Goal: Information Seeking & Learning: Learn about a topic

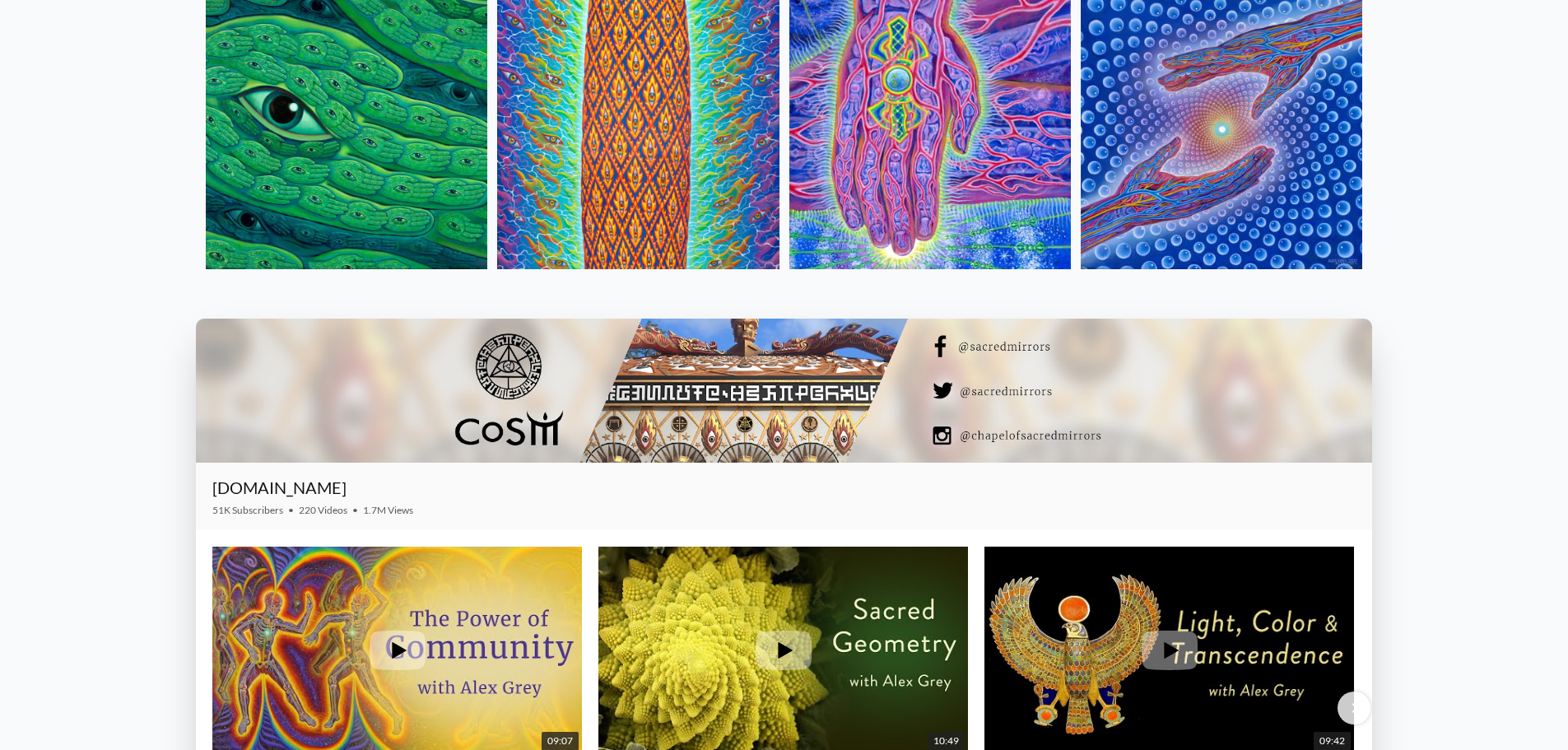
scroll to position [2471, 0]
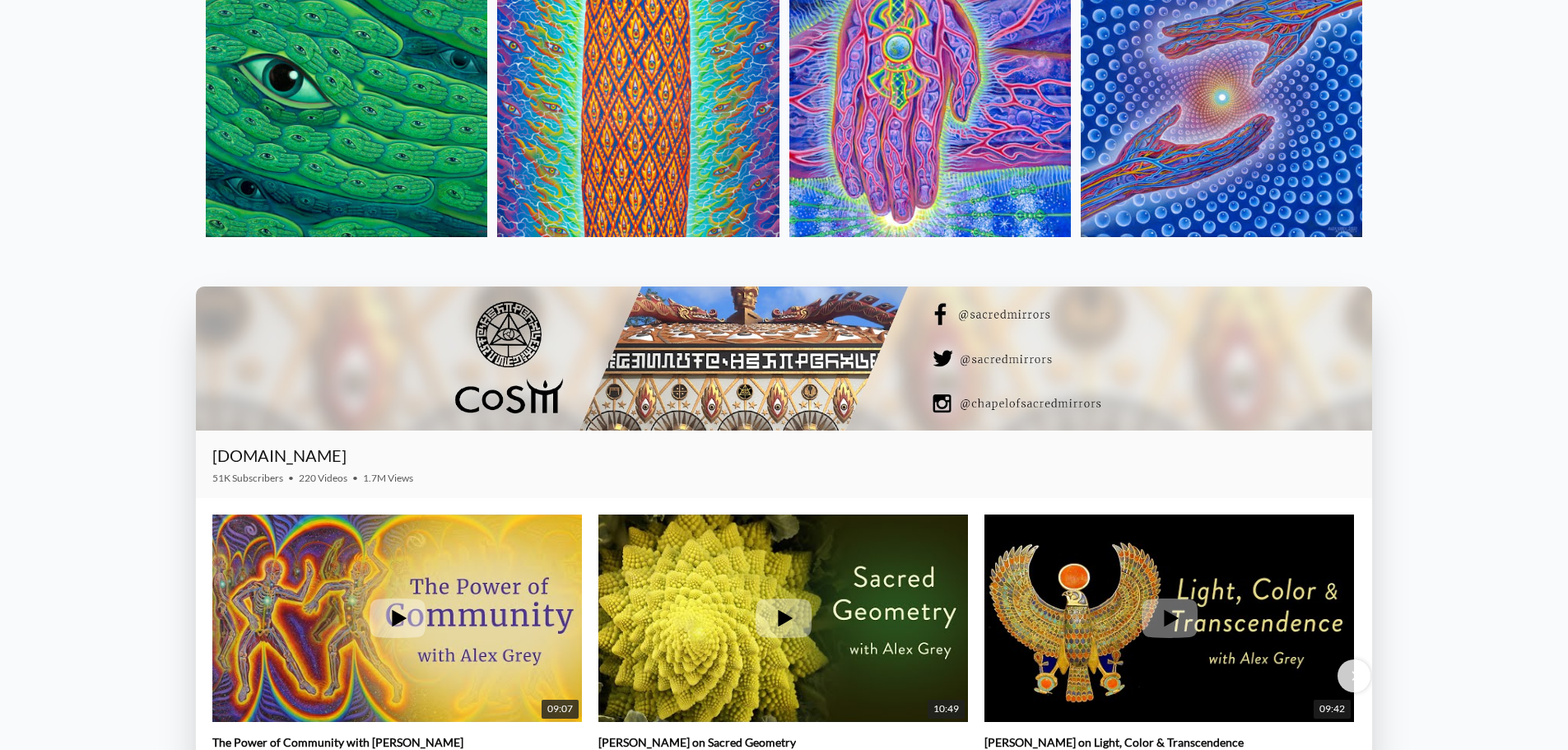
click at [881, 162] on img at bounding box center [930, 97] width 281 height 281
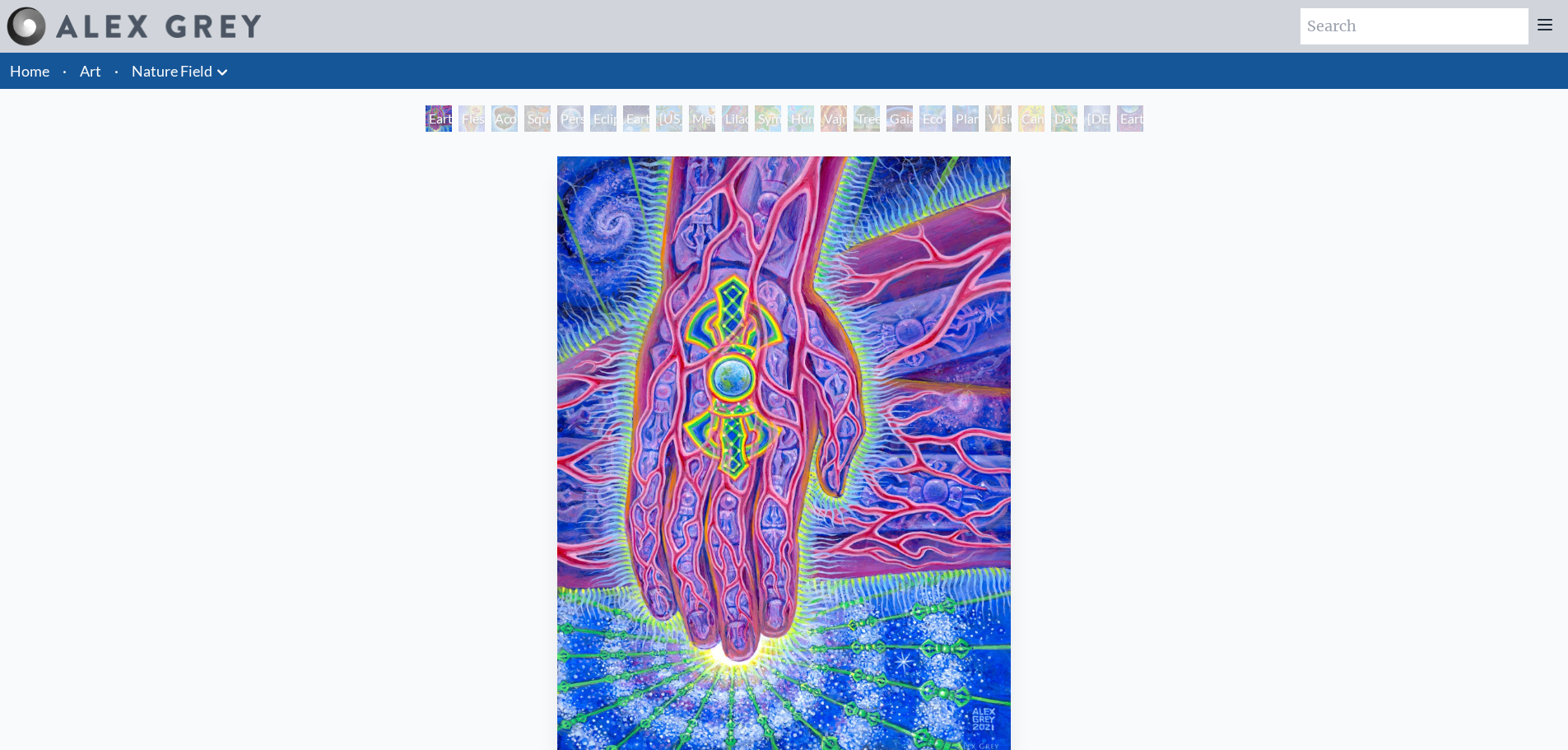
click at [438, 120] on div "Earth Witness" at bounding box center [438, 118] width 26 height 26
click at [1127, 122] on div "Earthmind" at bounding box center [1130, 118] width 26 height 26
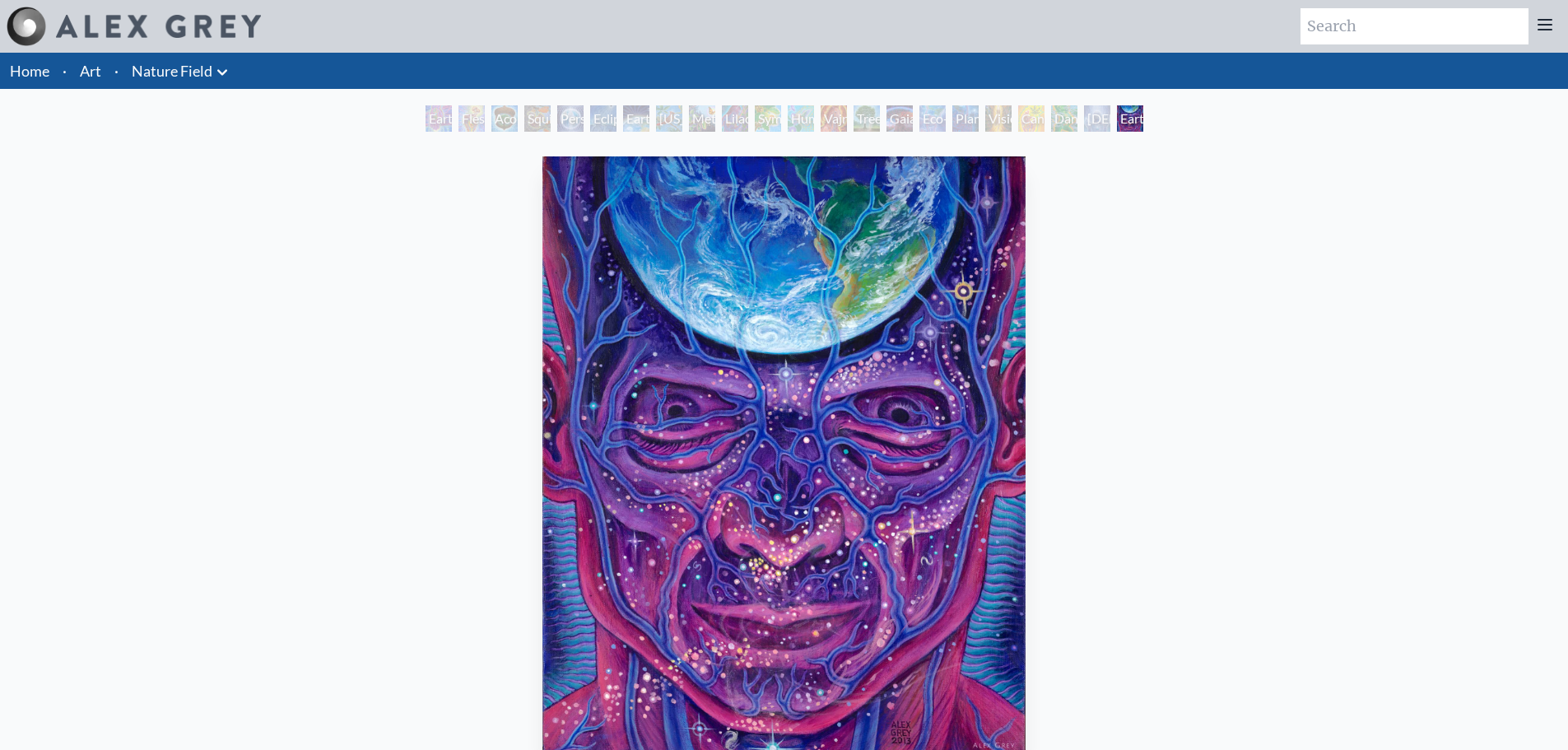
click at [1084, 120] on div "Baptism in the Ocean of Awareness" at bounding box center [1097, 118] width 26 height 26
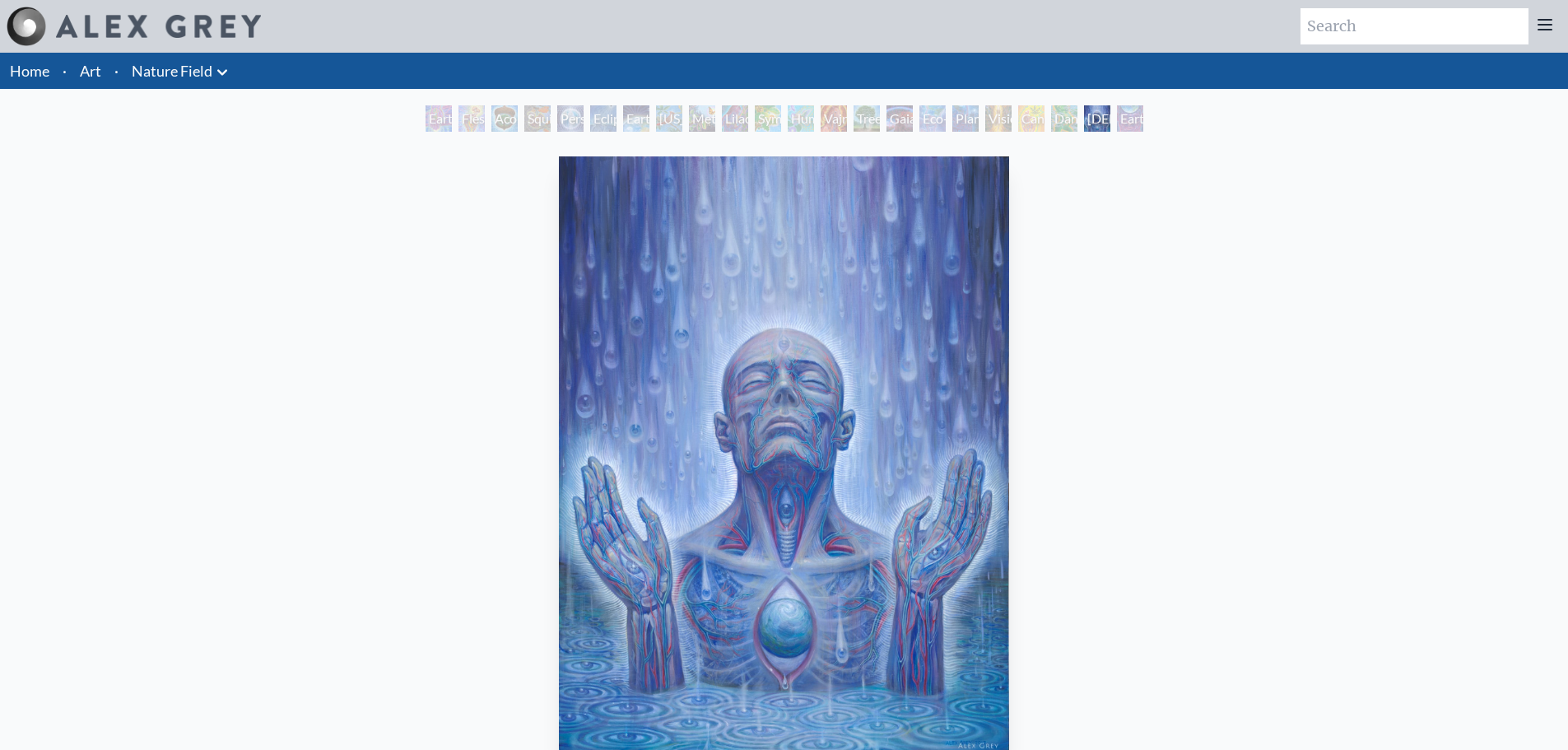
click at [501, 117] on div "Acorn Dream" at bounding box center [504, 118] width 26 height 26
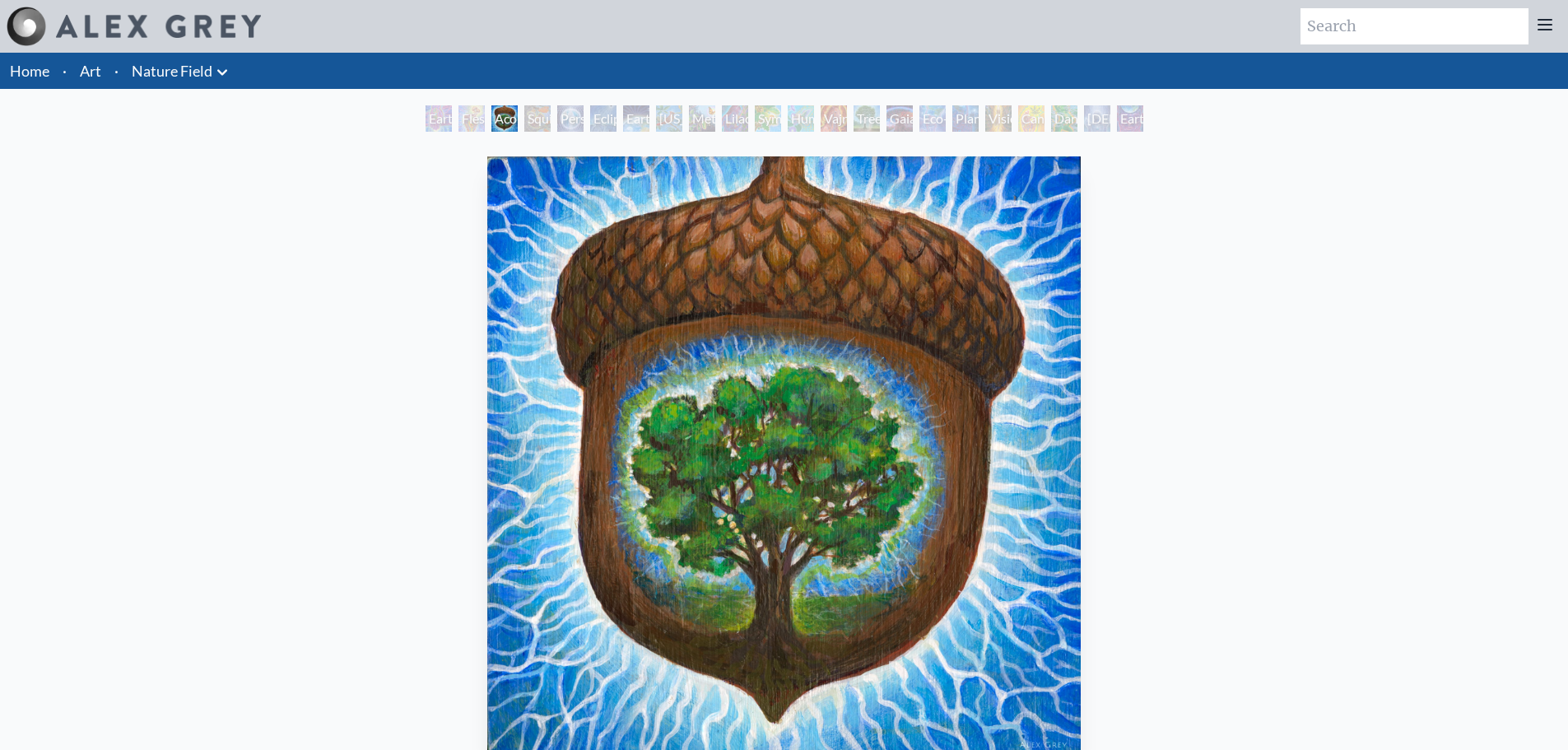
click at [557, 117] on div "Person Planet" at bounding box center [570, 118] width 26 height 26
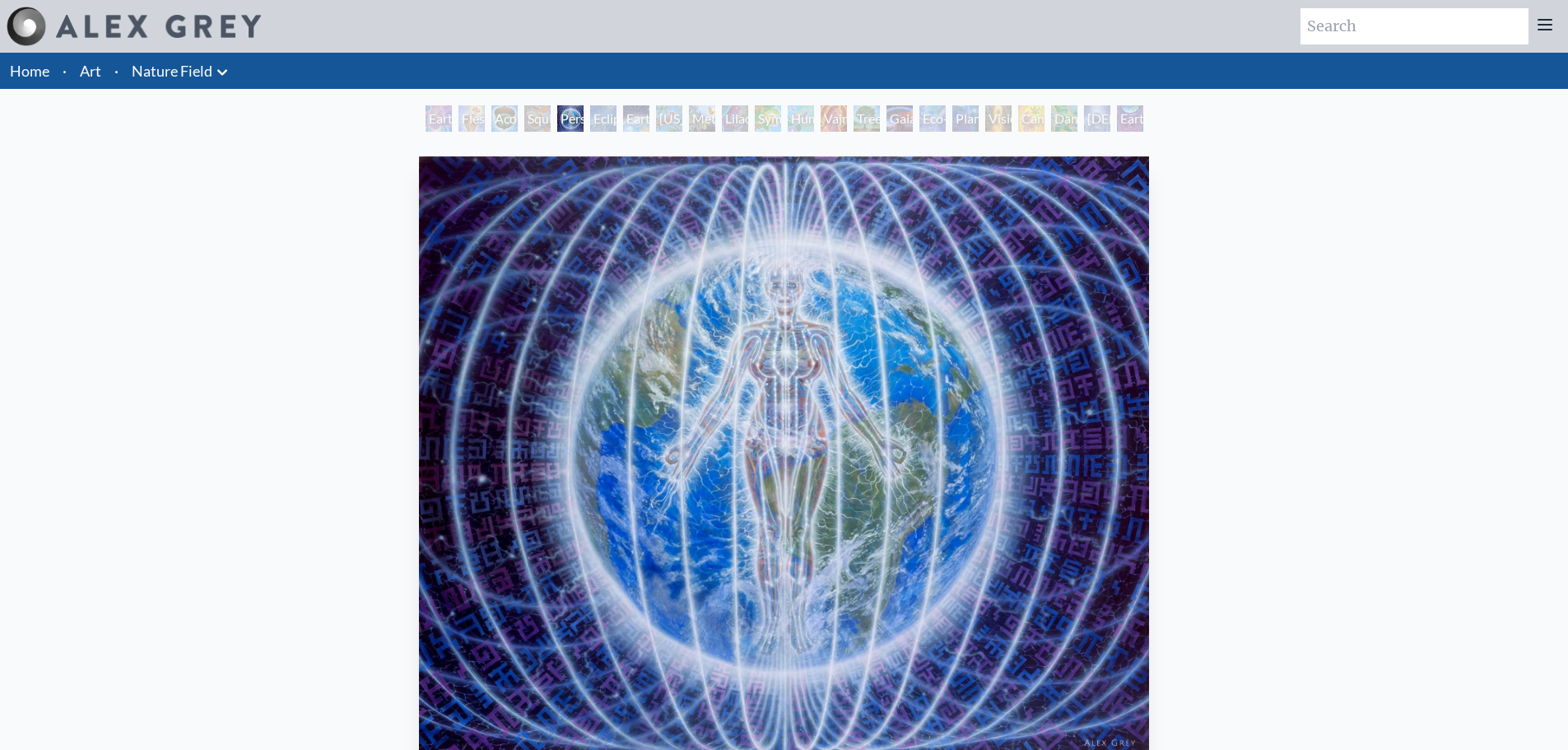
click at [629, 114] on div "Earth Energies" at bounding box center [636, 118] width 26 height 26
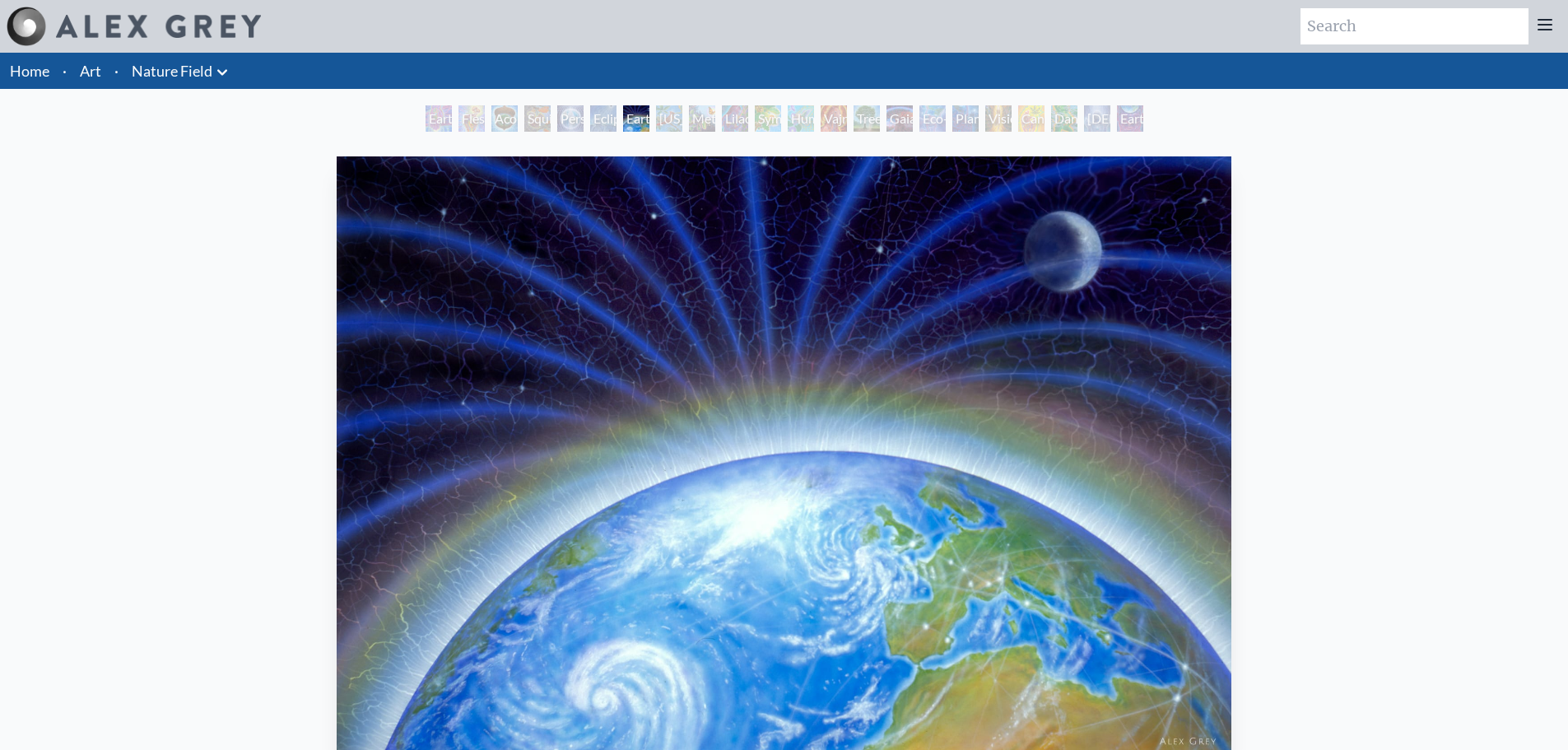
click at [692, 112] on div "Metamorphosis" at bounding box center [701, 118] width 26 height 26
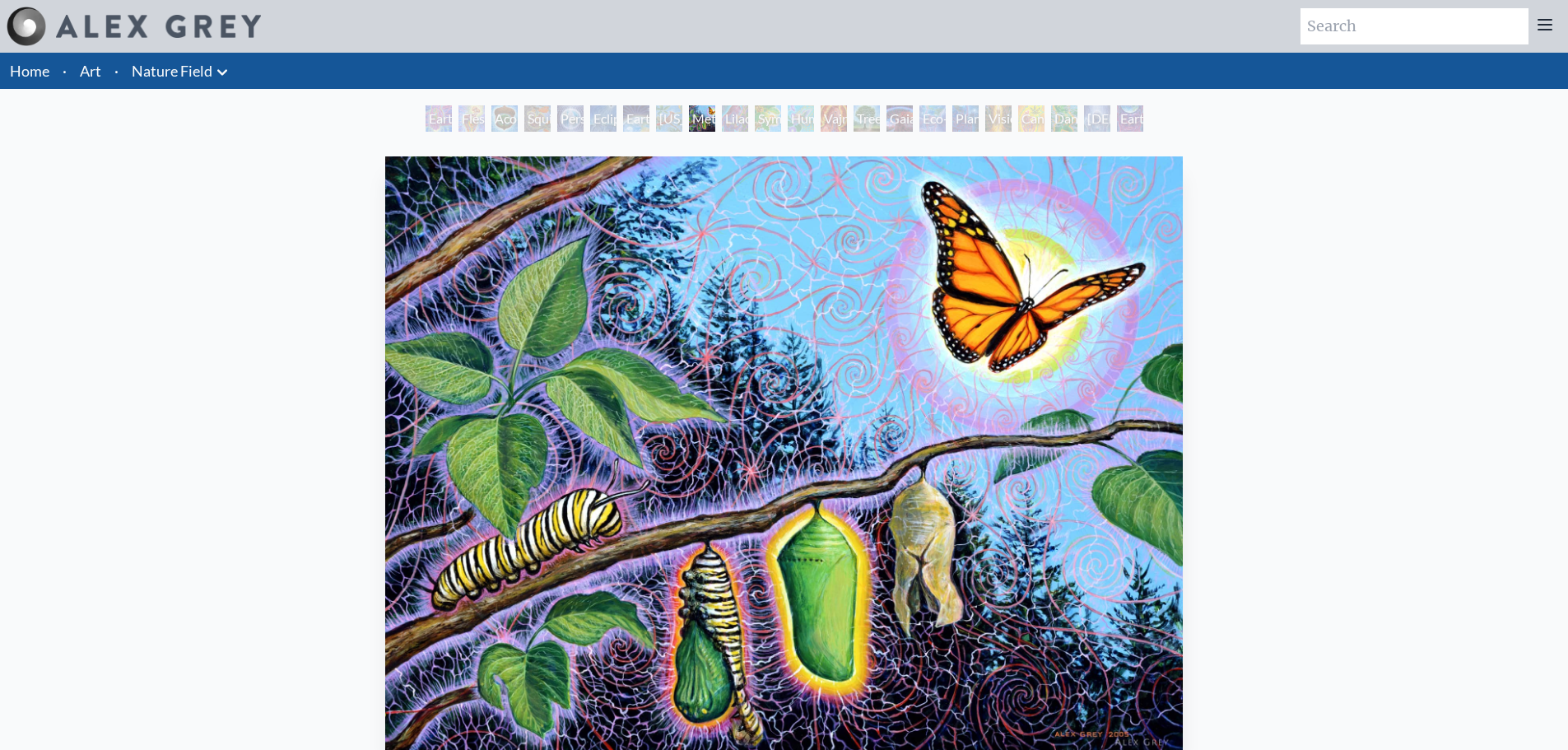
drag, startPoint x: 1048, startPoint y: 119, endPoint x: 1039, endPoint y: 109, distance: 13.5
click at [1040, 109] on div "Cannabis Mudra" at bounding box center [1031, 118] width 26 height 26
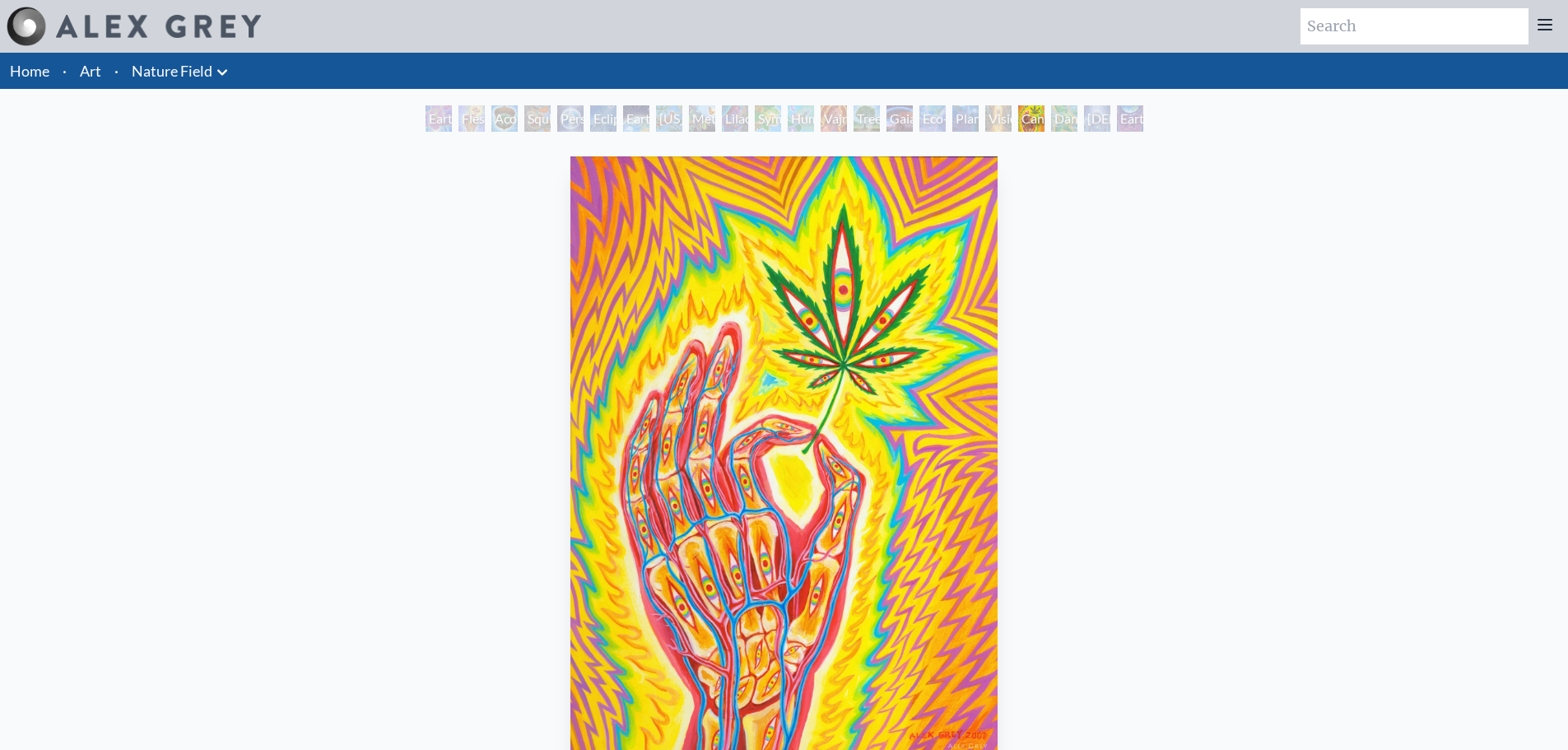
click at [1068, 121] on div "Dance of Cannabia" at bounding box center [1064, 118] width 26 height 26
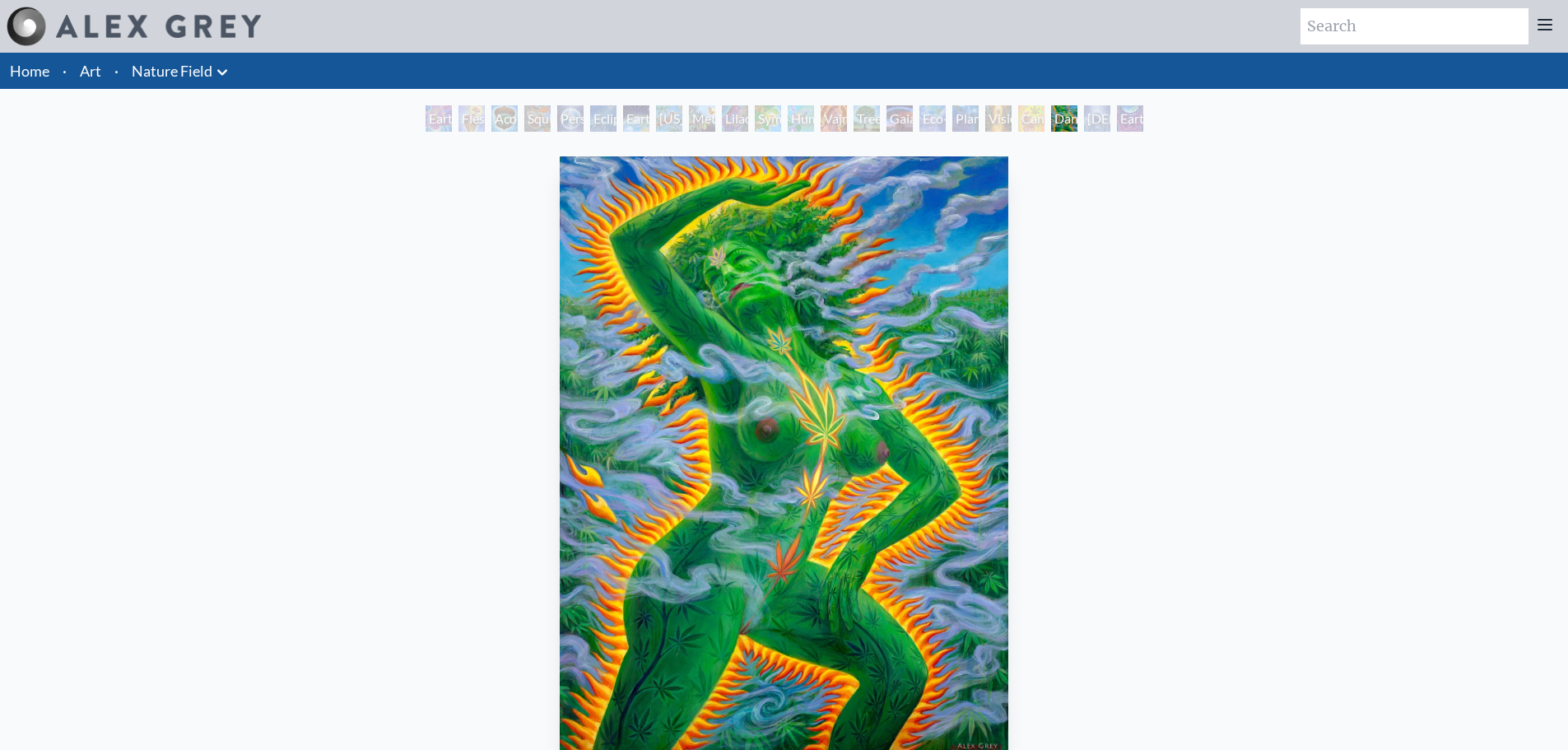
click at [1084, 117] on div "Baptism in the Ocean of Awareness" at bounding box center [1097, 118] width 26 height 26
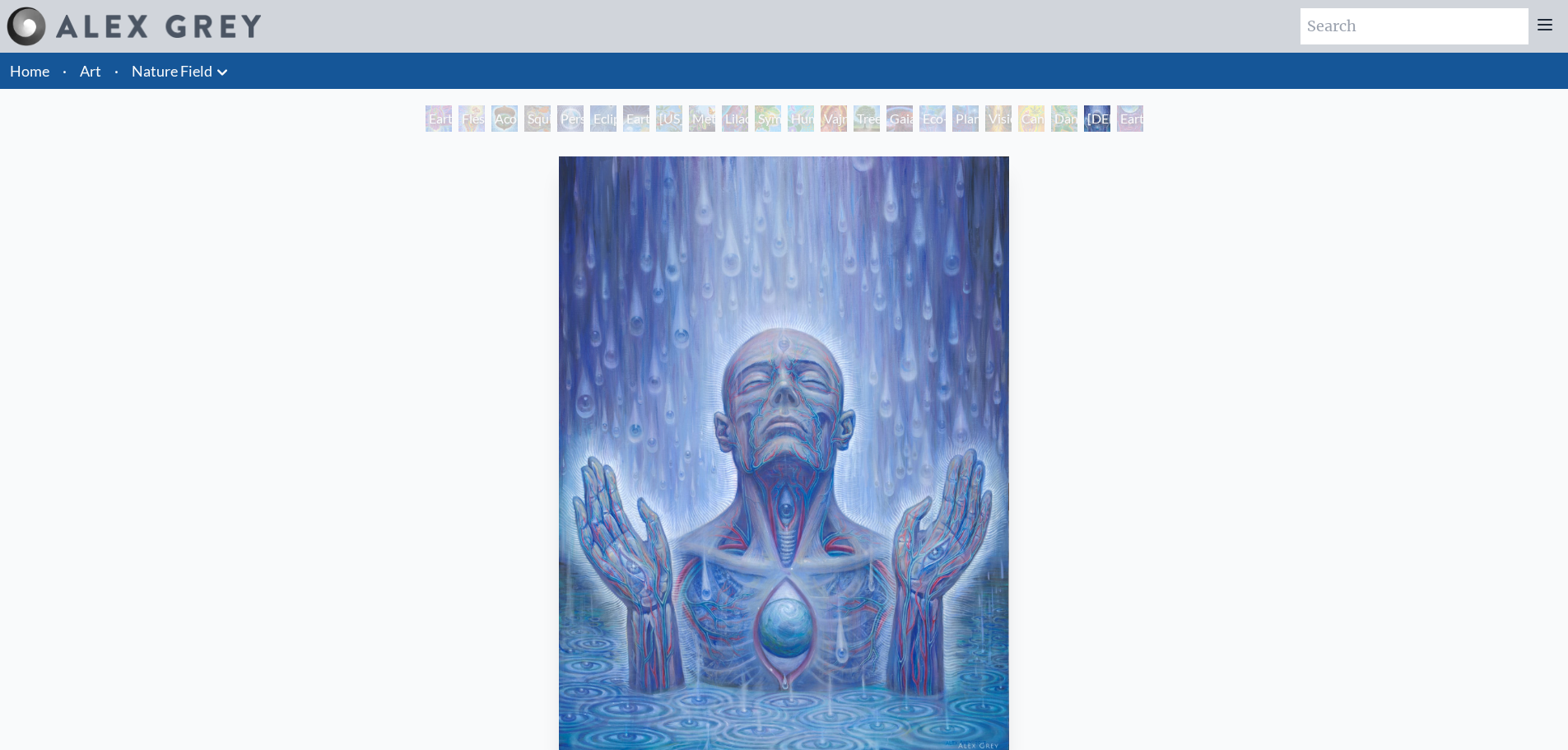
click at [858, 110] on div "Tree & Person" at bounding box center [867, 118] width 26 height 26
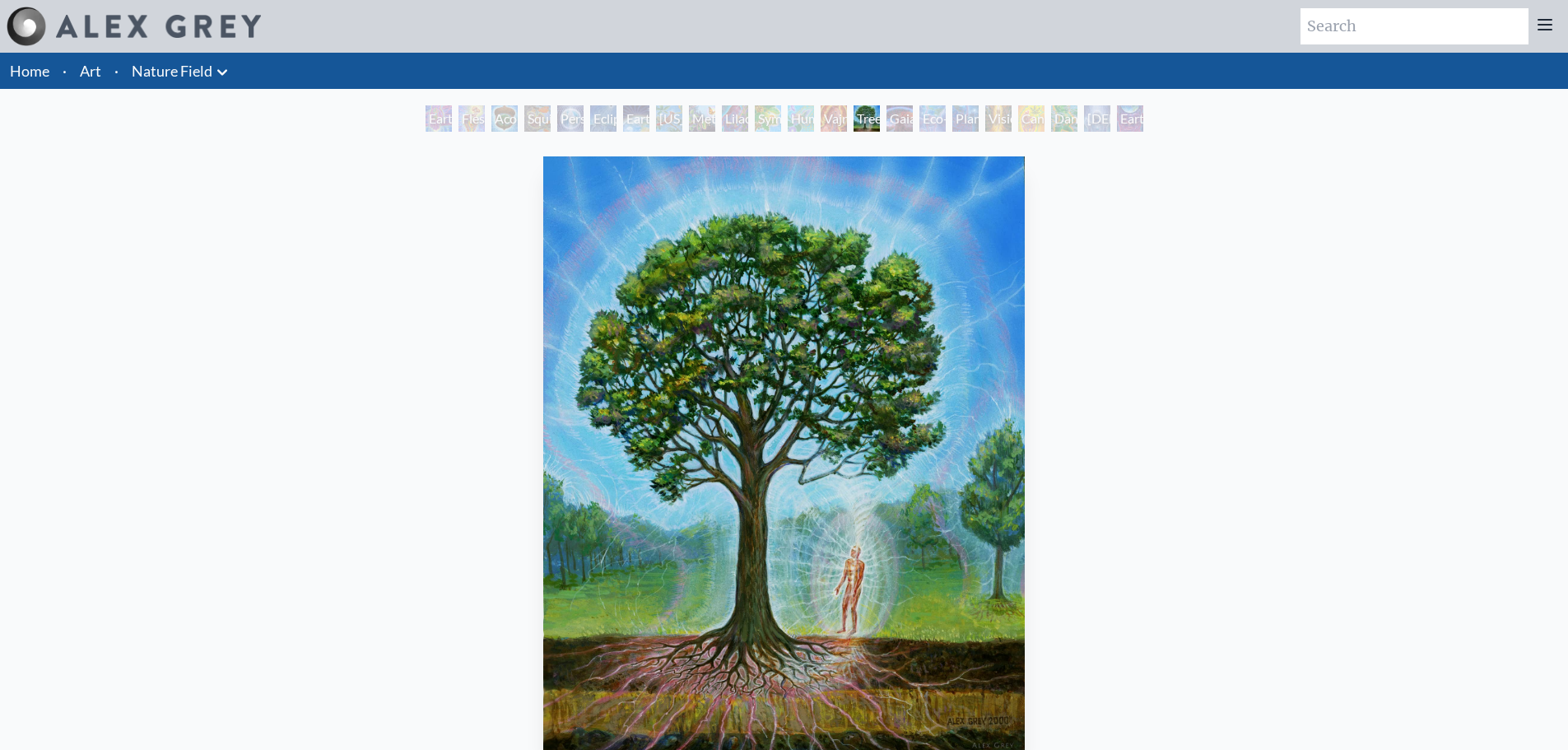
click at [795, 116] on div "Humming Bird" at bounding box center [801, 118] width 26 height 26
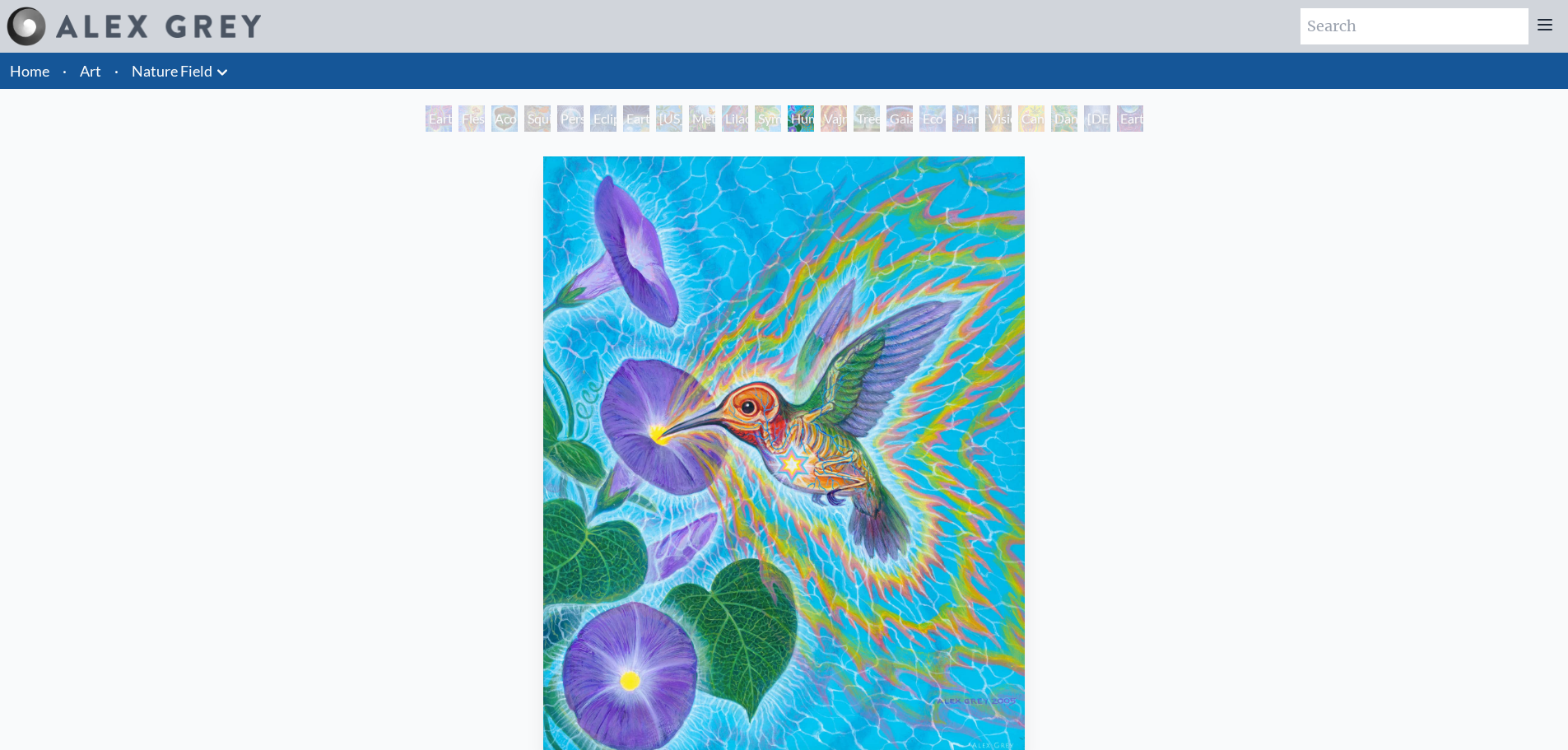
click at [768, 124] on div "Symbiosis: Gall Wasp & Oak Tree" at bounding box center [767, 118] width 26 height 26
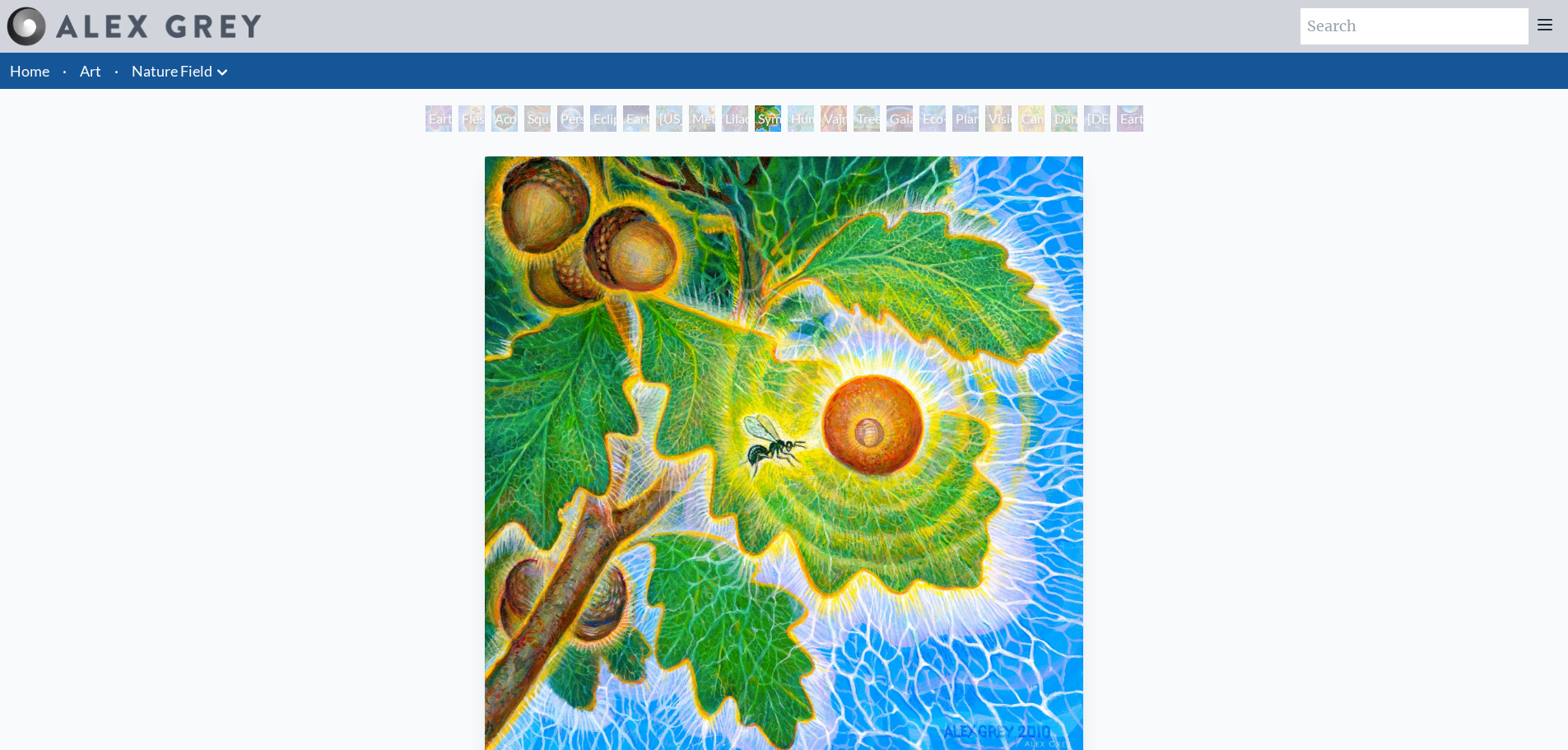
click at [643, 112] on div "Earth Energies" at bounding box center [636, 118] width 26 height 26
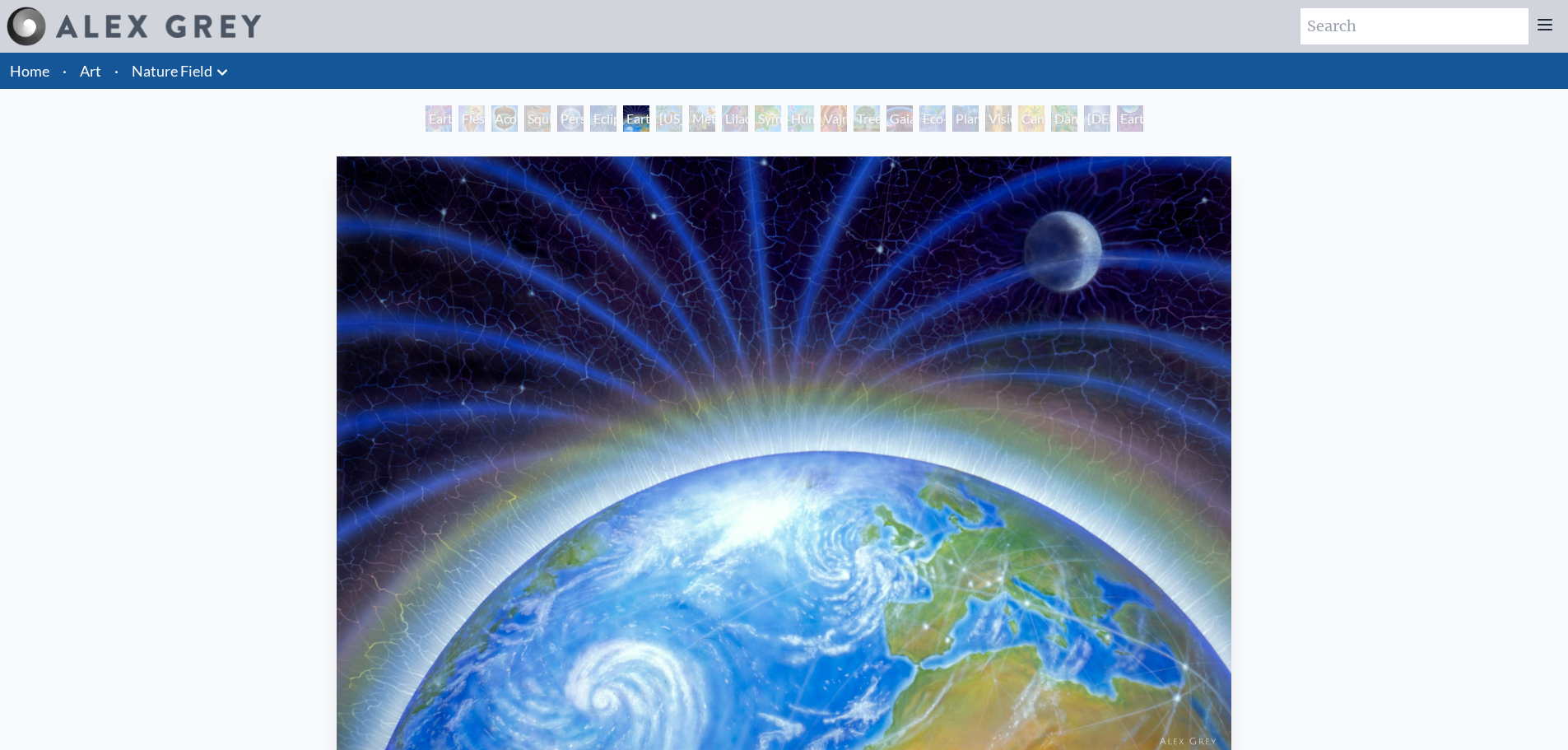
click at [623, 108] on div "Earth Energies" at bounding box center [636, 118] width 26 height 26
click at [557, 123] on div "Person Planet" at bounding box center [570, 118] width 26 height 26
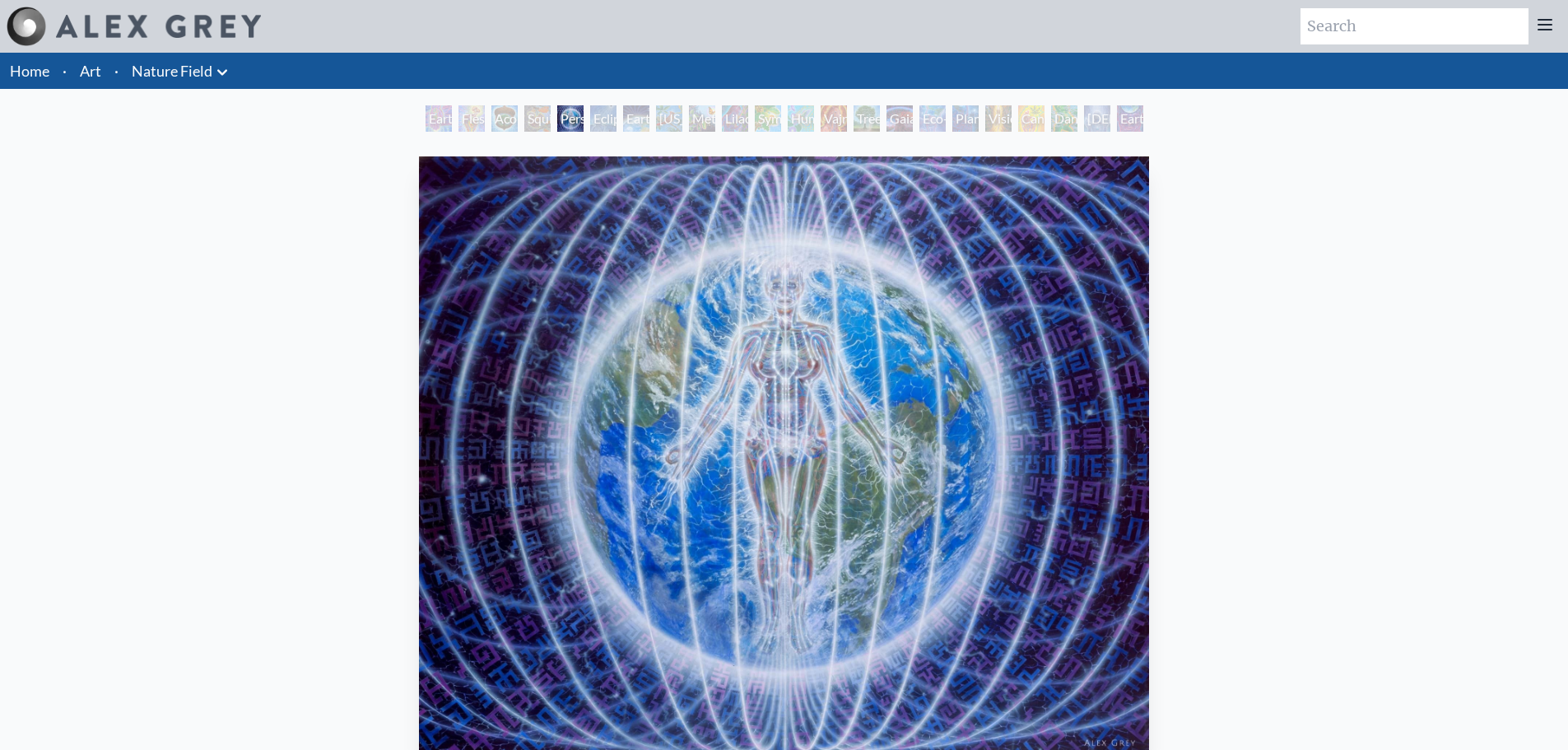
click at [491, 119] on div "Acorn Dream" at bounding box center [504, 118] width 26 height 26
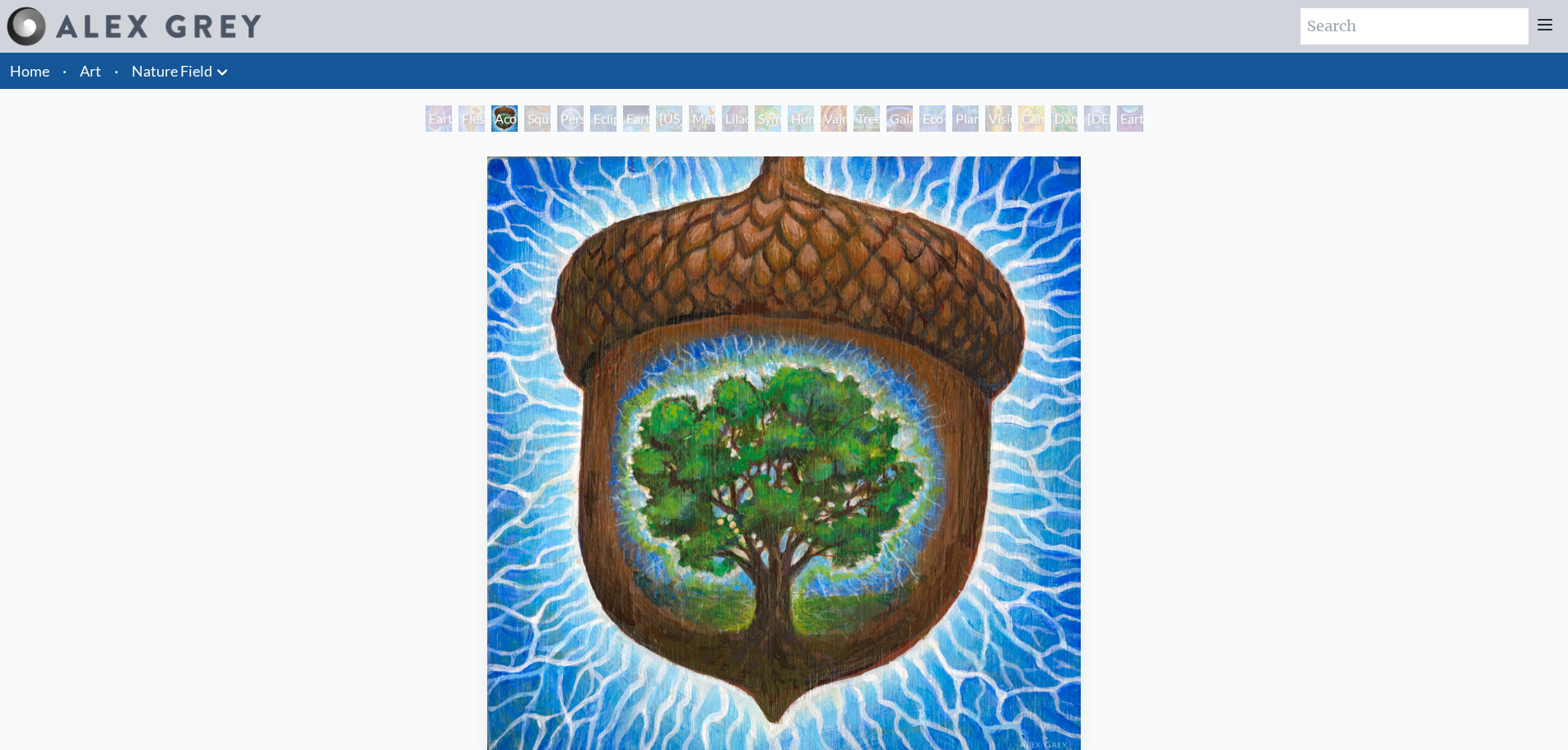
click at [443, 112] on div "Earth Witness" at bounding box center [438, 118] width 26 height 26
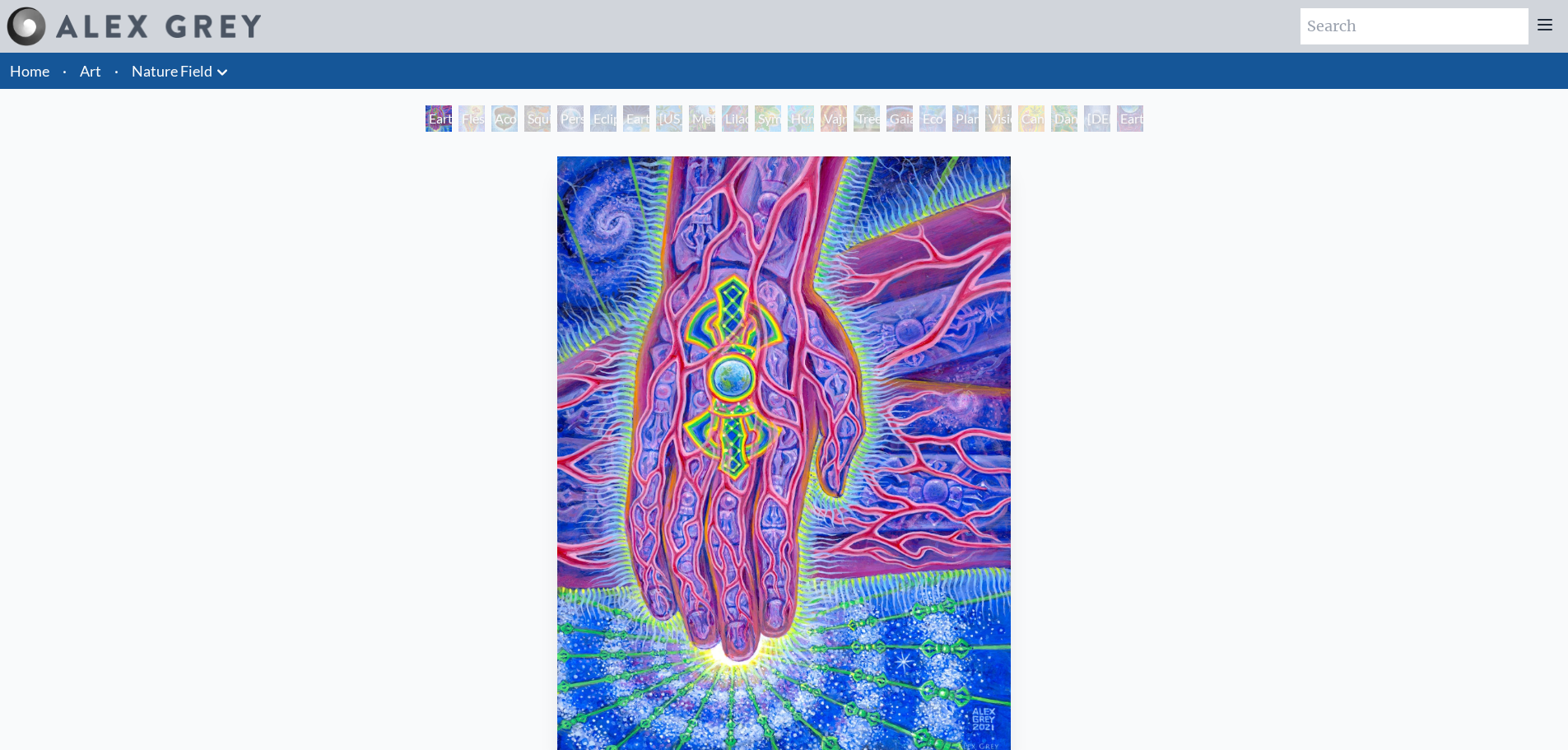
click at [32, 73] on link "Home" at bounding box center [30, 70] width 40 height 18
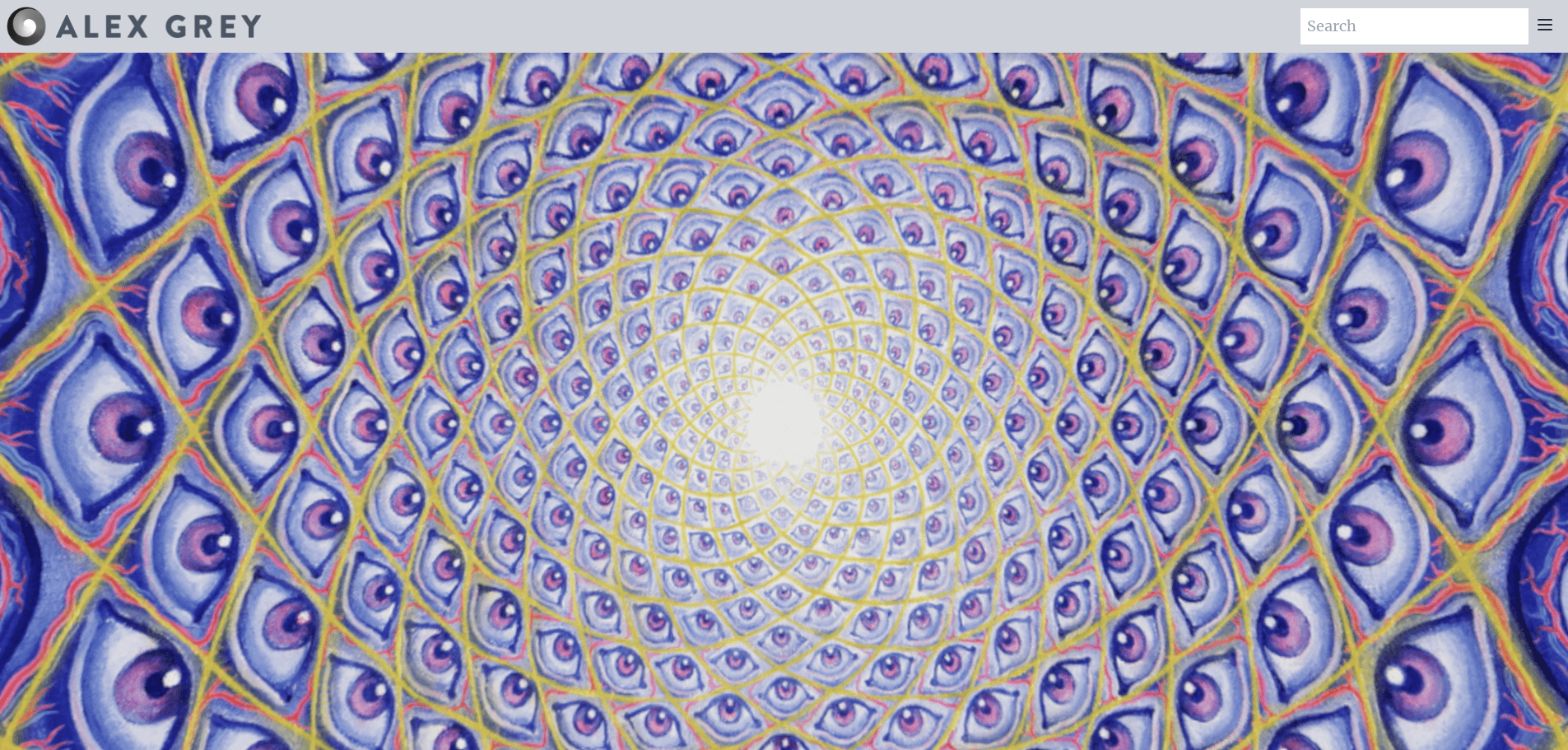
click at [1411, 35] on input "search" at bounding box center [1415, 26] width 228 height 36
type input "when babies"
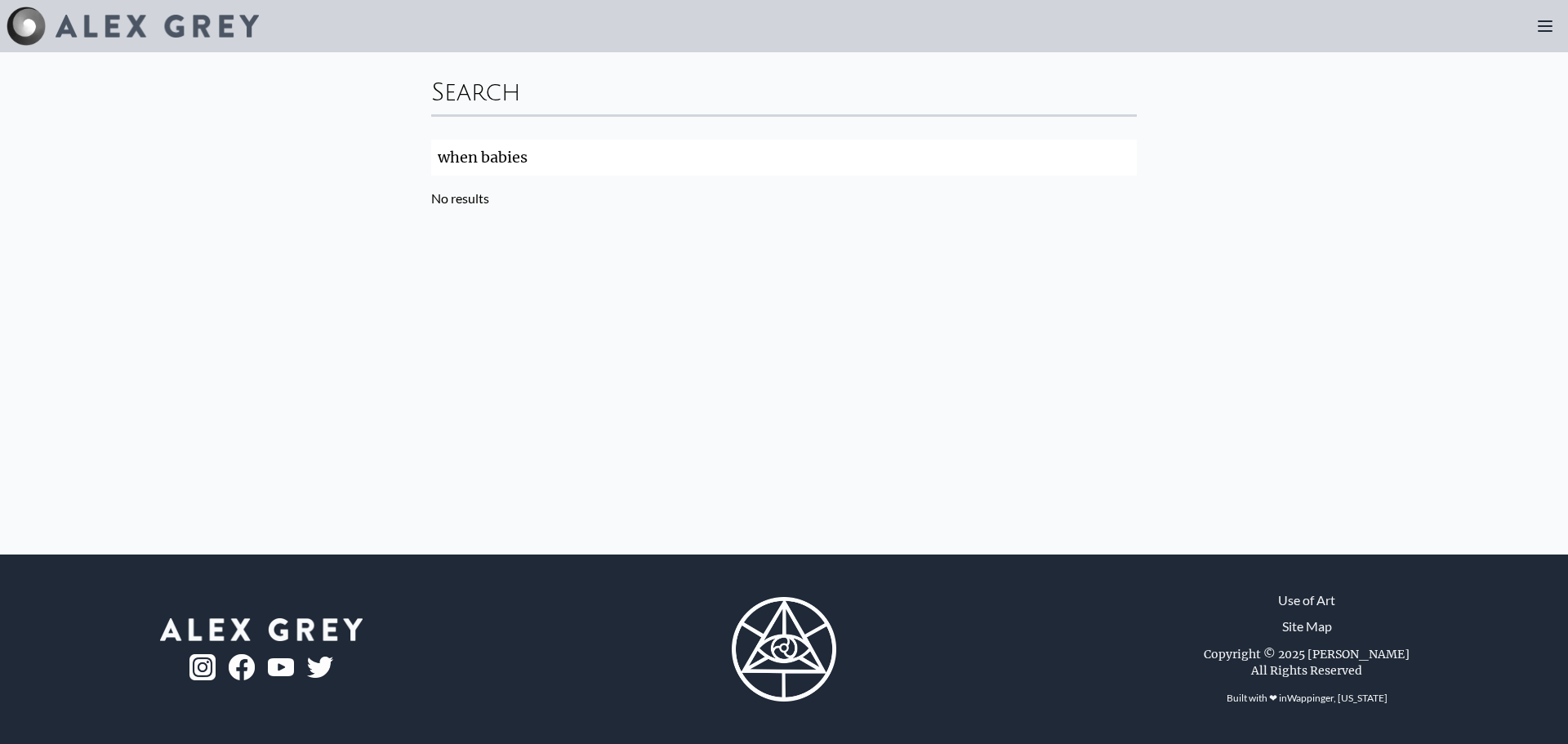
drag, startPoint x: 484, startPoint y: 159, endPoint x: 383, endPoint y: 174, distance: 102.1
click at [383, 174] on div "Search when babies Search No results" at bounding box center [784, 303] width 1568 height 503
type input "babies"
click button "Search" at bounding box center [0, 0] width 0 height 0
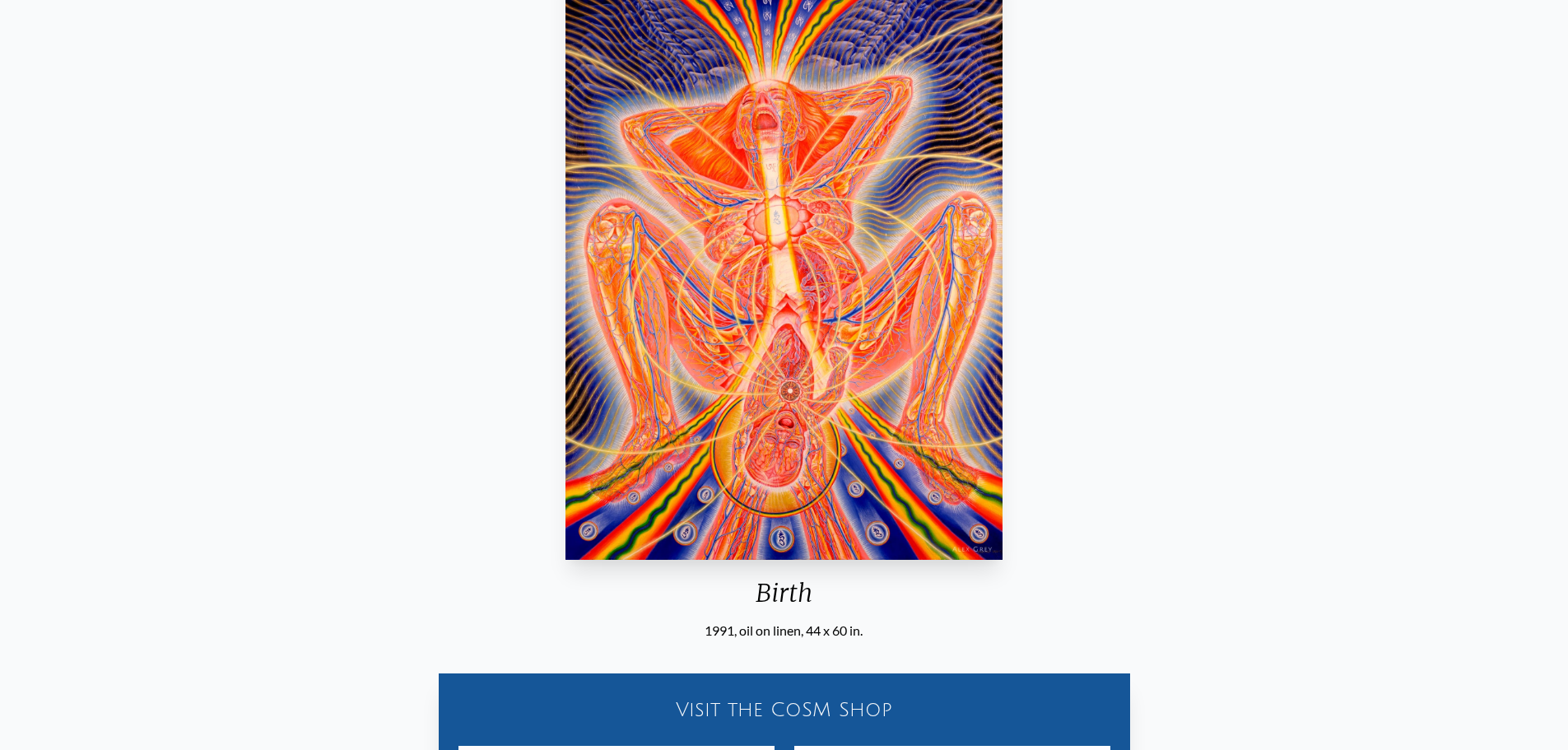
scroll to position [275, 0]
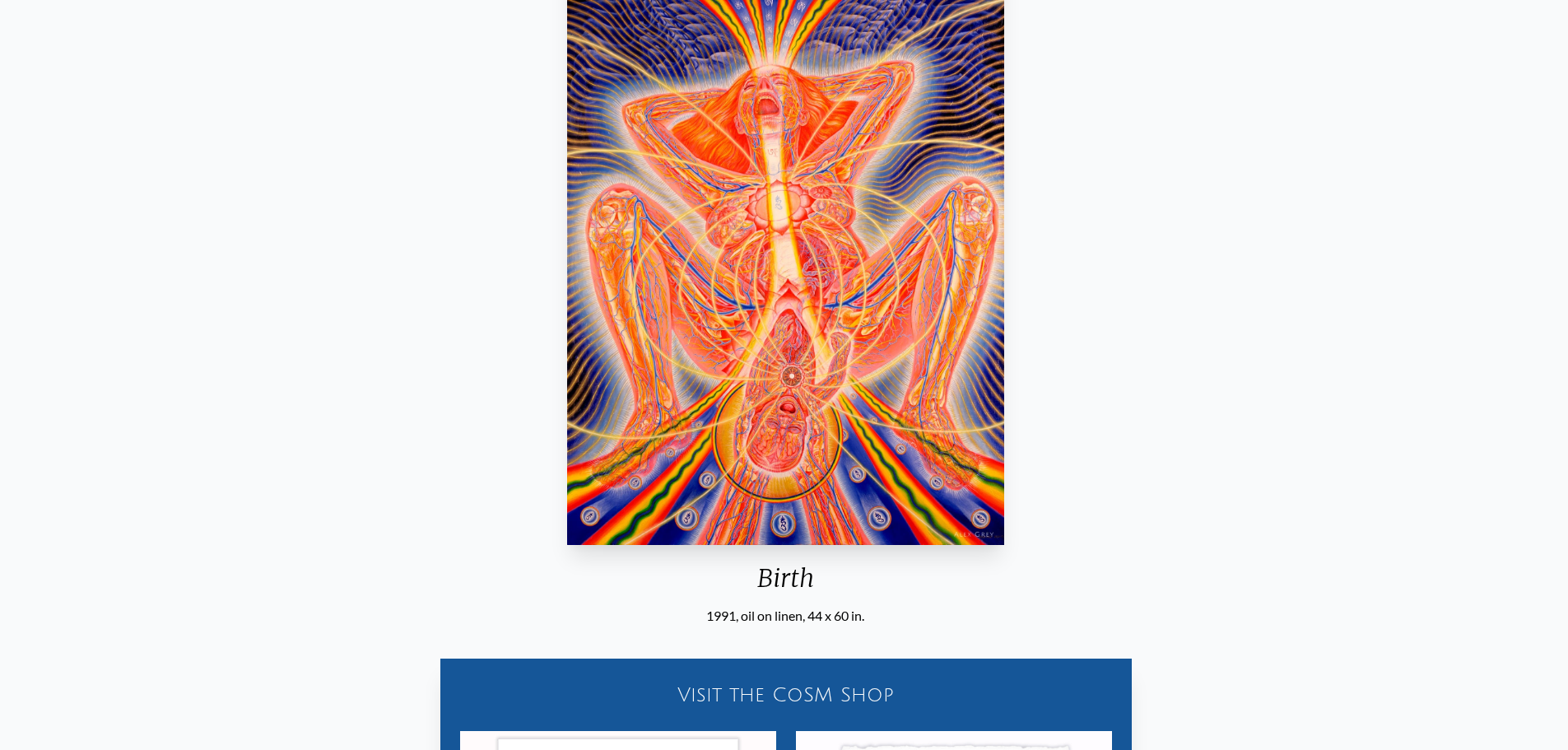
click at [839, 424] on img "19 / 133" at bounding box center [786, 245] width 437 height 600
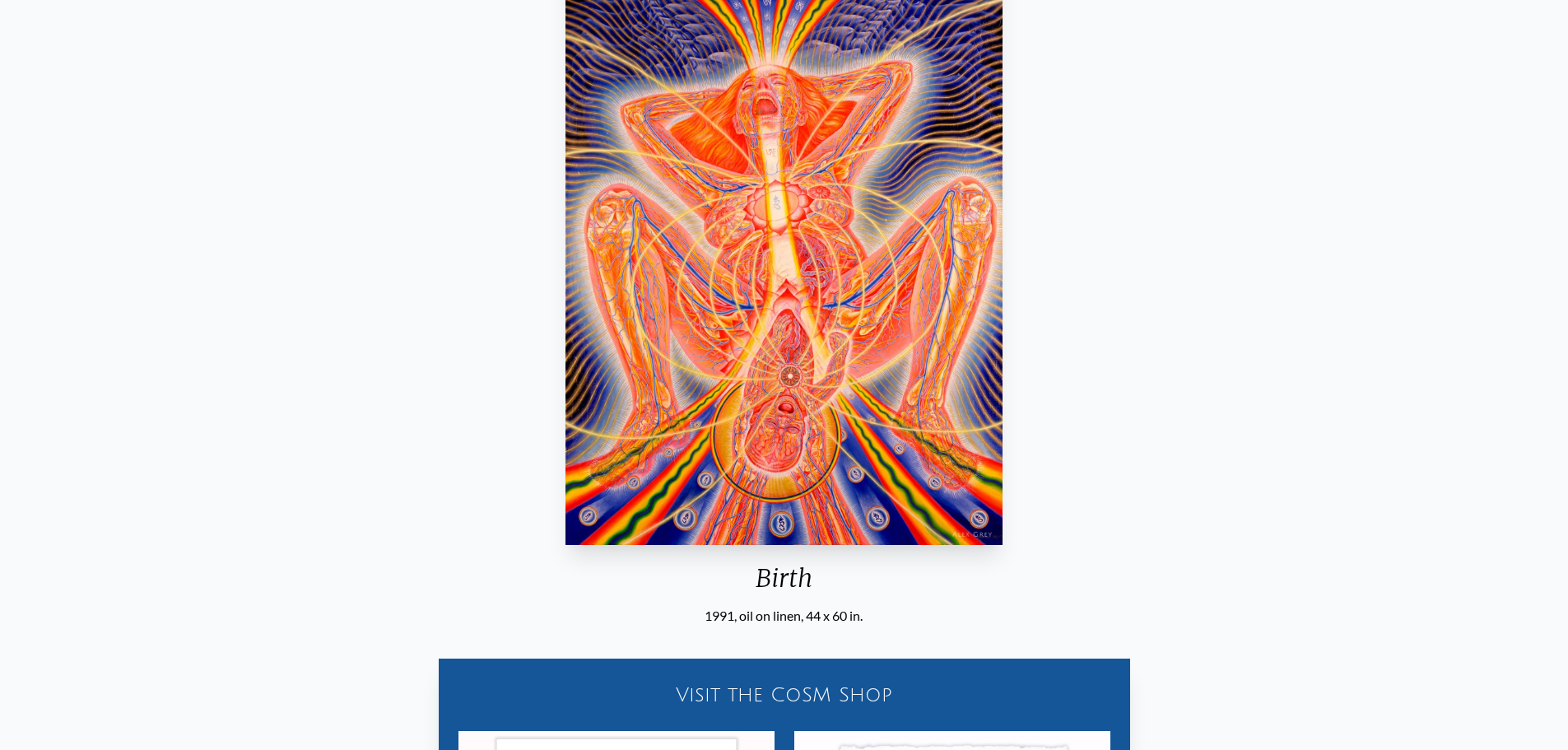
click at [827, 378] on img "19 / 133" at bounding box center [784, 245] width 437 height 600
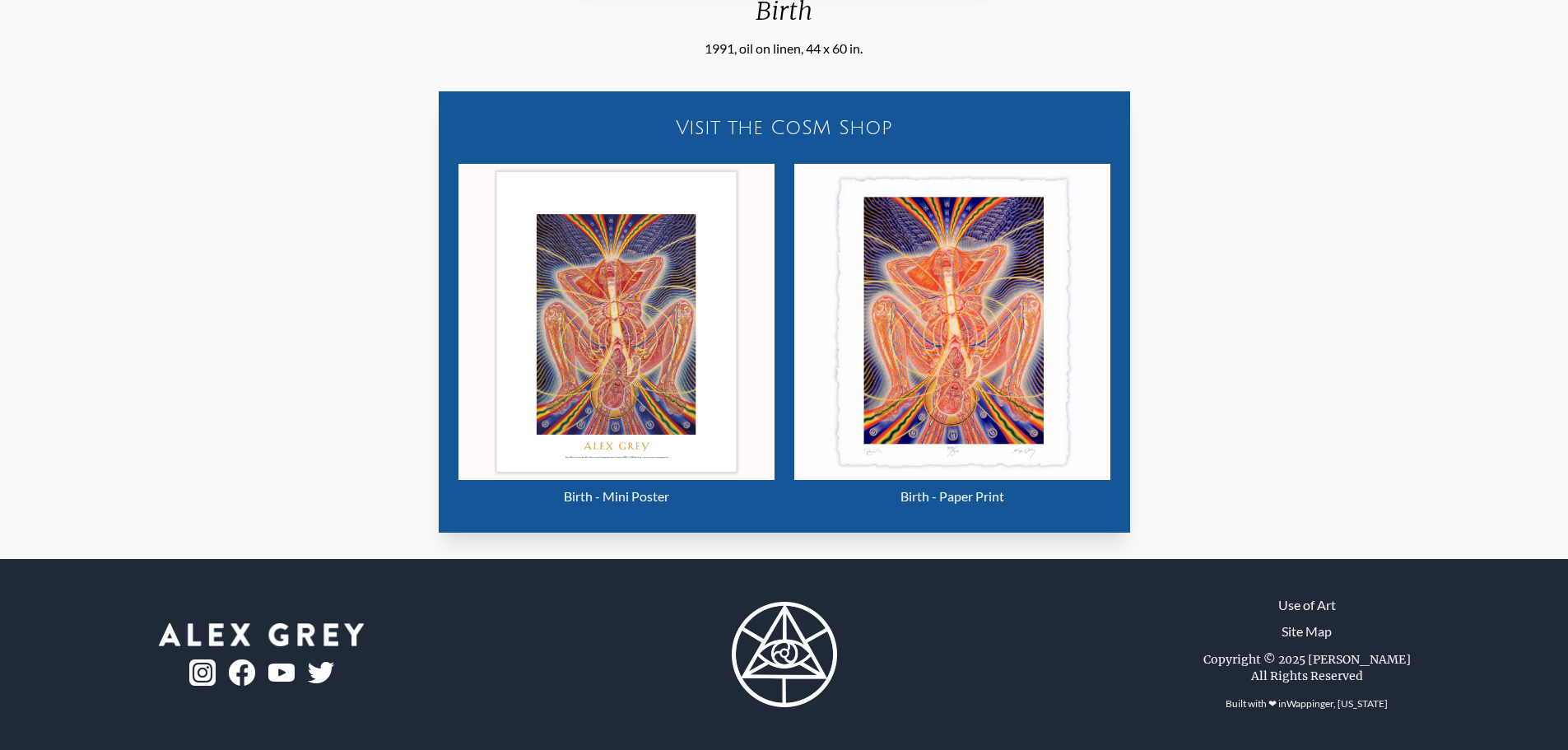
scroll to position [0, 0]
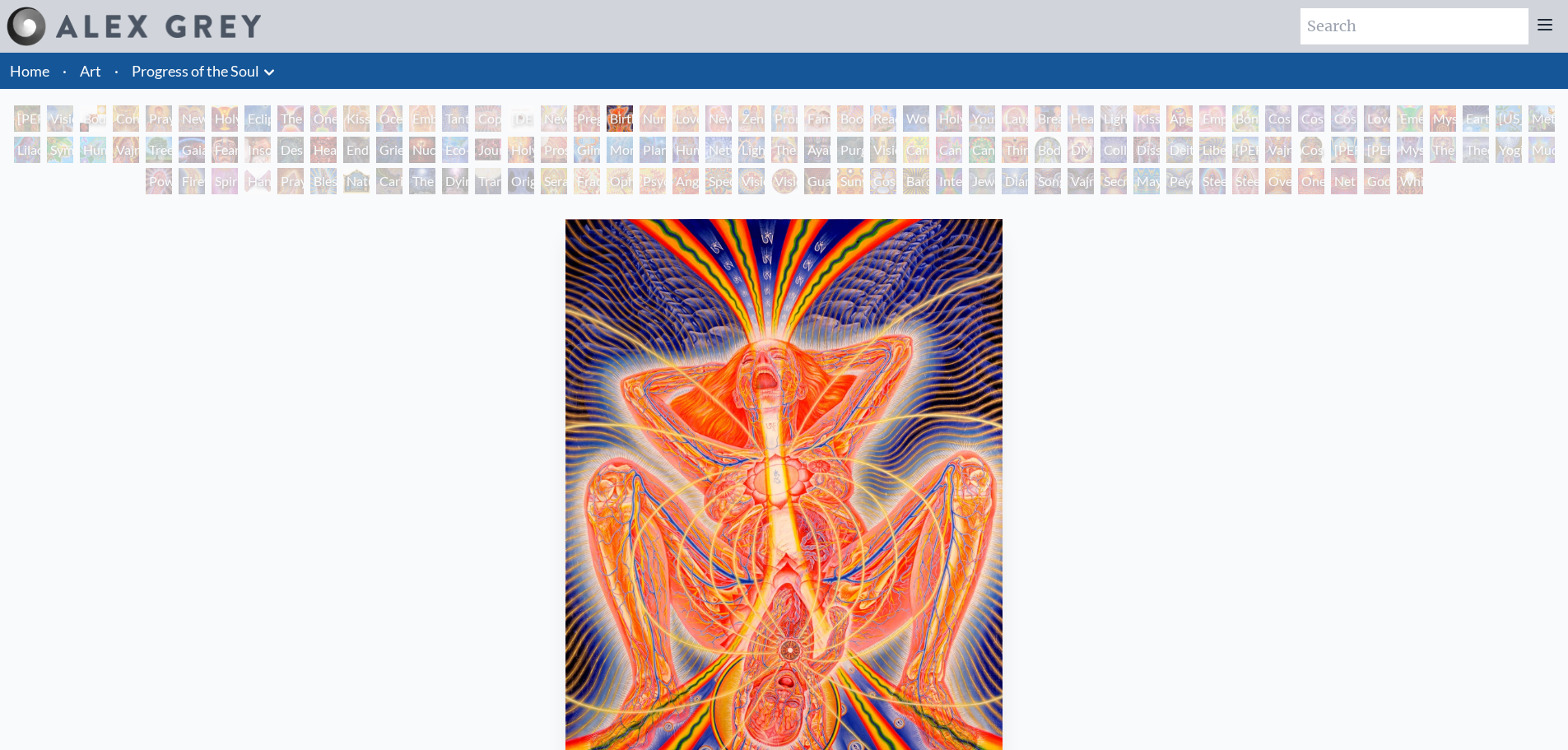
click at [666, 108] on div "Nursing" at bounding box center [652, 118] width 26 height 26
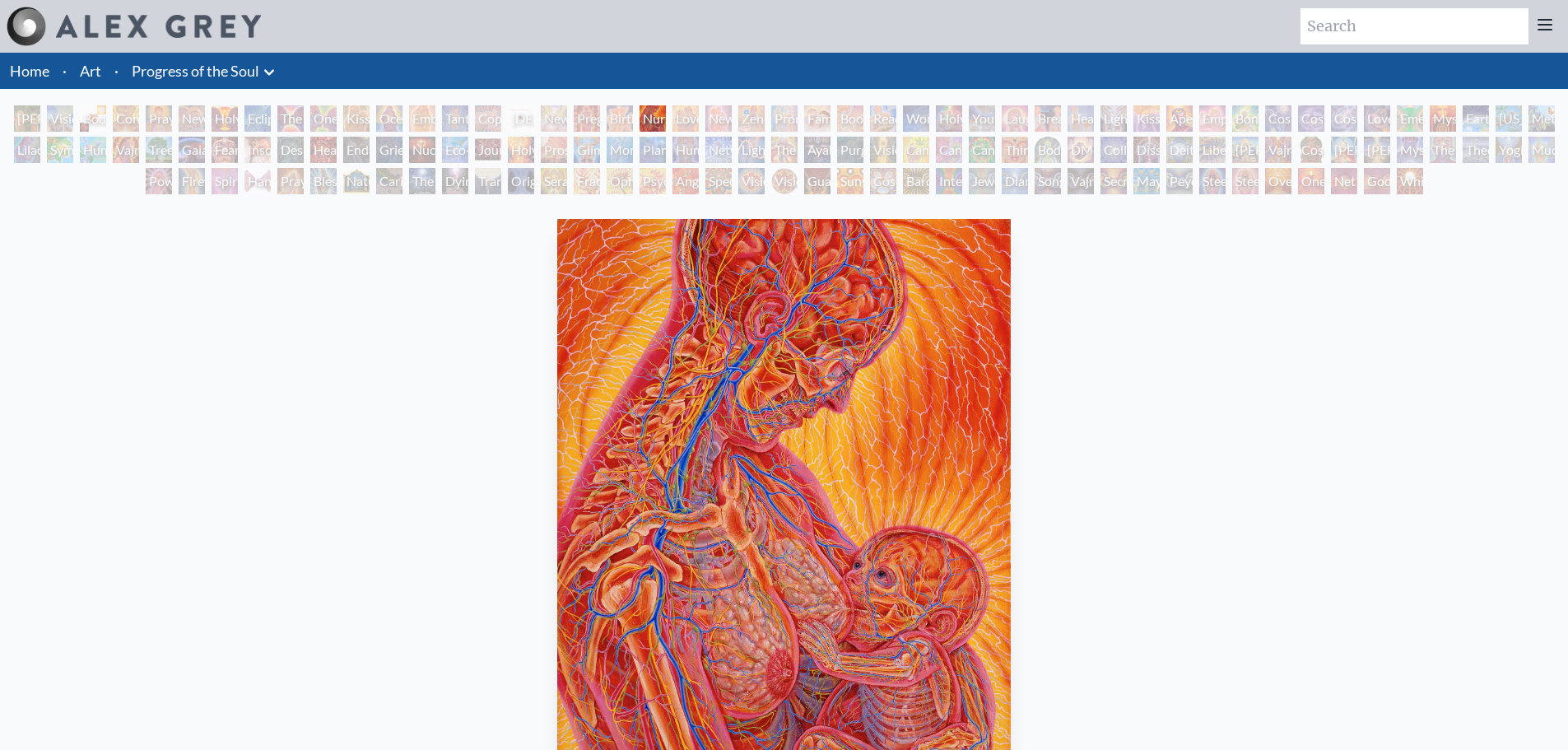
click at [713, 112] on div "New Family" at bounding box center [718, 118] width 26 height 26
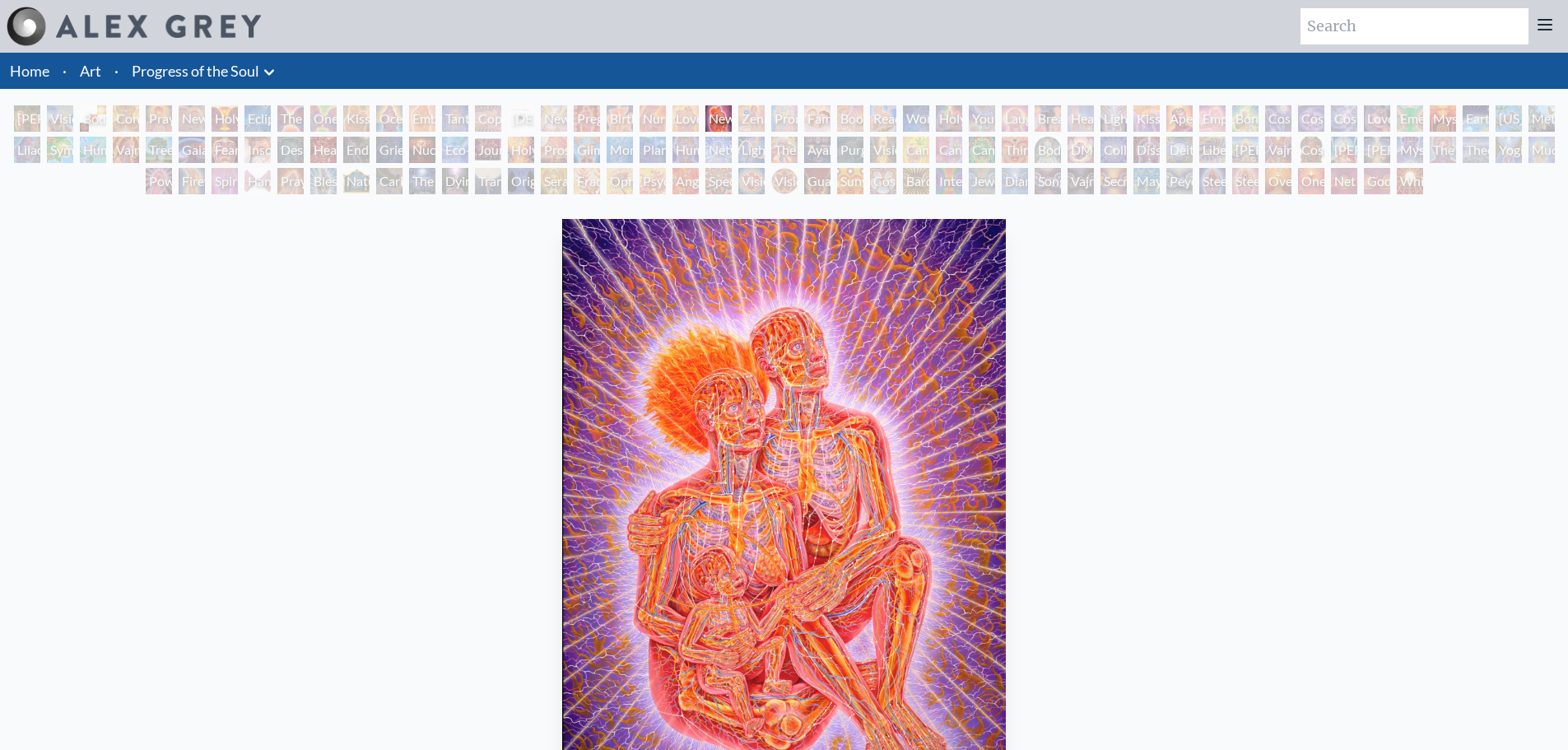
click at [25, 116] on div "[PERSON_NAME] & Eve" at bounding box center [27, 118] width 26 height 26
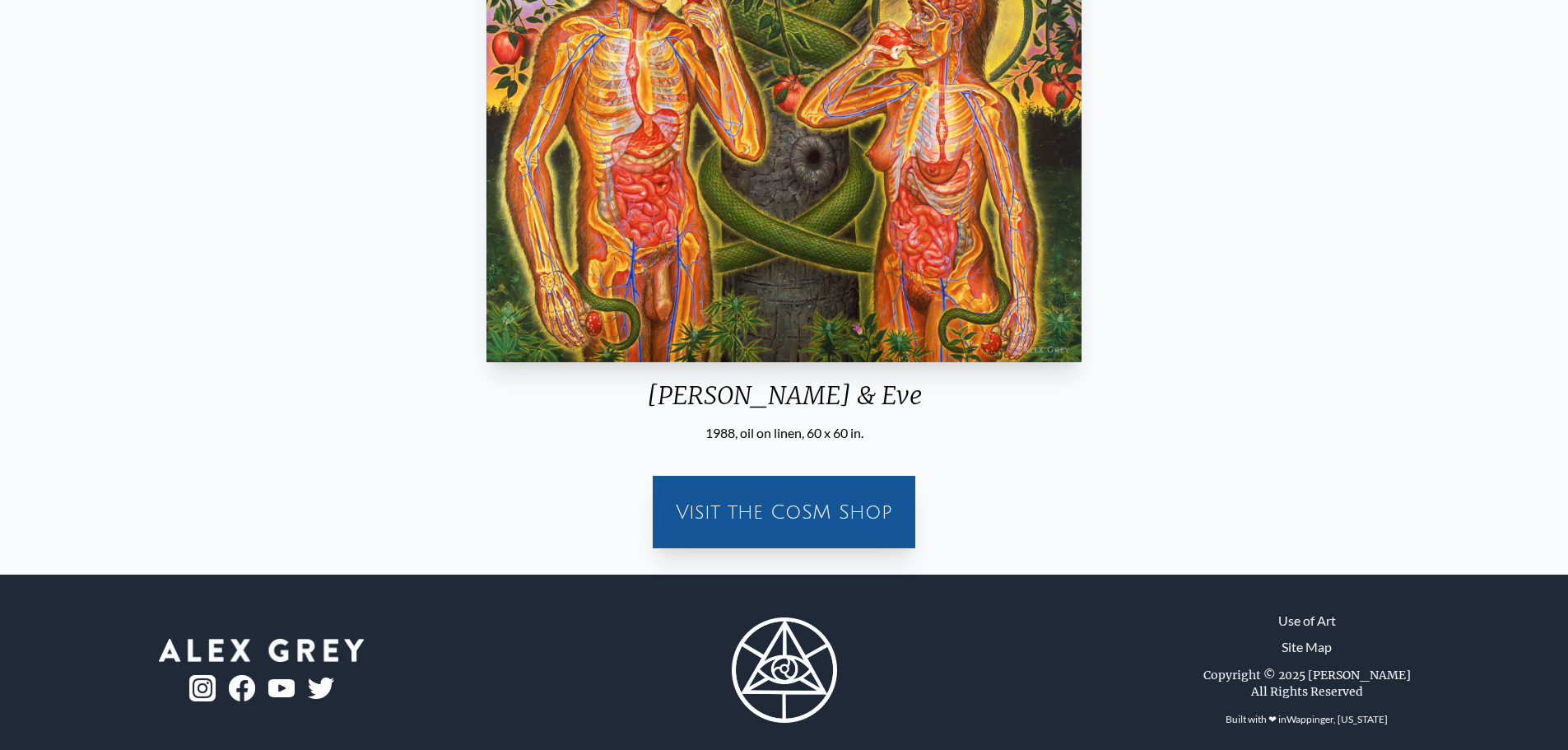
scroll to position [473, 0]
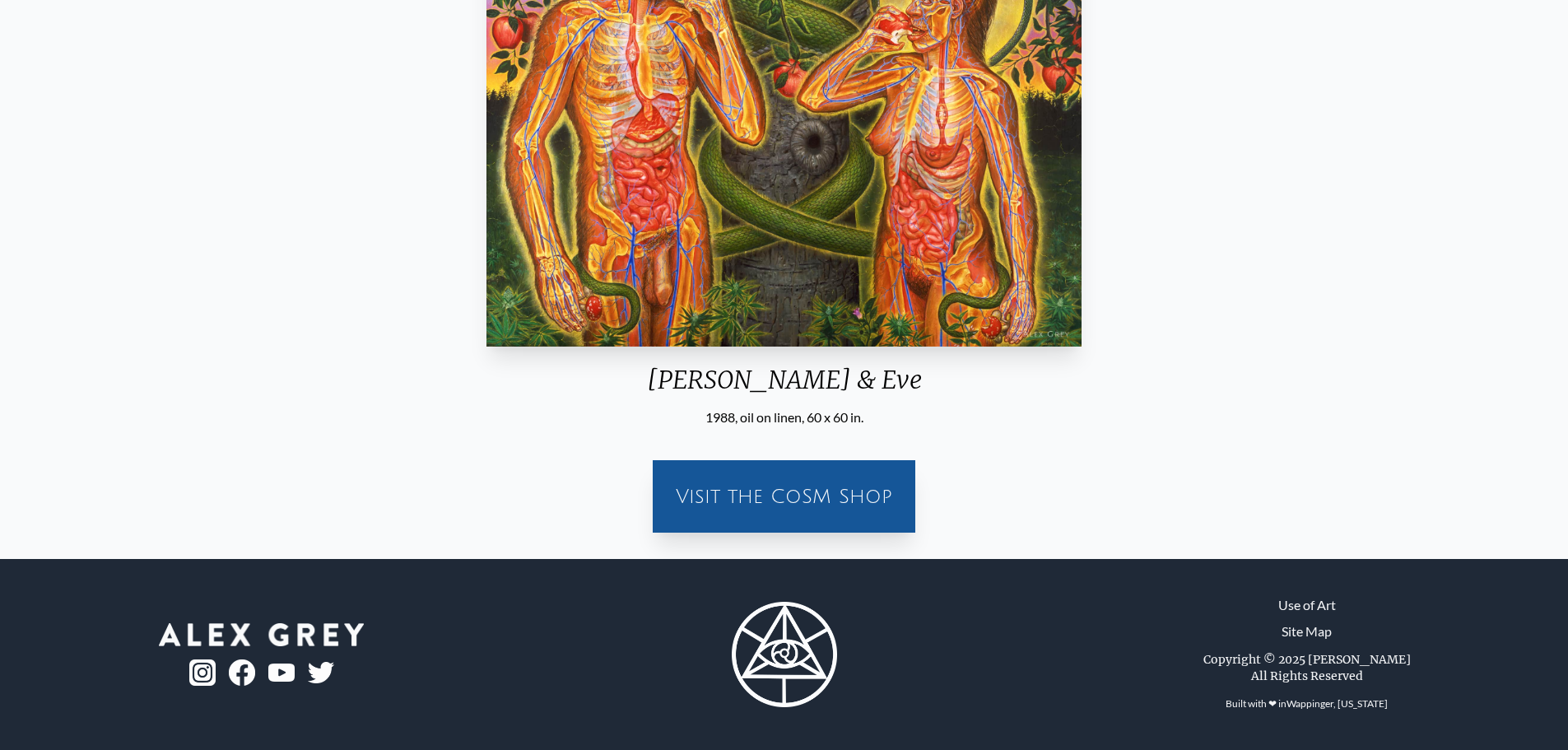
click at [1275, 297] on div "[PERSON_NAME] & Eve 1988, oil on linen, 60 x 60 in. Visit the CoSM Shop" at bounding box center [784, 142] width 1542 height 806
click at [1227, 203] on div "[PERSON_NAME] & Eve 1988, oil on linen, 60 x 60 in. Visit the CoSM Shop" at bounding box center [784, 142] width 1542 height 806
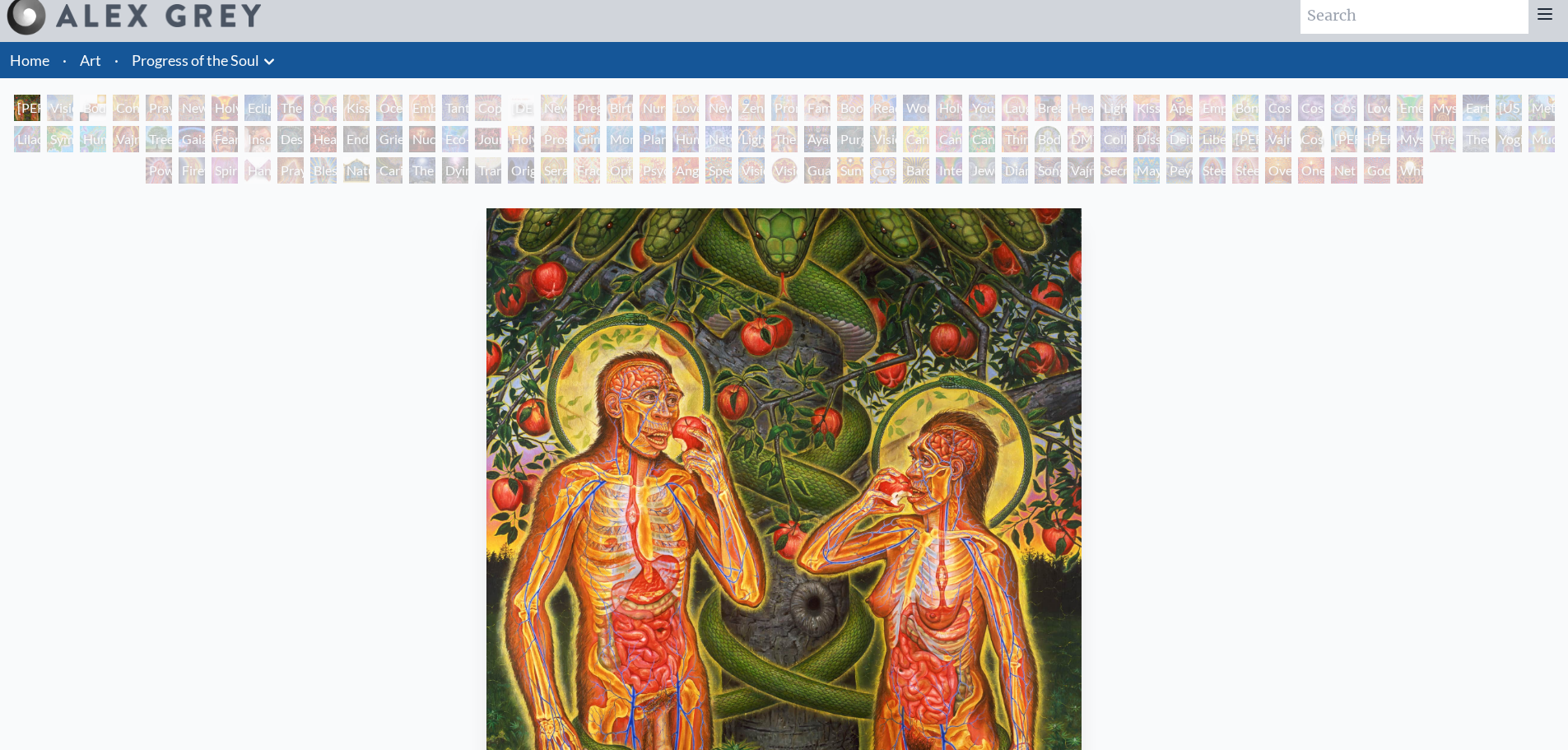
scroll to position [0, 0]
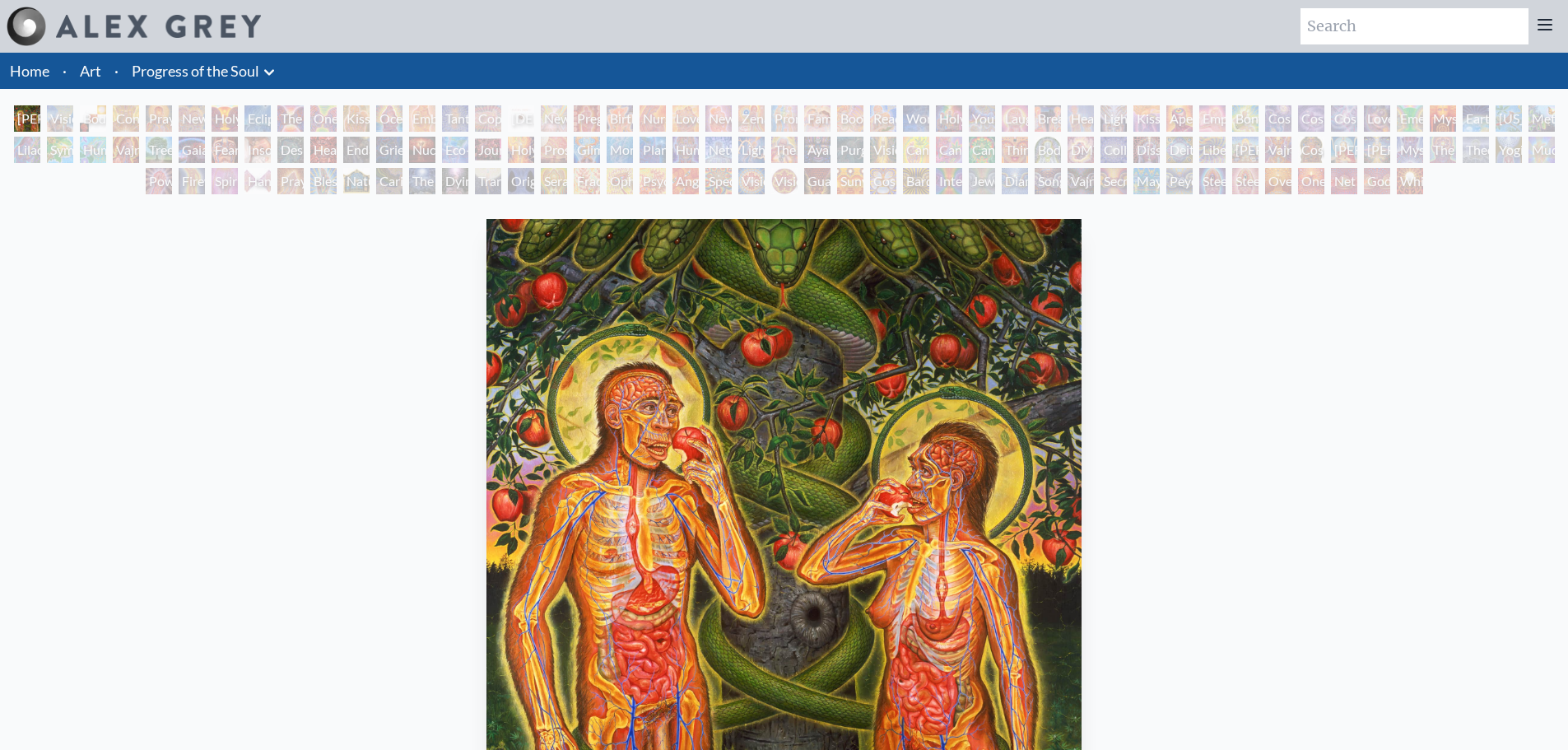
click at [58, 112] on div "Visionary Origin of Language" at bounding box center [59, 118] width 26 height 26
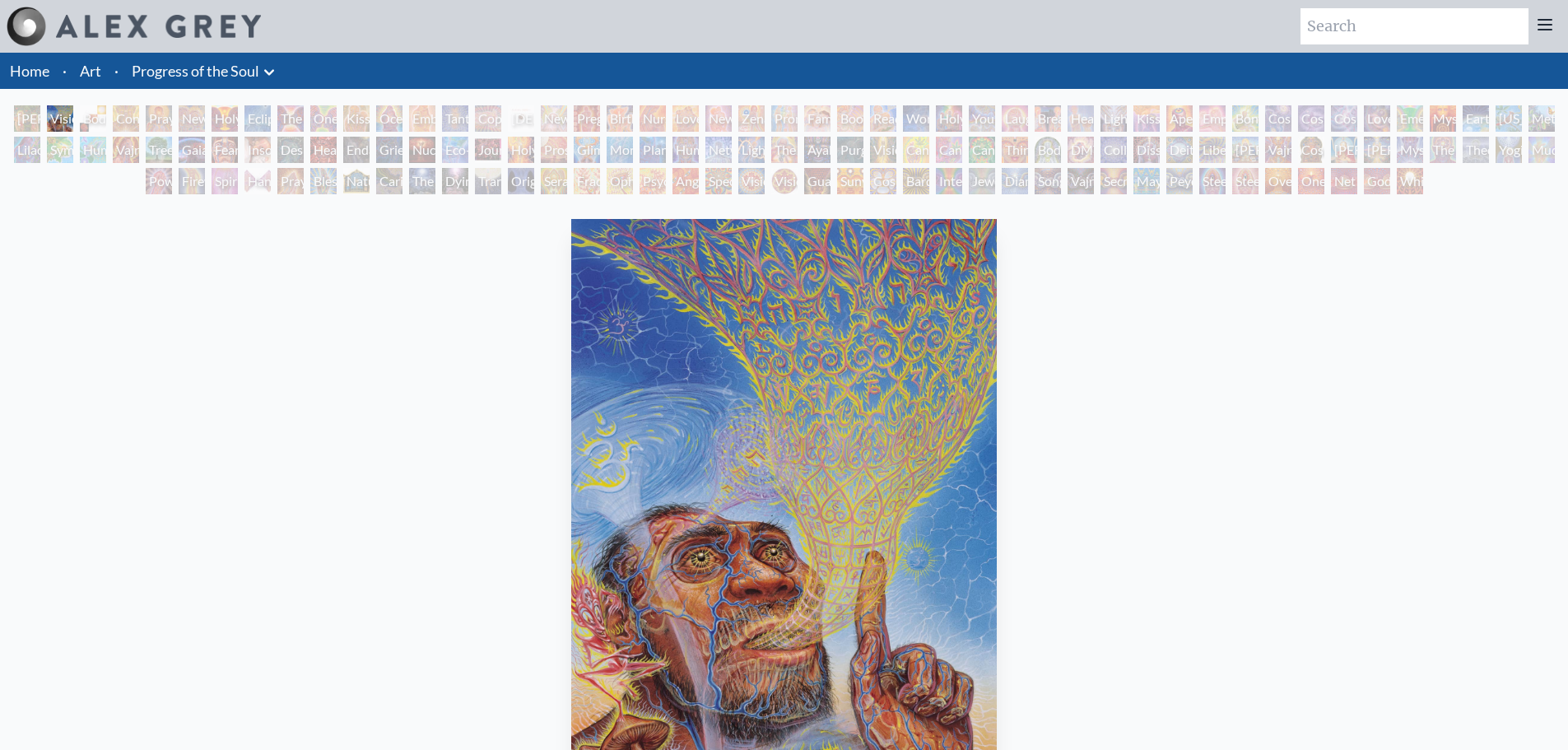
click at [98, 150] on div "Humming Bird" at bounding box center [92, 149] width 26 height 26
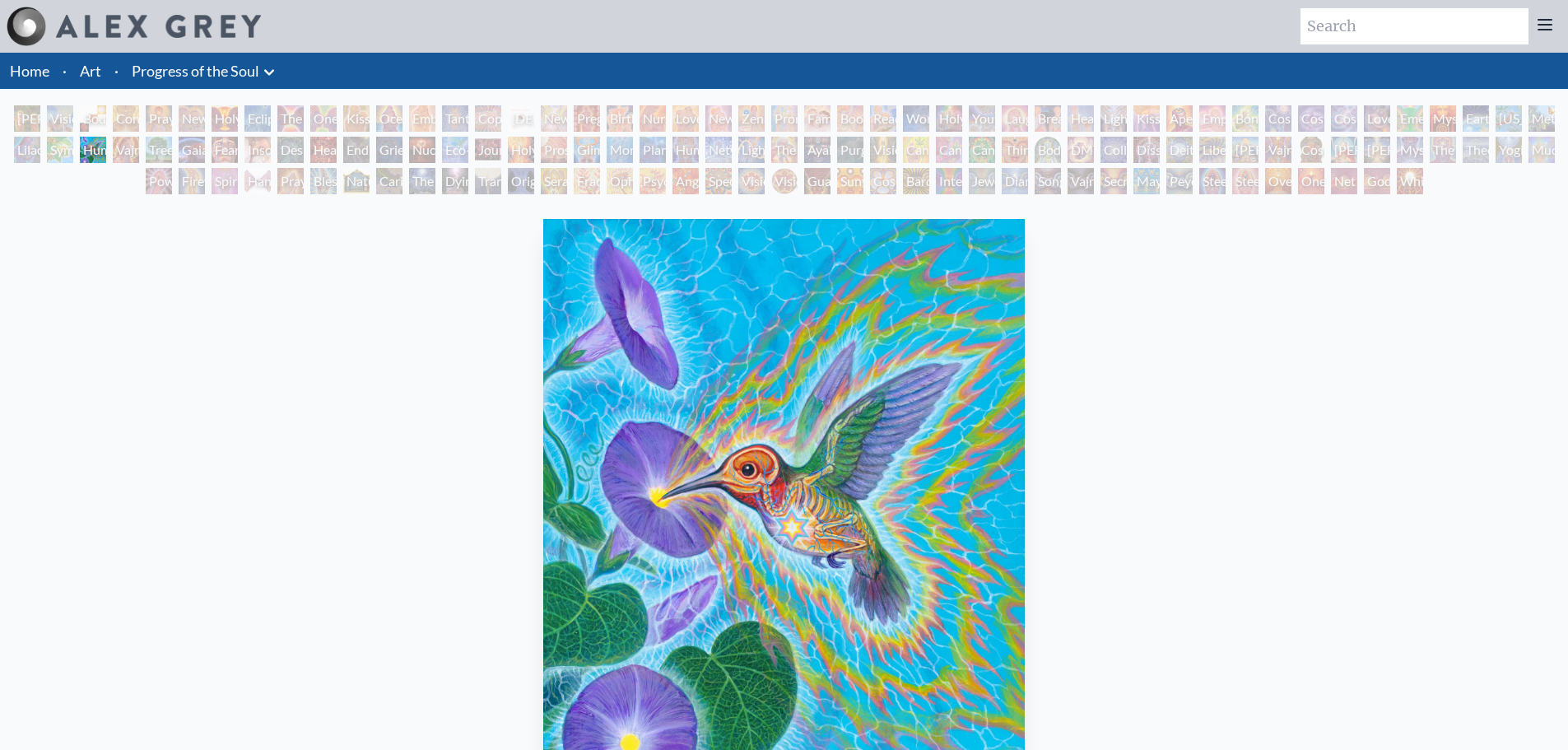
click at [62, 149] on div "Symbiosis: Gall Wasp & Oak Tree" at bounding box center [59, 149] width 26 height 26
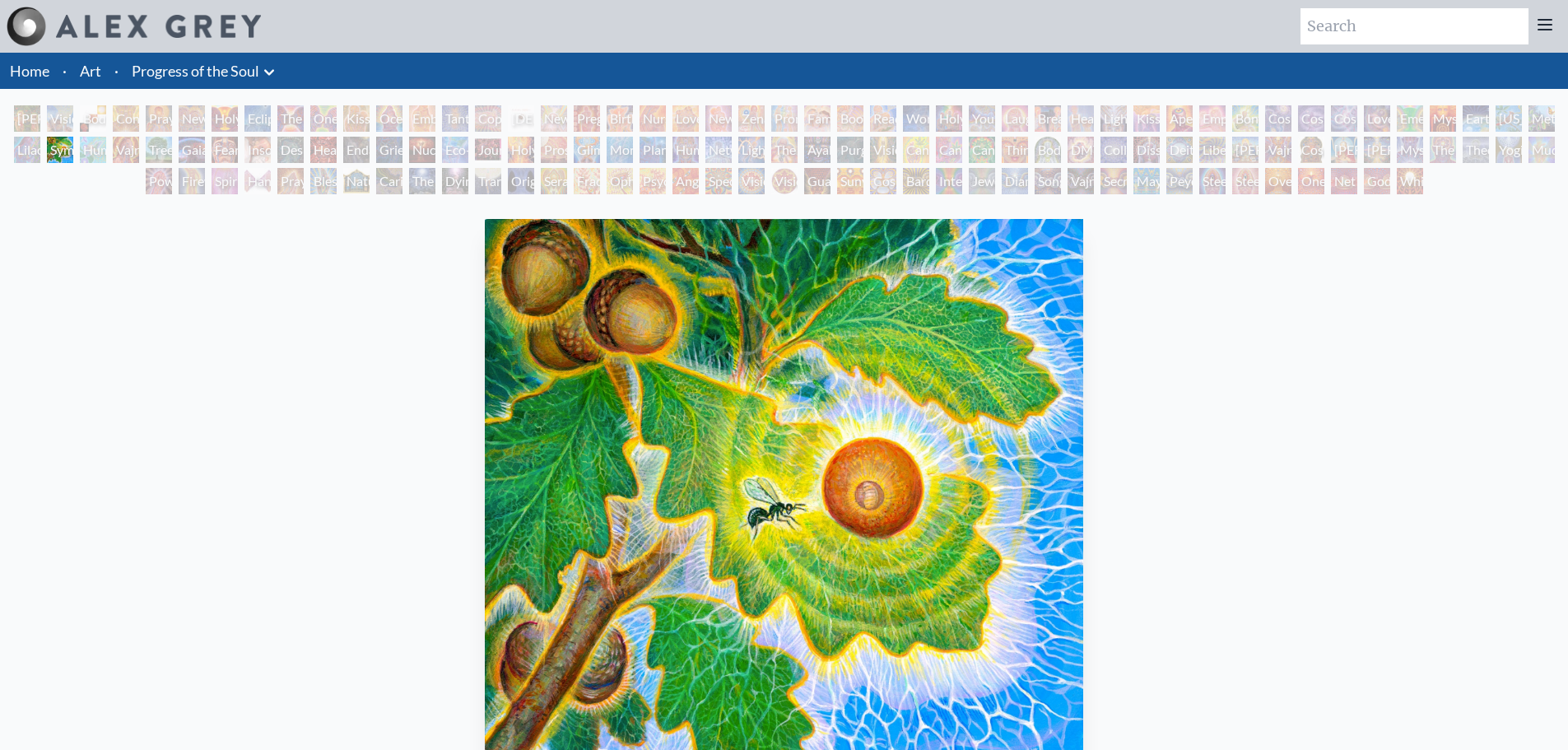
click at [26, 150] on div "Lilacs" at bounding box center [27, 149] width 26 height 26
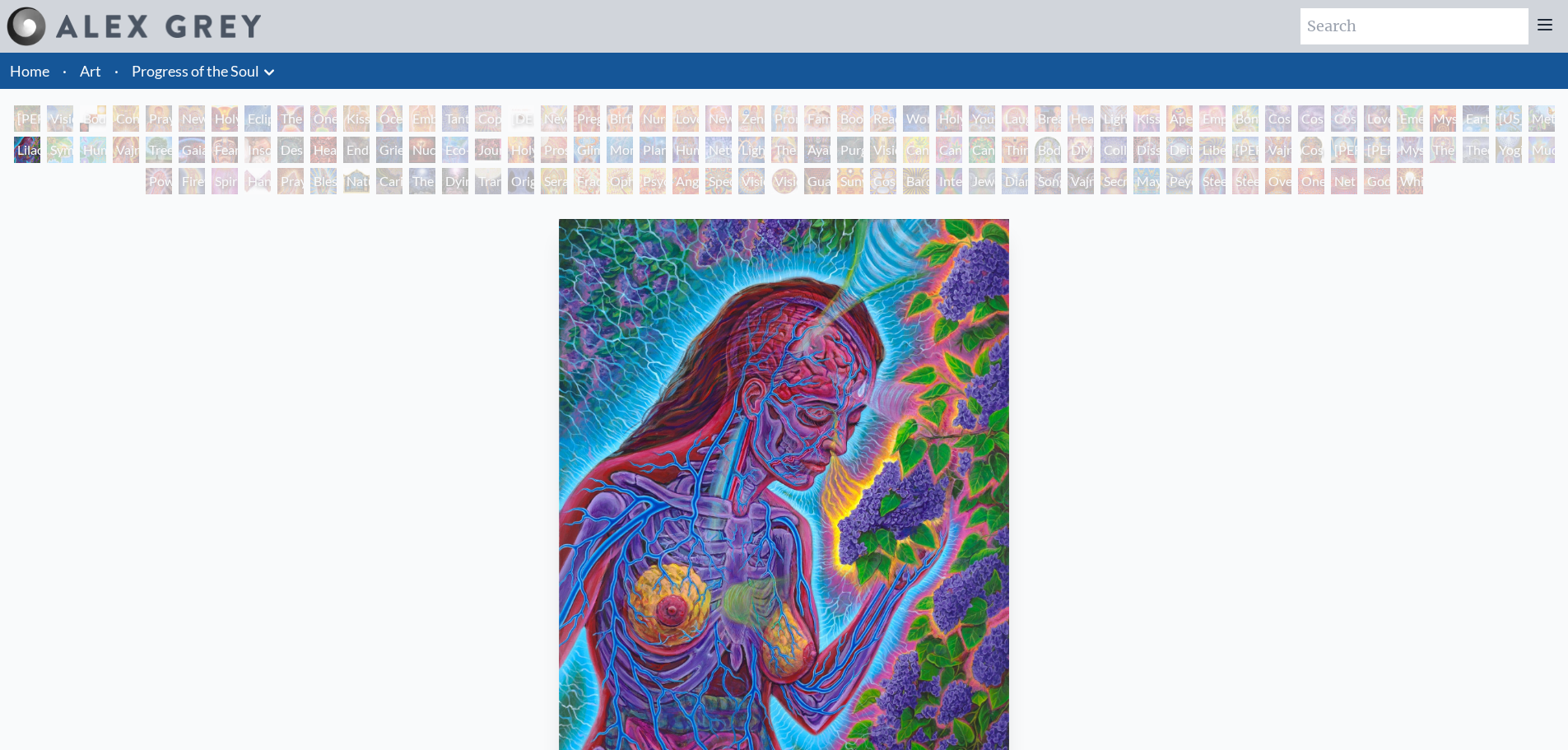
click at [1522, 121] on div "[US_STATE] Song" at bounding box center [1509, 118] width 26 height 26
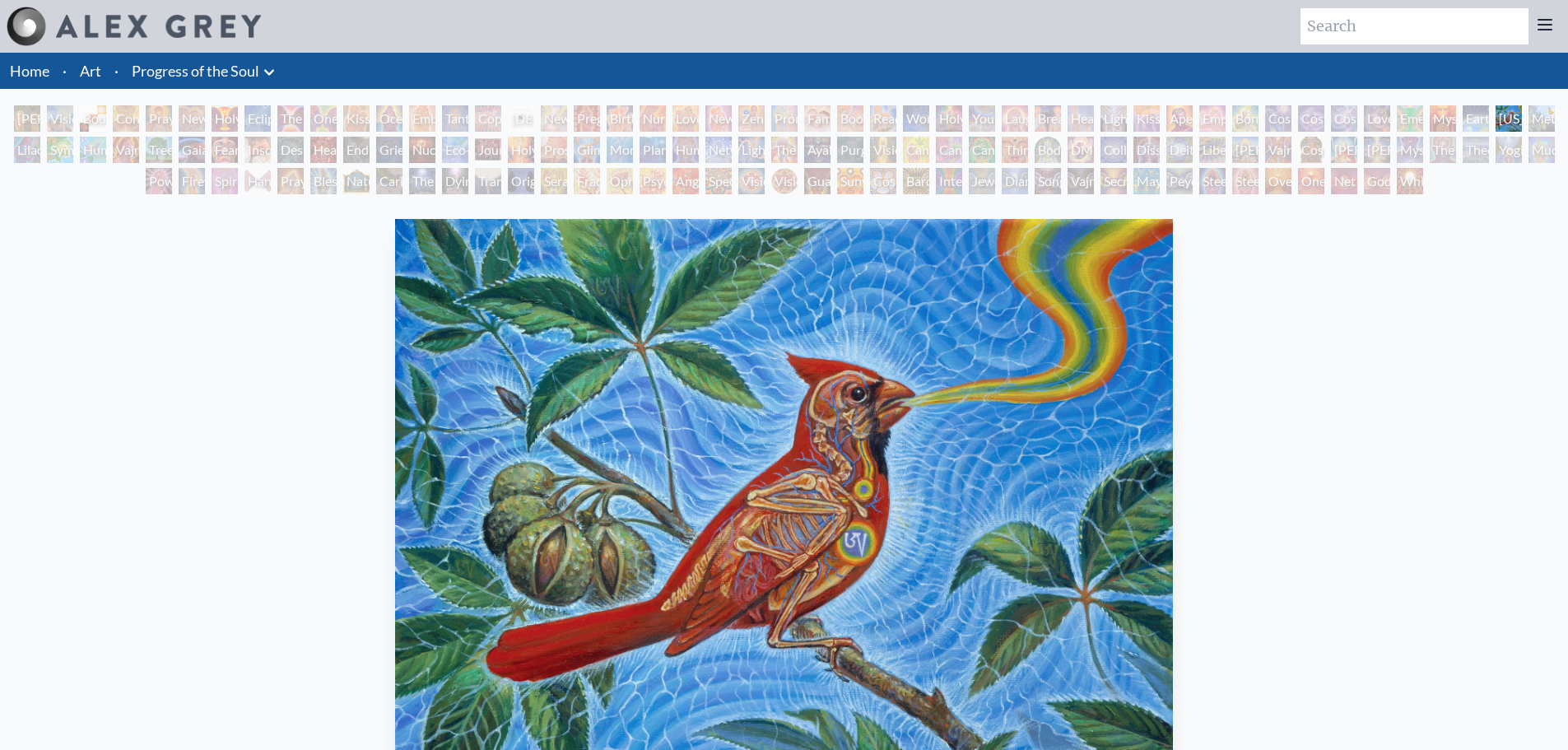
click at [1405, 120] on div "Emerald Grail" at bounding box center [1410, 118] width 26 height 26
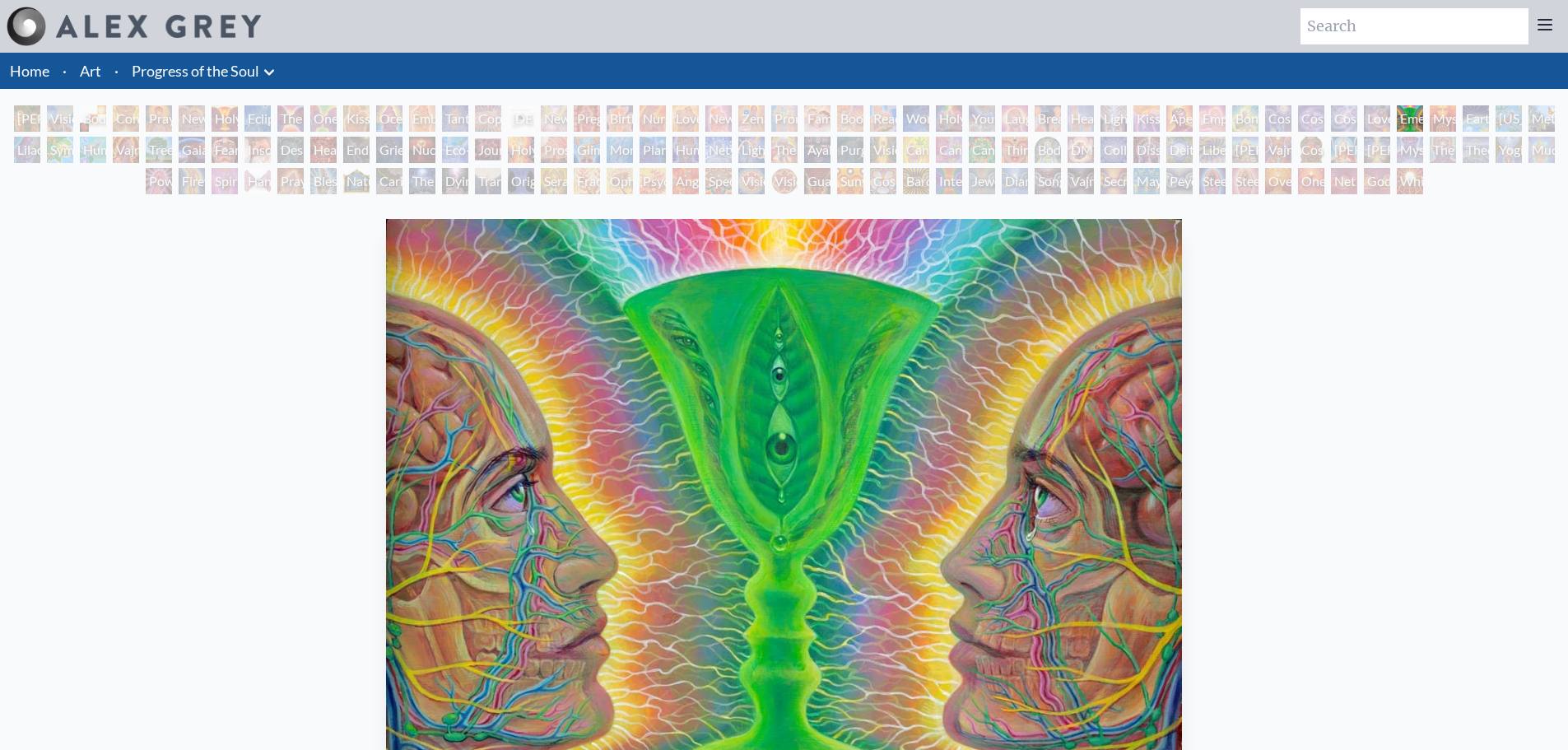
click at [1390, 119] on div "Love is a Cosmic Force" at bounding box center [1377, 118] width 26 height 26
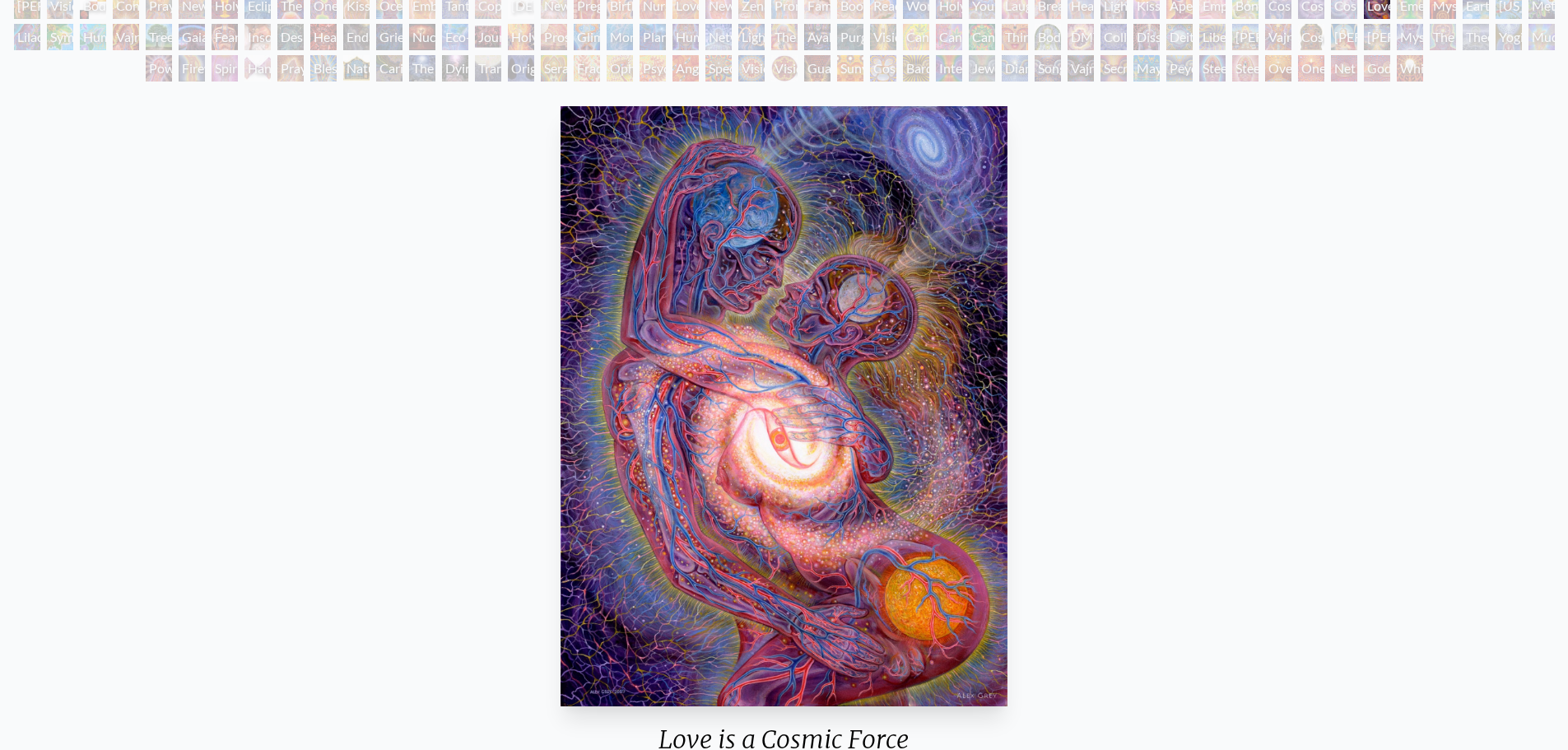
scroll to position [114, 0]
click at [645, 42] on div "Planetary Prayers" at bounding box center [652, 35] width 26 height 26
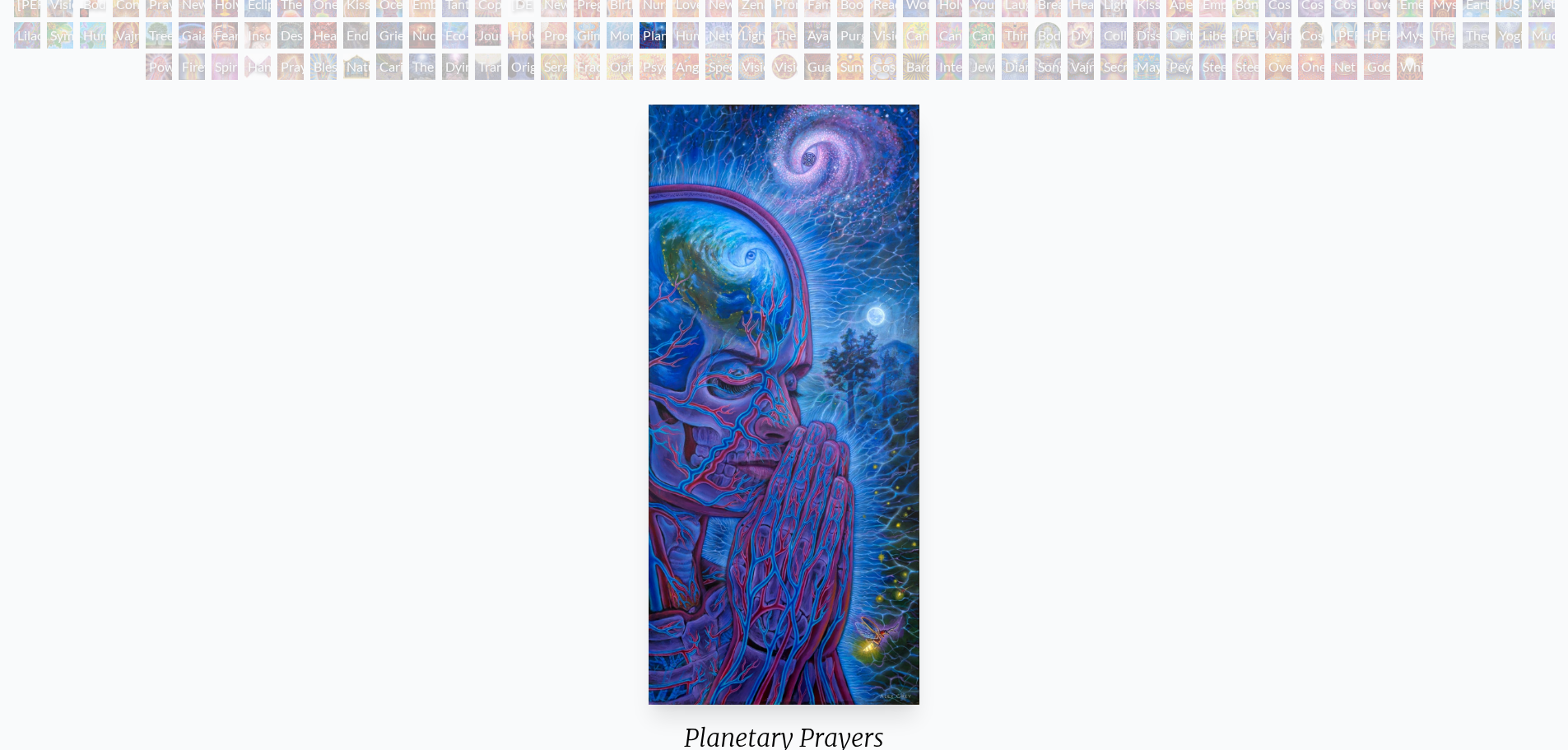
click at [620, 39] on div "Monochord" at bounding box center [619, 35] width 26 height 26
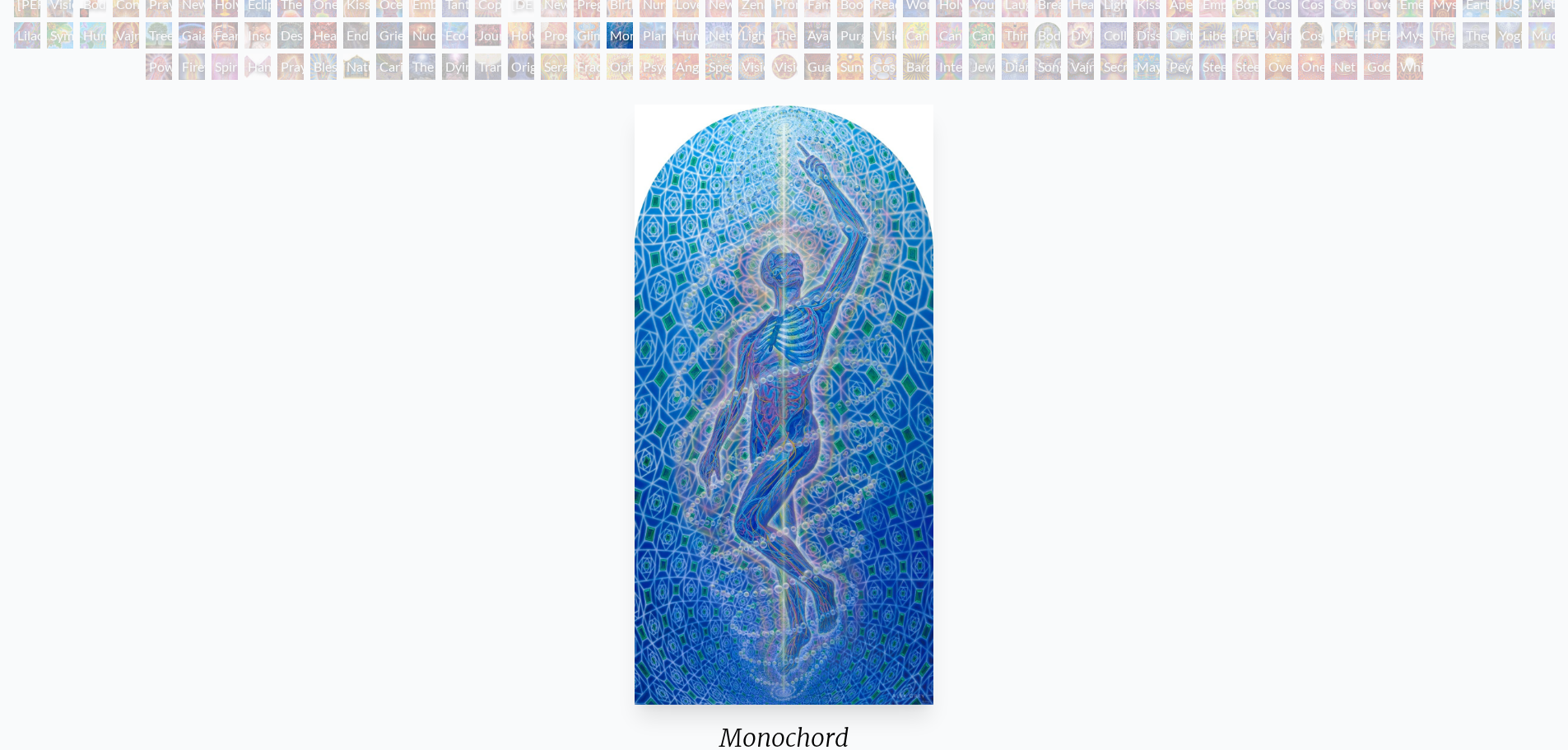
click at [589, 37] on div "Glimpsing the Empyrean" at bounding box center [586, 35] width 26 height 26
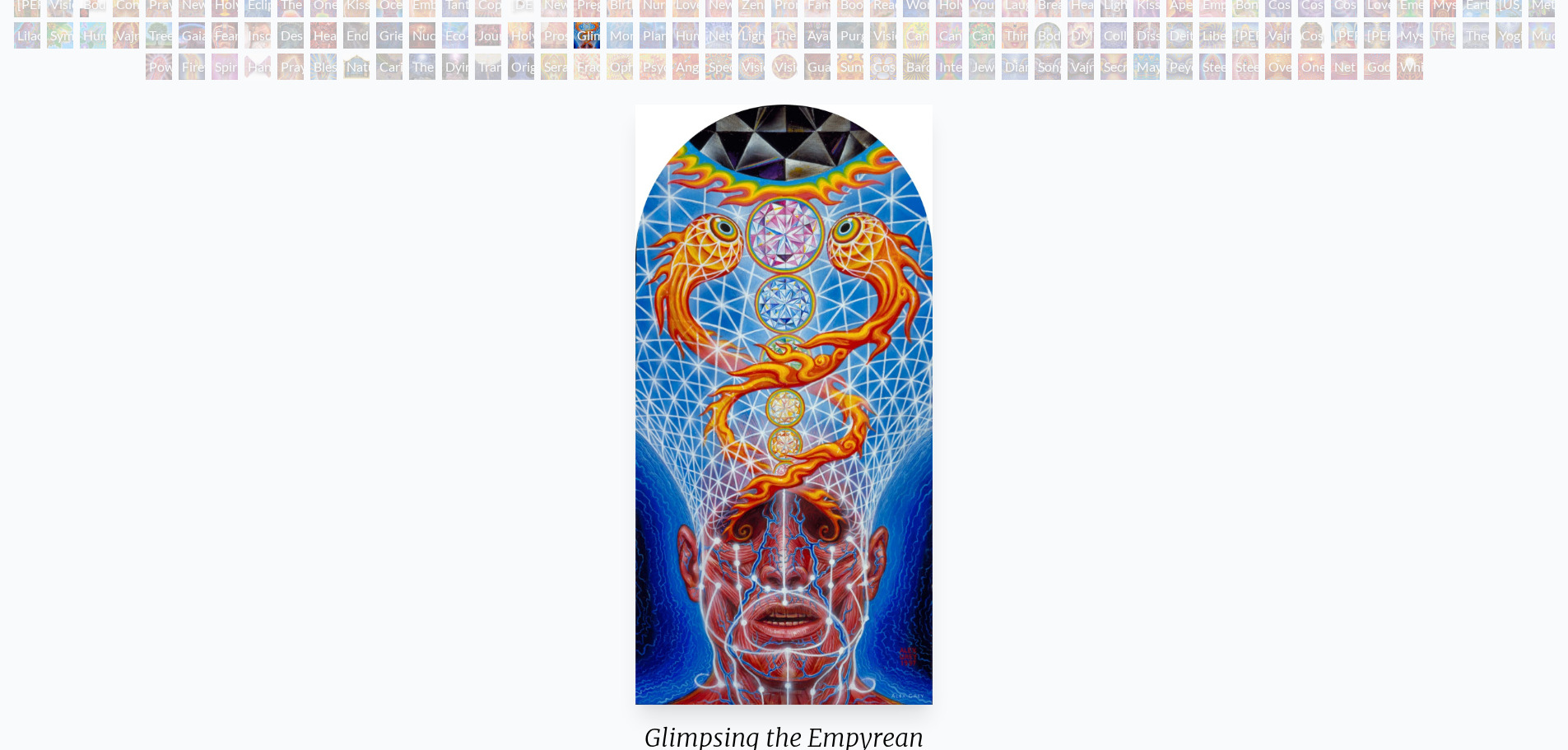
click at [1043, 709] on div "Glimpsing the Empyrean 1997, acrylic on wood, 8 x 16 in. Visit the CoSM Shop" at bounding box center [784, 501] width 1542 height 806
click at [149, 31] on div "Tree & Person" at bounding box center [158, 35] width 26 height 26
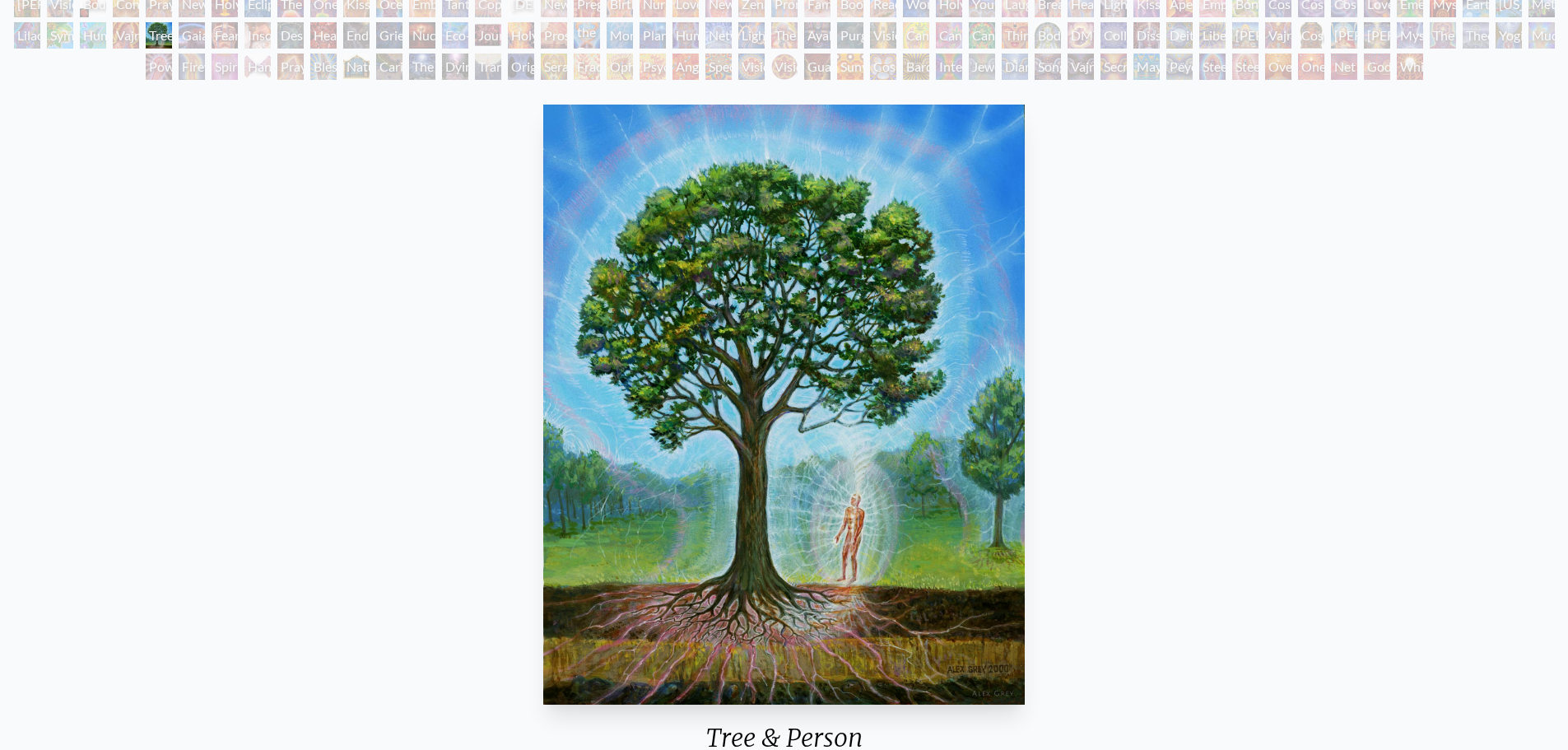
click at [120, 36] on div "Vajra Horse" at bounding box center [125, 35] width 26 height 26
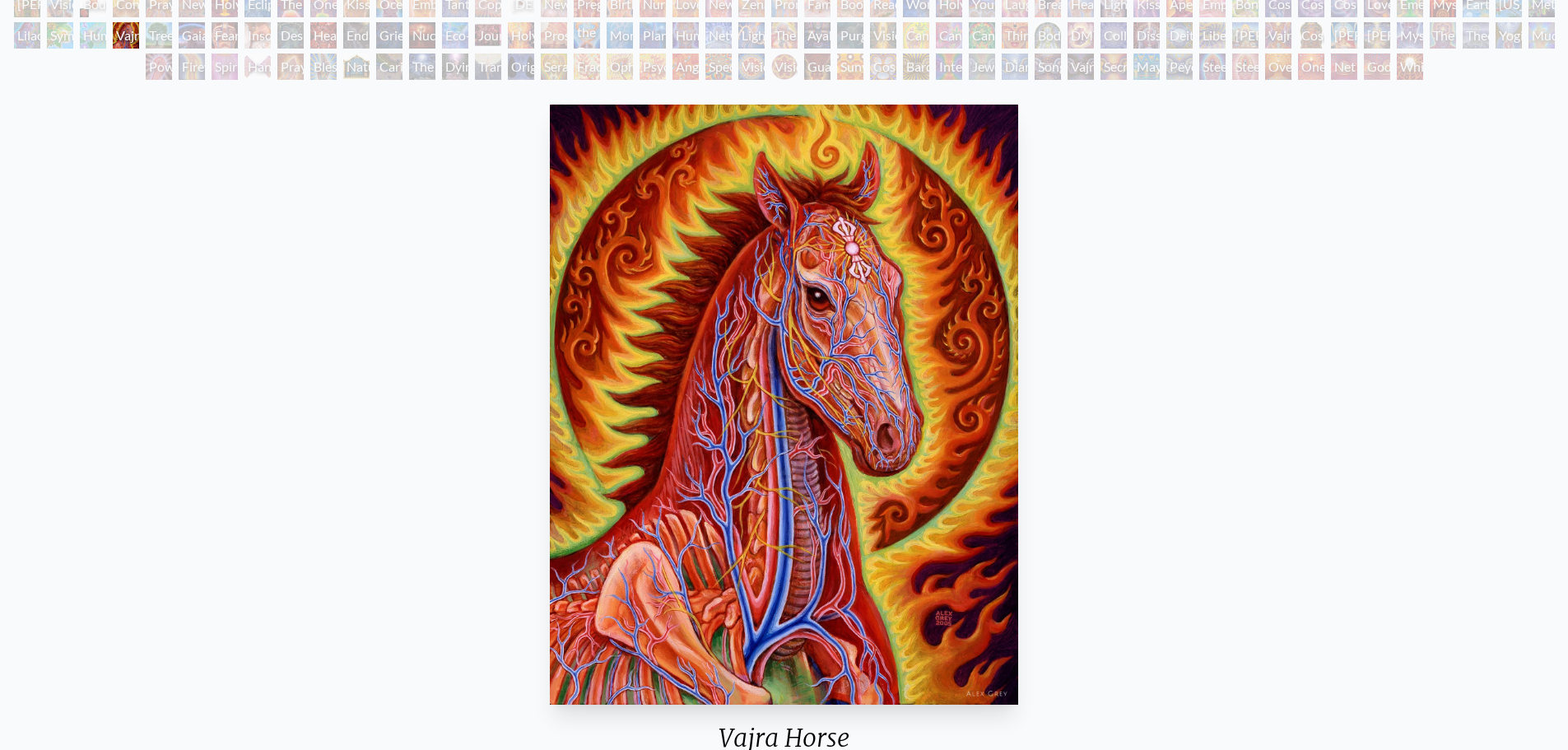
click at [97, 36] on div "Humming Bird" at bounding box center [92, 35] width 26 height 26
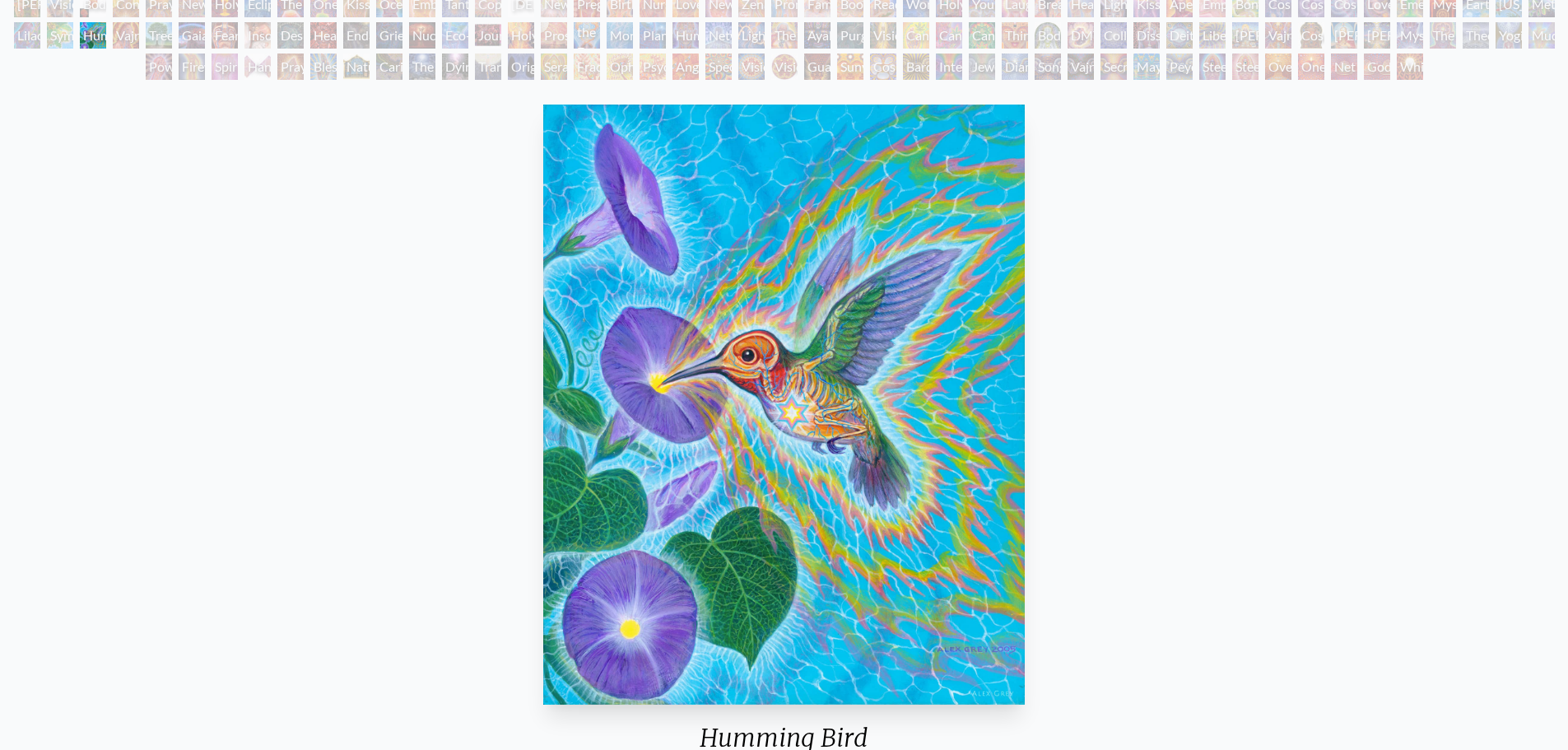
click at [64, 42] on div "Symbiosis: Gall Wasp & Oak Tree" at bounding box center [59, 35] width 26 height 26
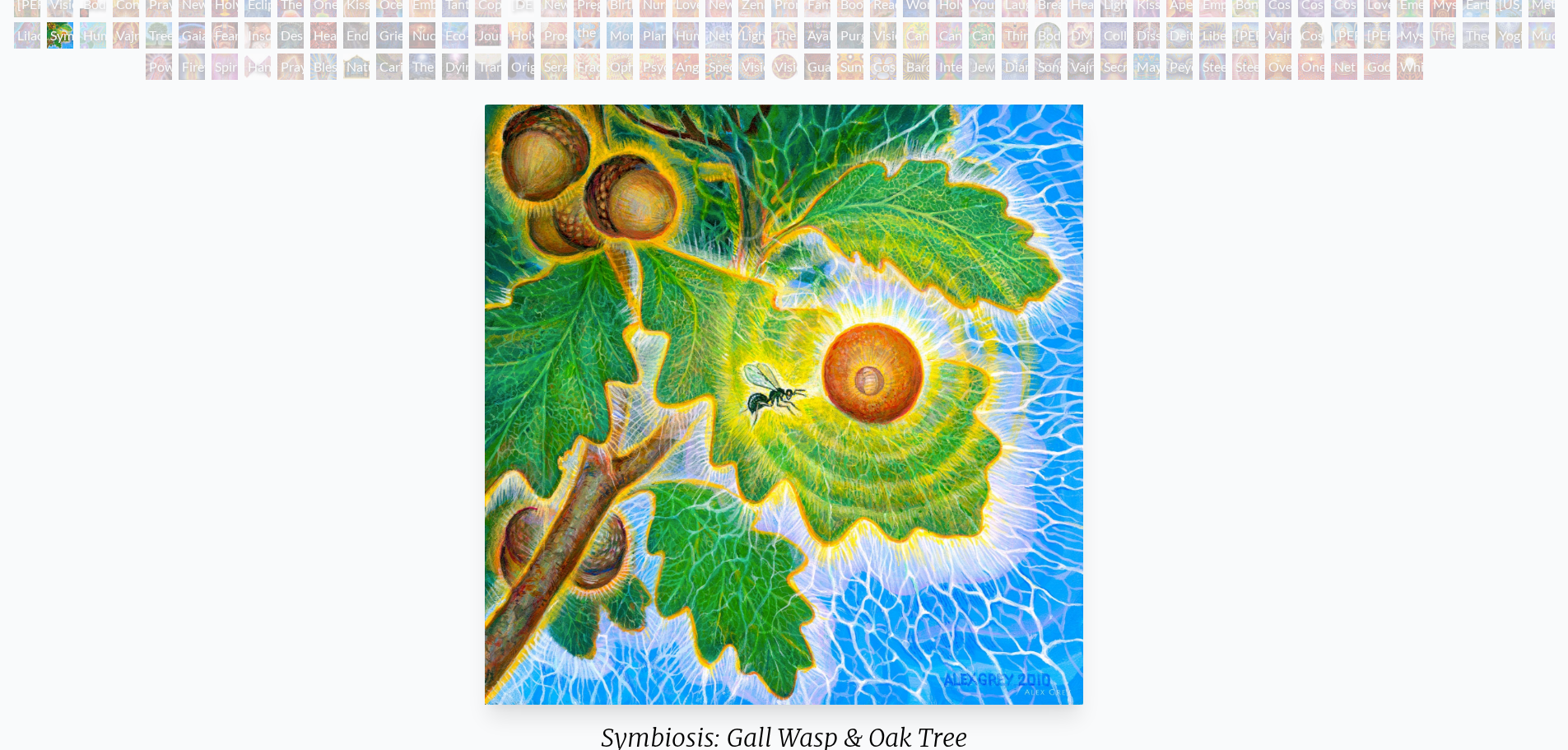
click at [91, 10] on div "Body, Mind, Spirit" at bounding box center [92, 3] width 26 height 26
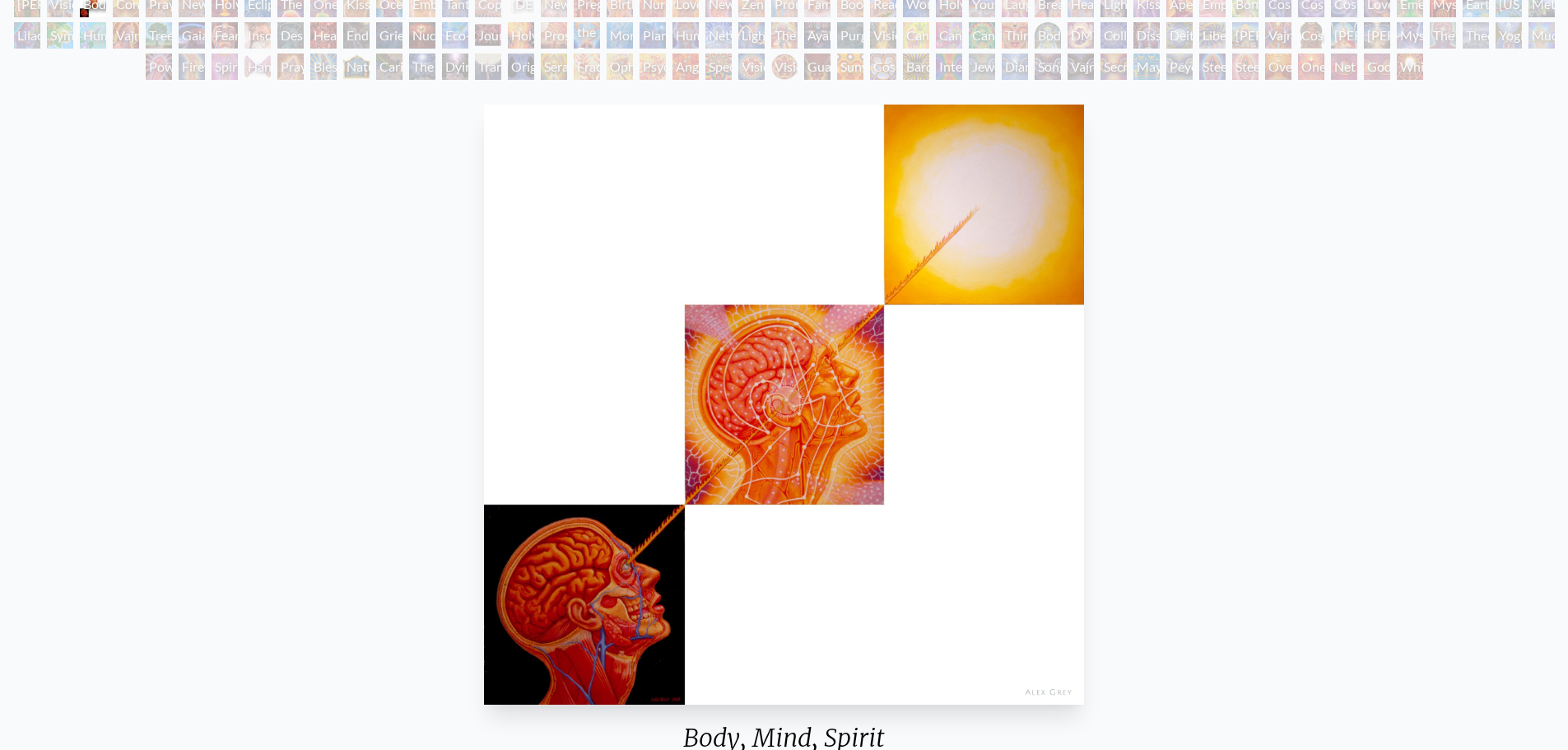
click at [131, 8] on div "Contemplation" at bounding box center [125, 3] width 26 height 26
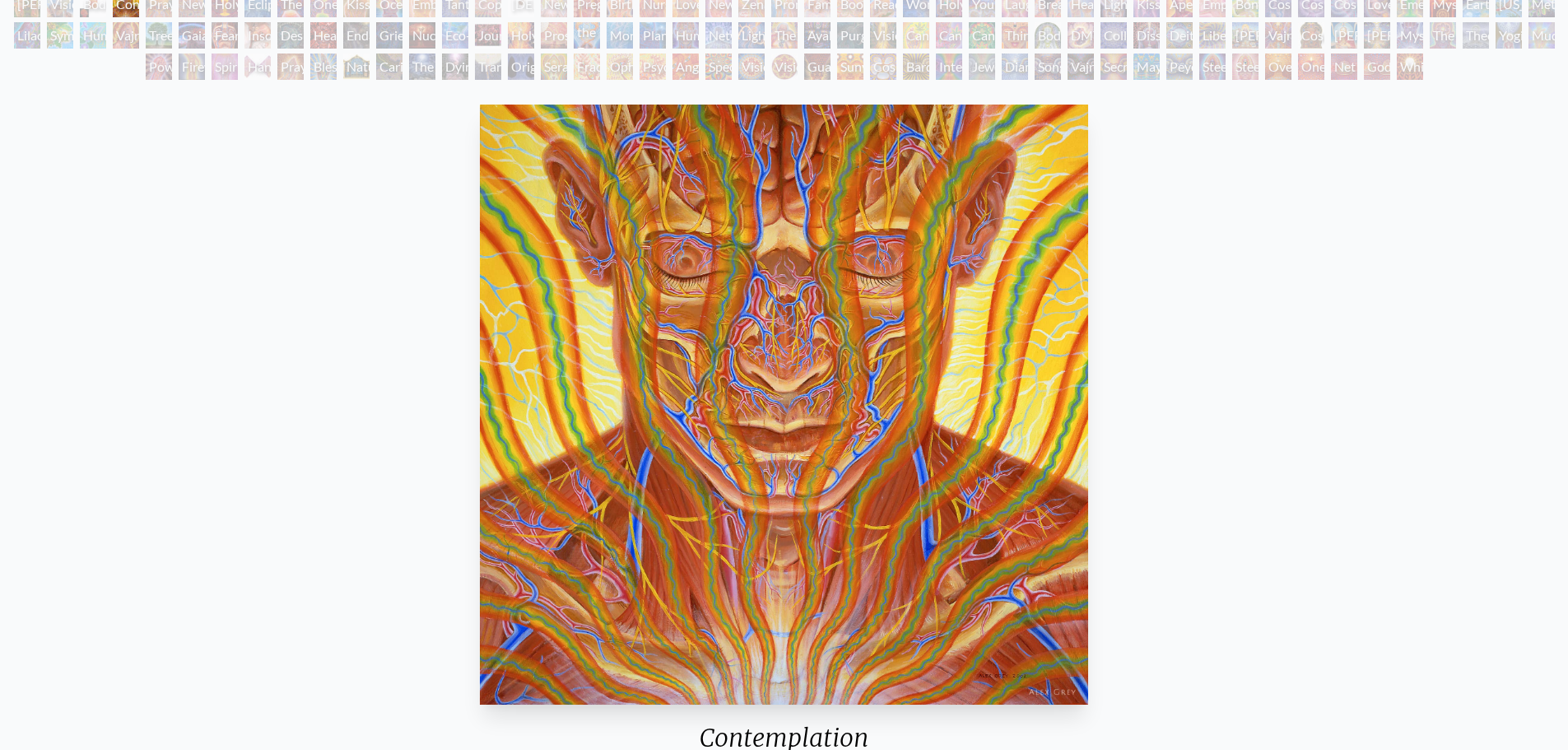
click at [195, 5] on div "New Man New Woman" at bounding box center [191, 3] width 26 height 26
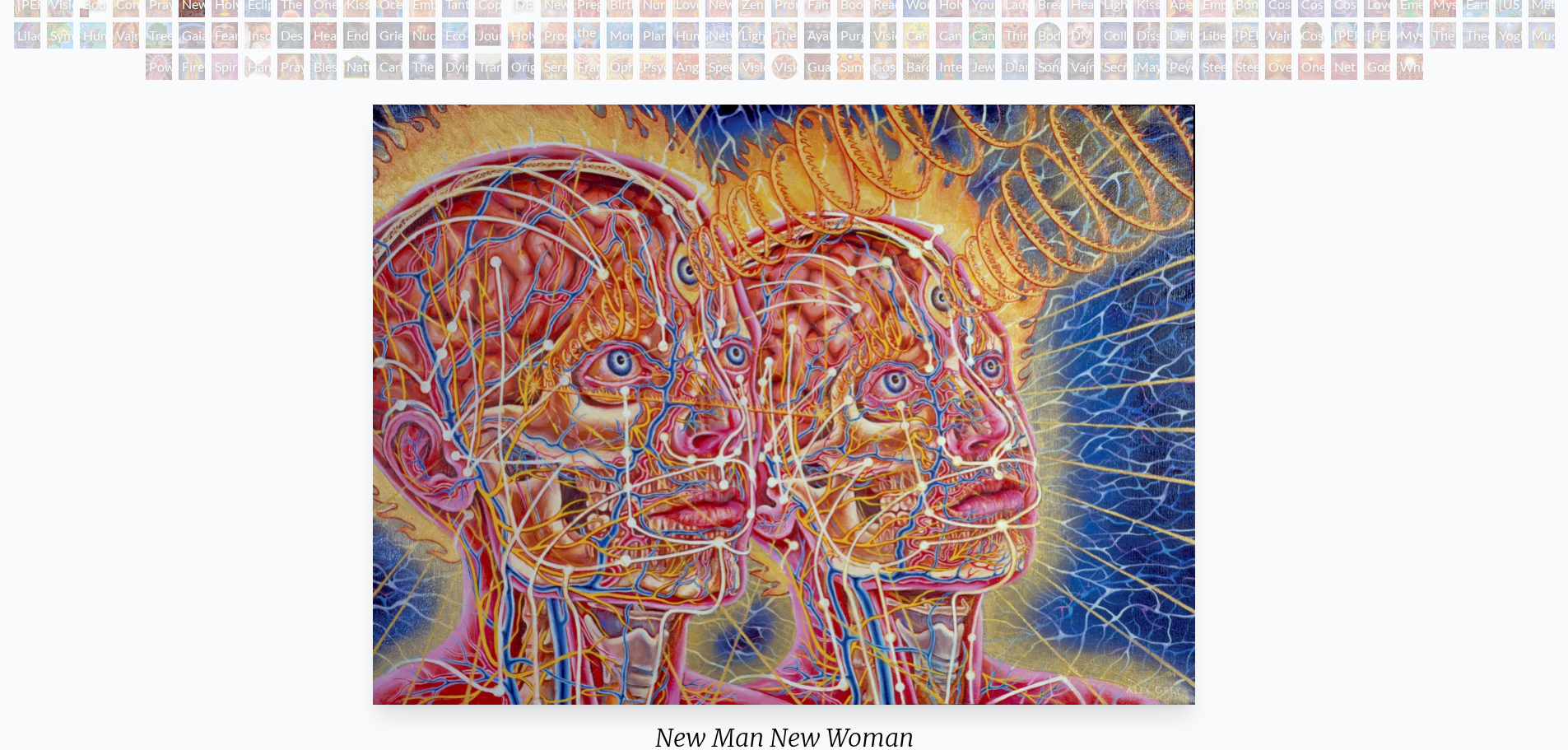
click at [1445, 11] on div "Mysteriosa 2" at bounding box center [1443, 3] width 26 height 26
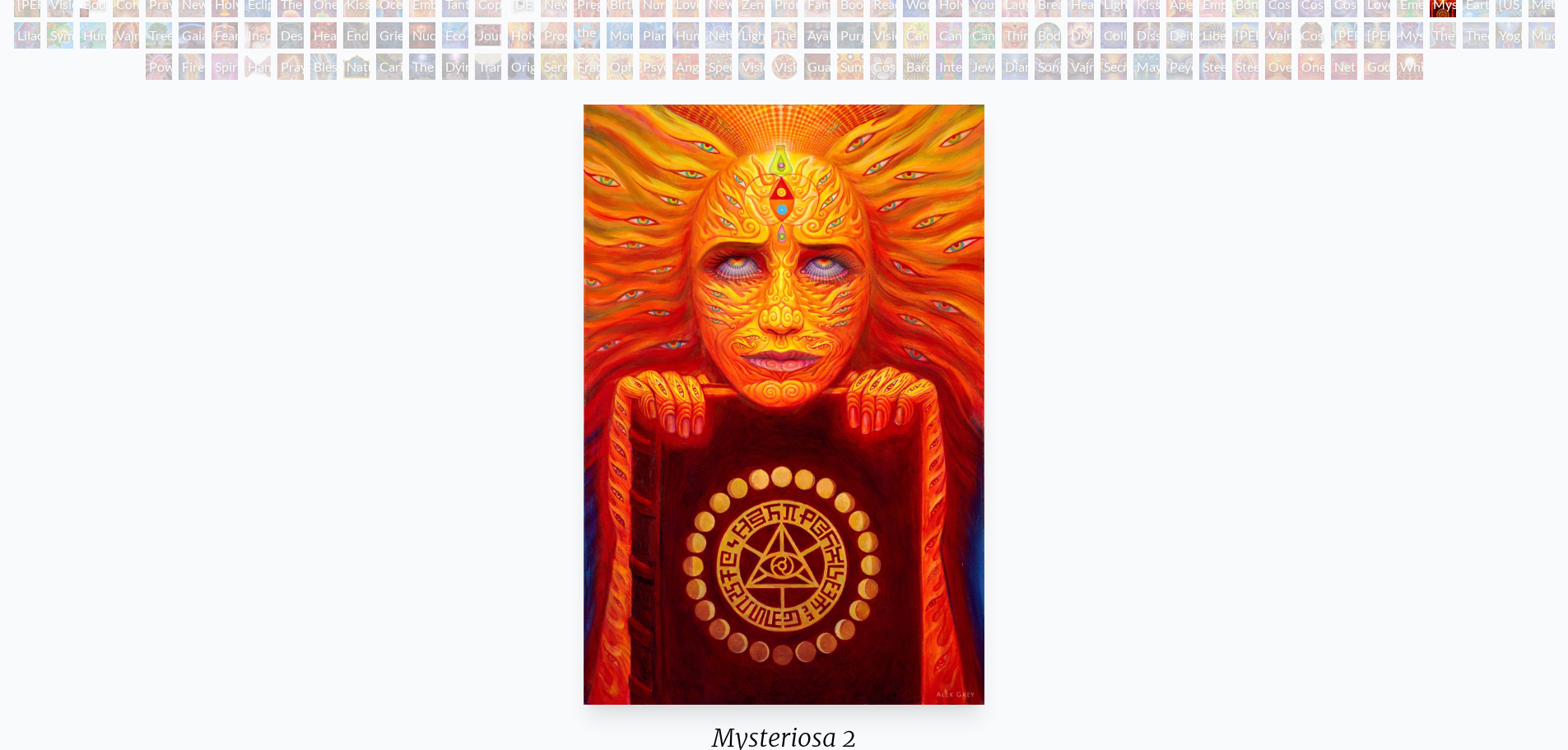
click at [1411, 12] on div "Emerald Grail" at bounding box center [1410, 3] width 26 height 26
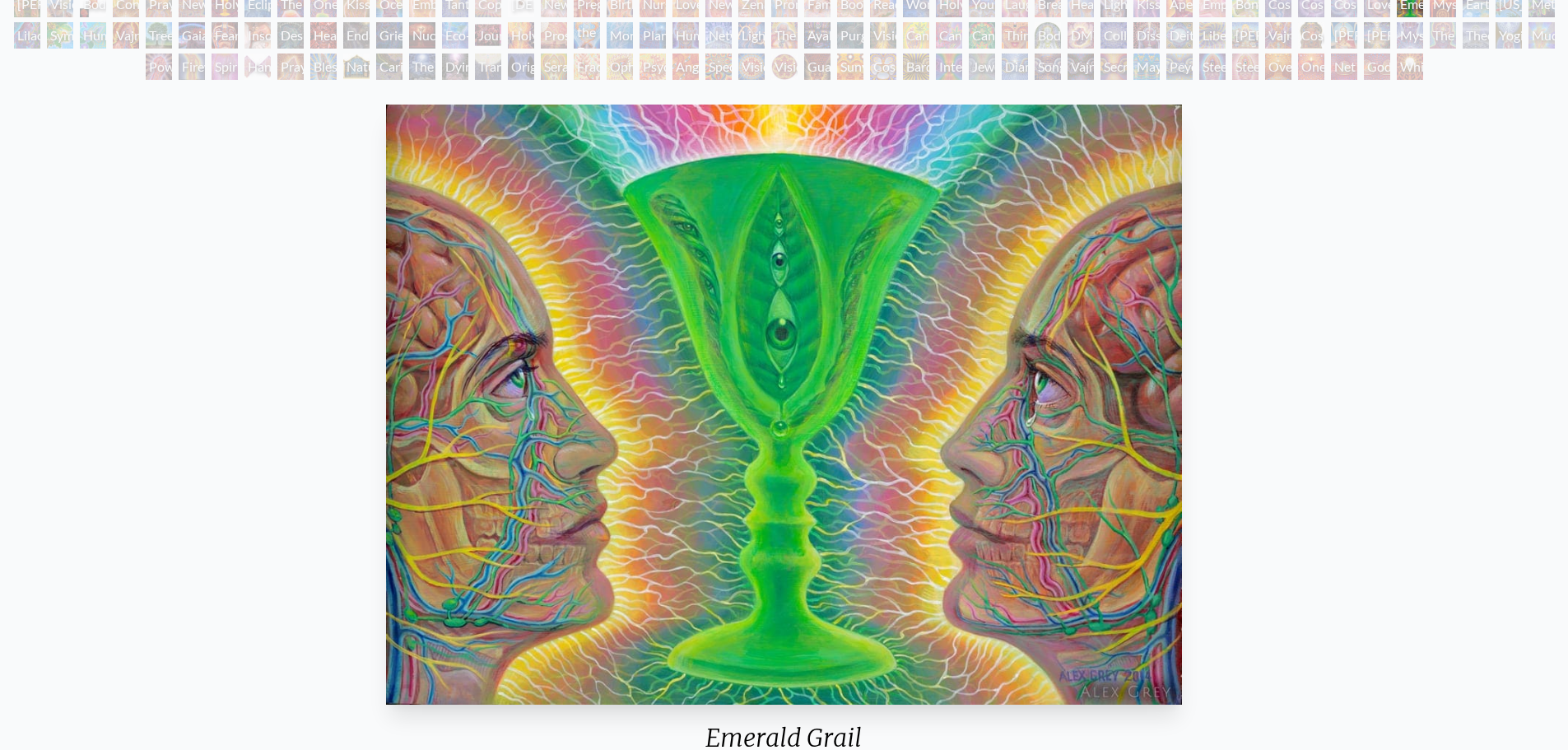
click at [1410, 33] on div "Mystic Eye" at bounding box center [1410, 35] width 26 height 26
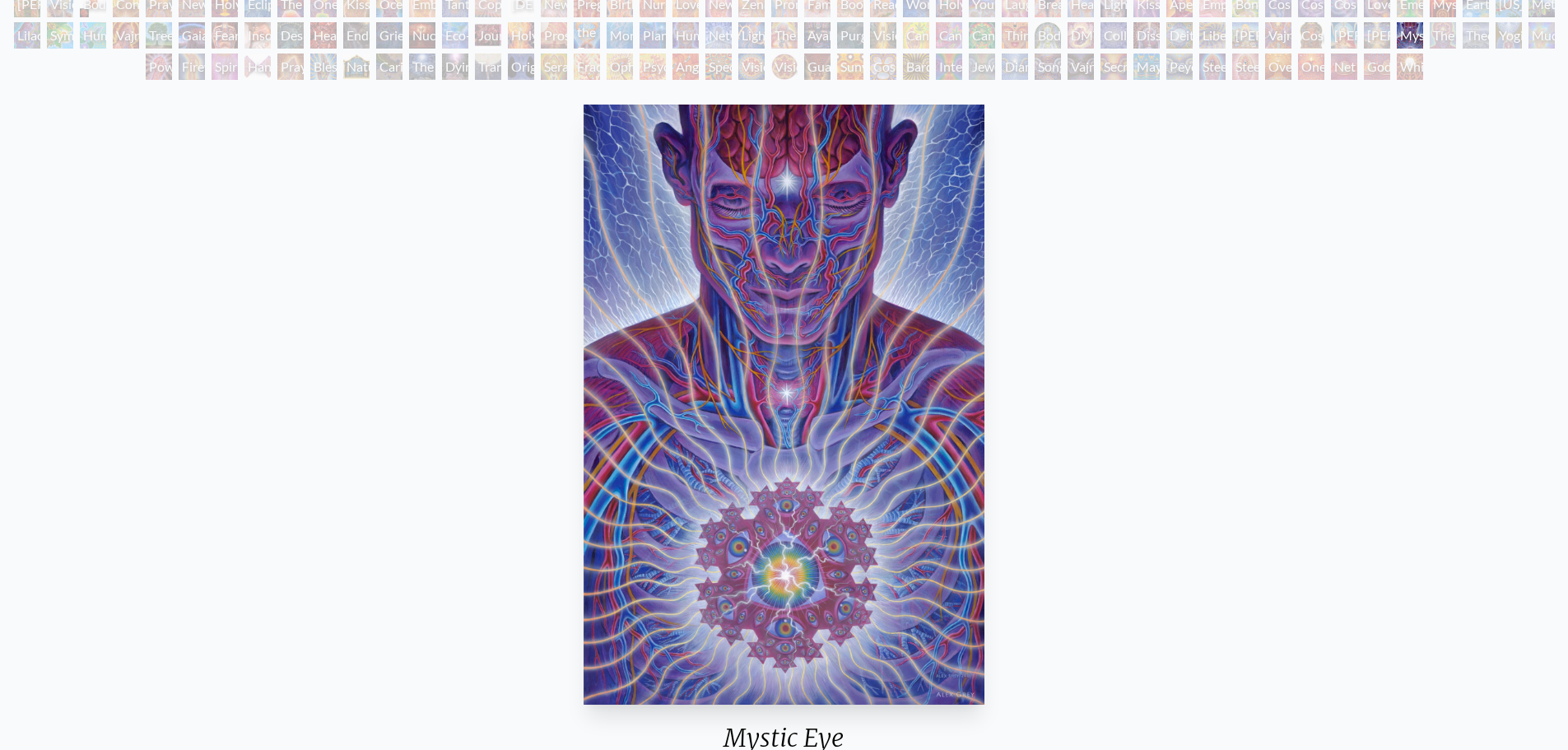
click at [1404, 56] on div "White Light" at bounding box center [1410, 66] width 26 height 26
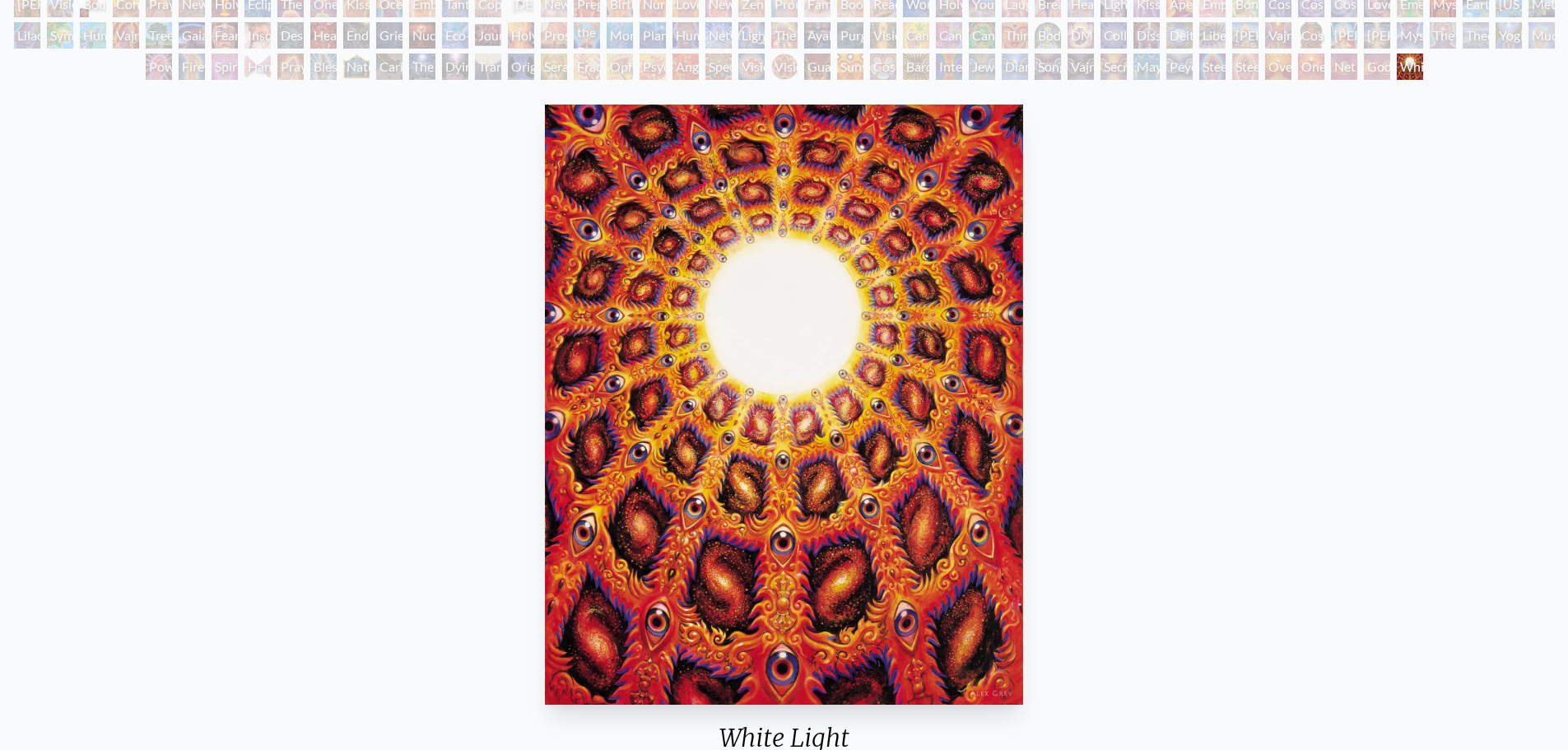
click at [1338, 72] on div "Net of Being" at bounding box center [1344, 66] width 26 height 26
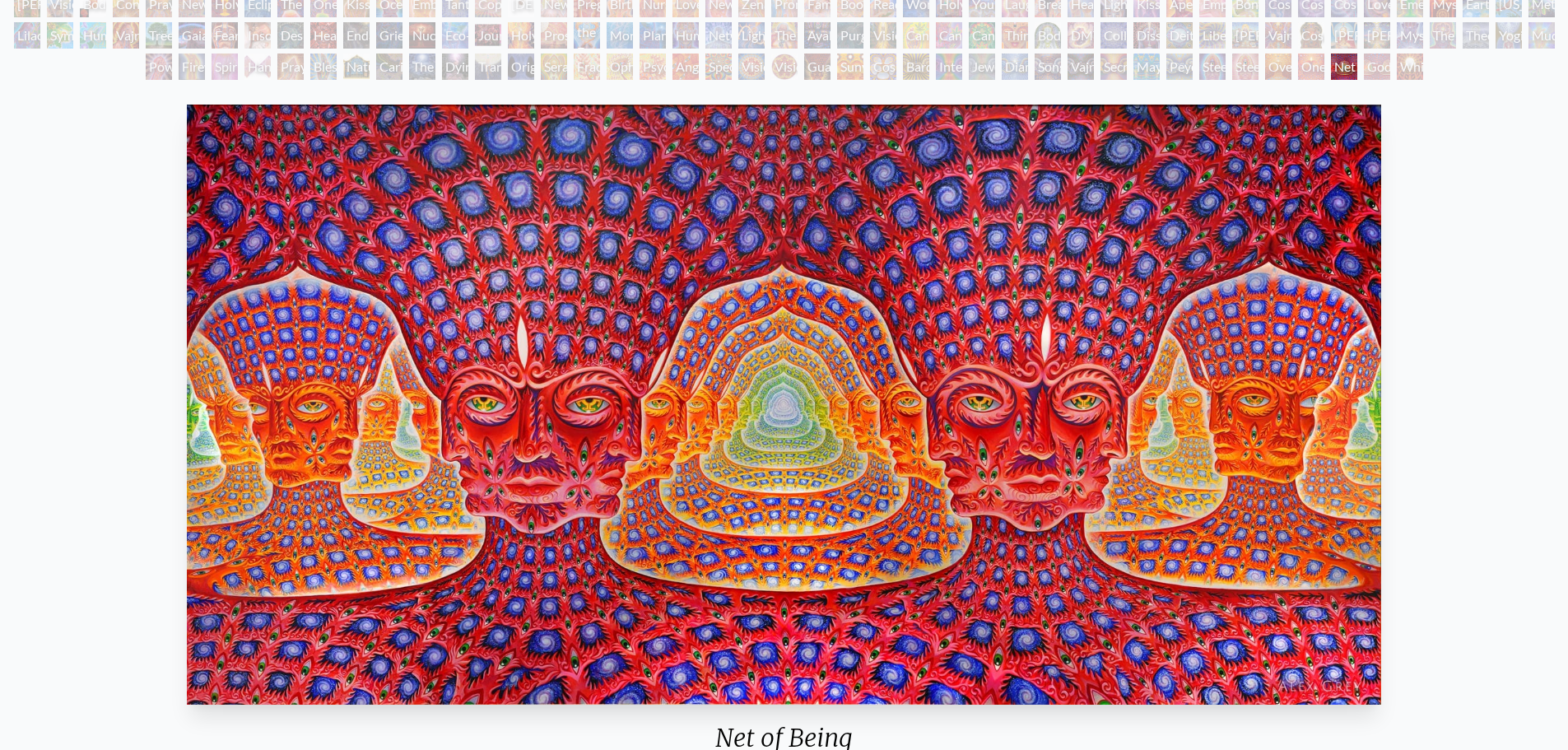
click at [1288, 69] on div "Oversoul" at bounding box center [1278, 66] width 26 height 26
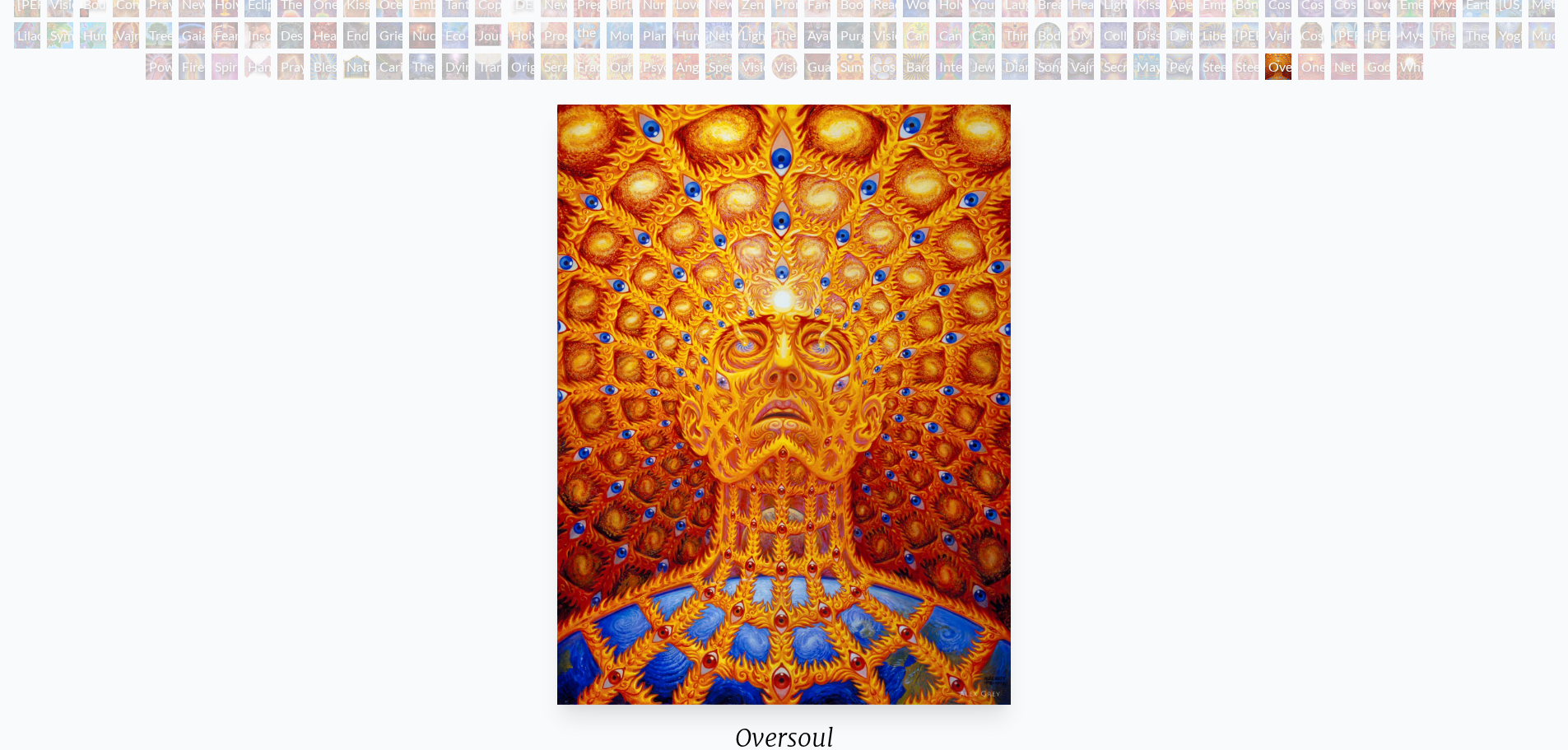
click at [1283, 39] on div "Vajra Guru" at bounding box center [1278, 35] width 26 height 26
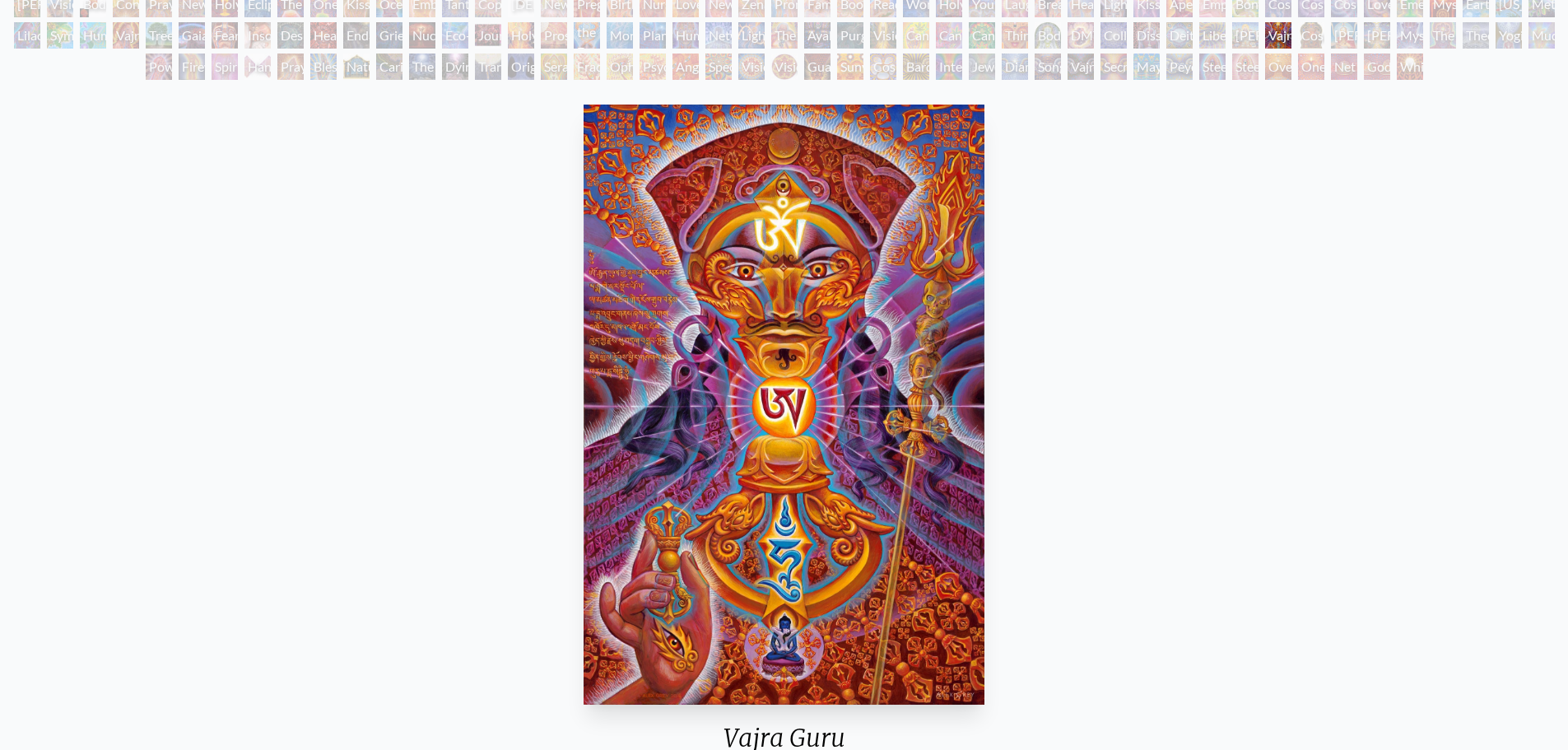
click at [1259, 39] on div "[PERSON_NAME]" at bounding box center [1245, 35] width 26 height 26
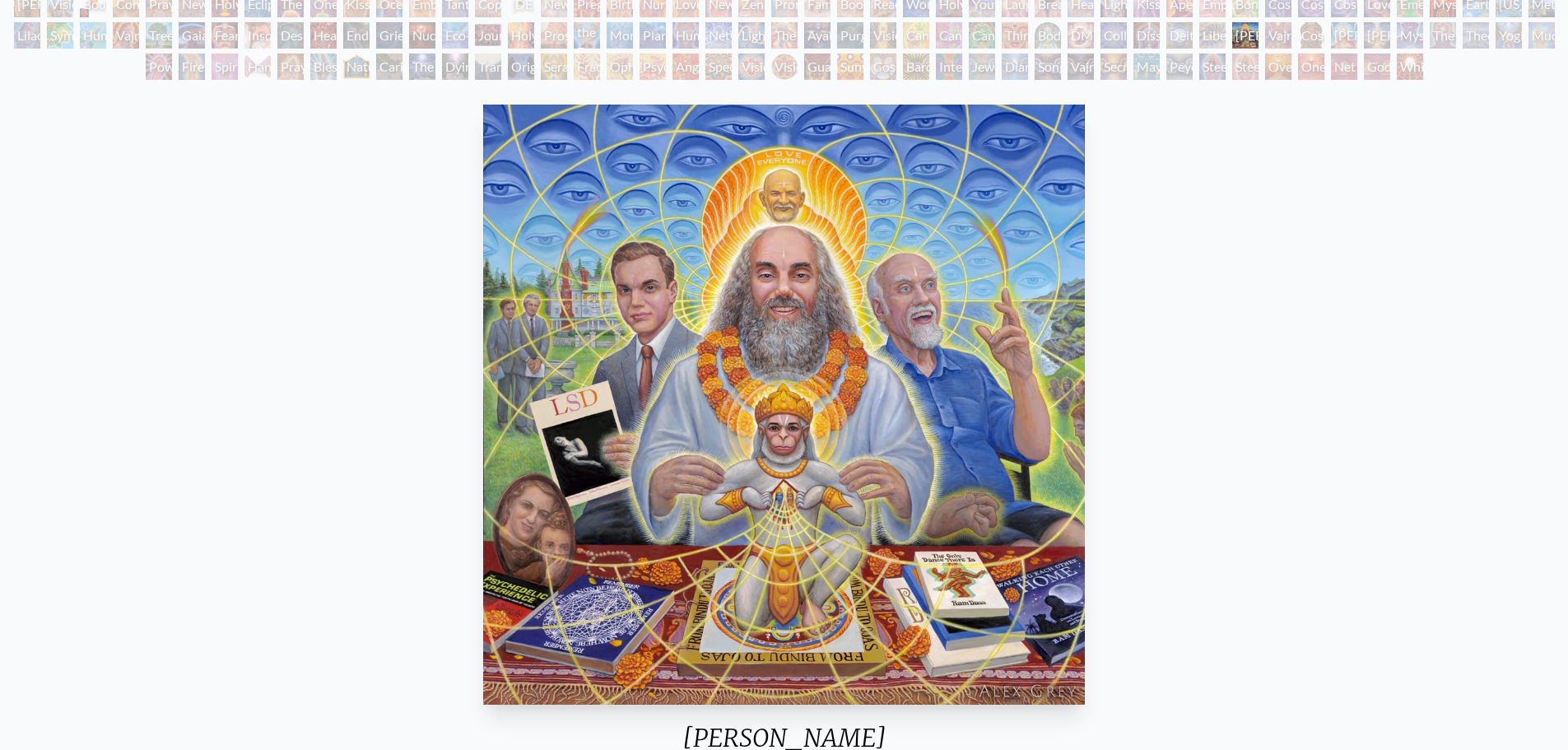
click at [1226, 37] on div "Liberation Through Seeing" at bounding box center [1212, 35] width 26 height 26
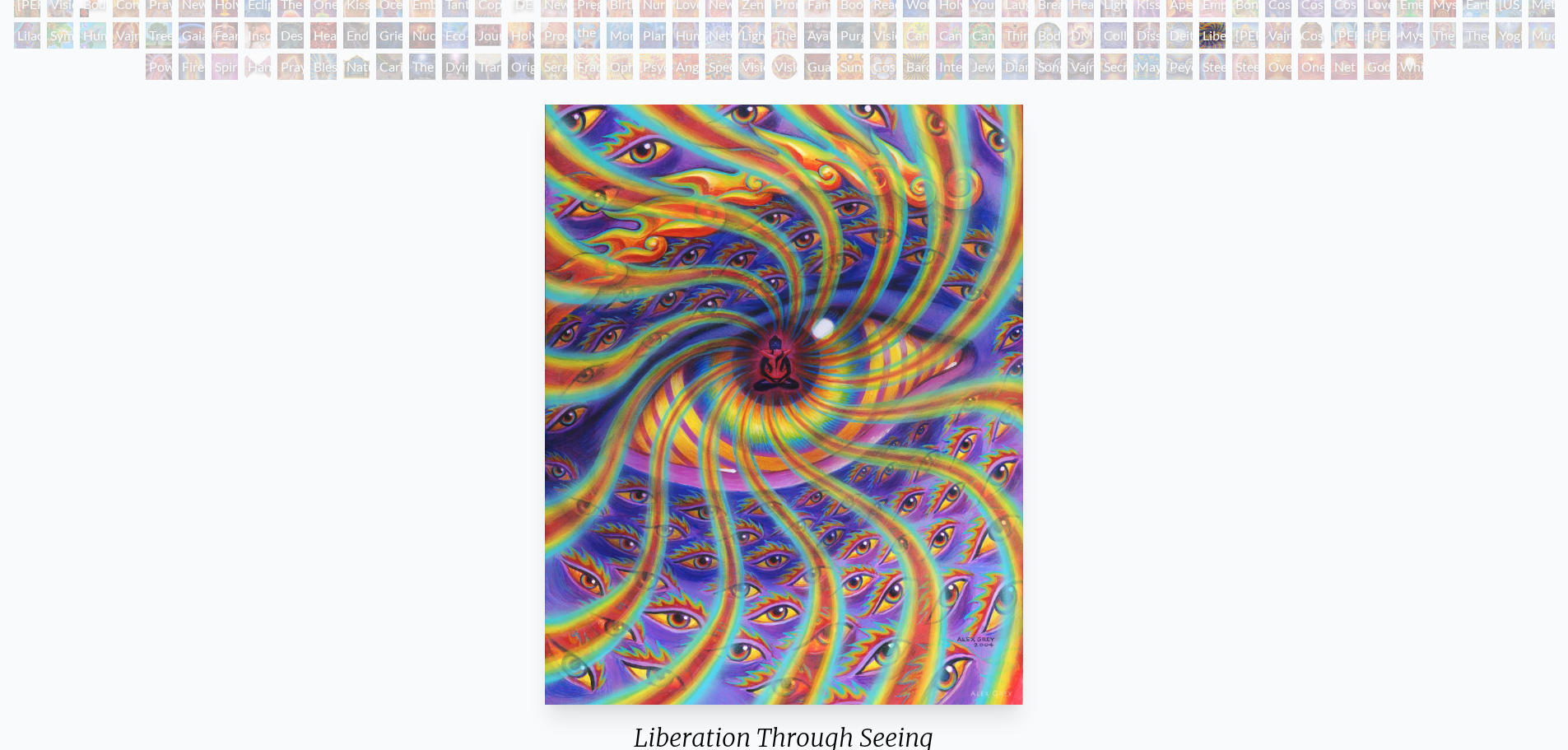
click at [1180, 38] on div "Deities & Demons Drinking from the Milky Pool" at bounding box center [1179, 35] width 26 height 26
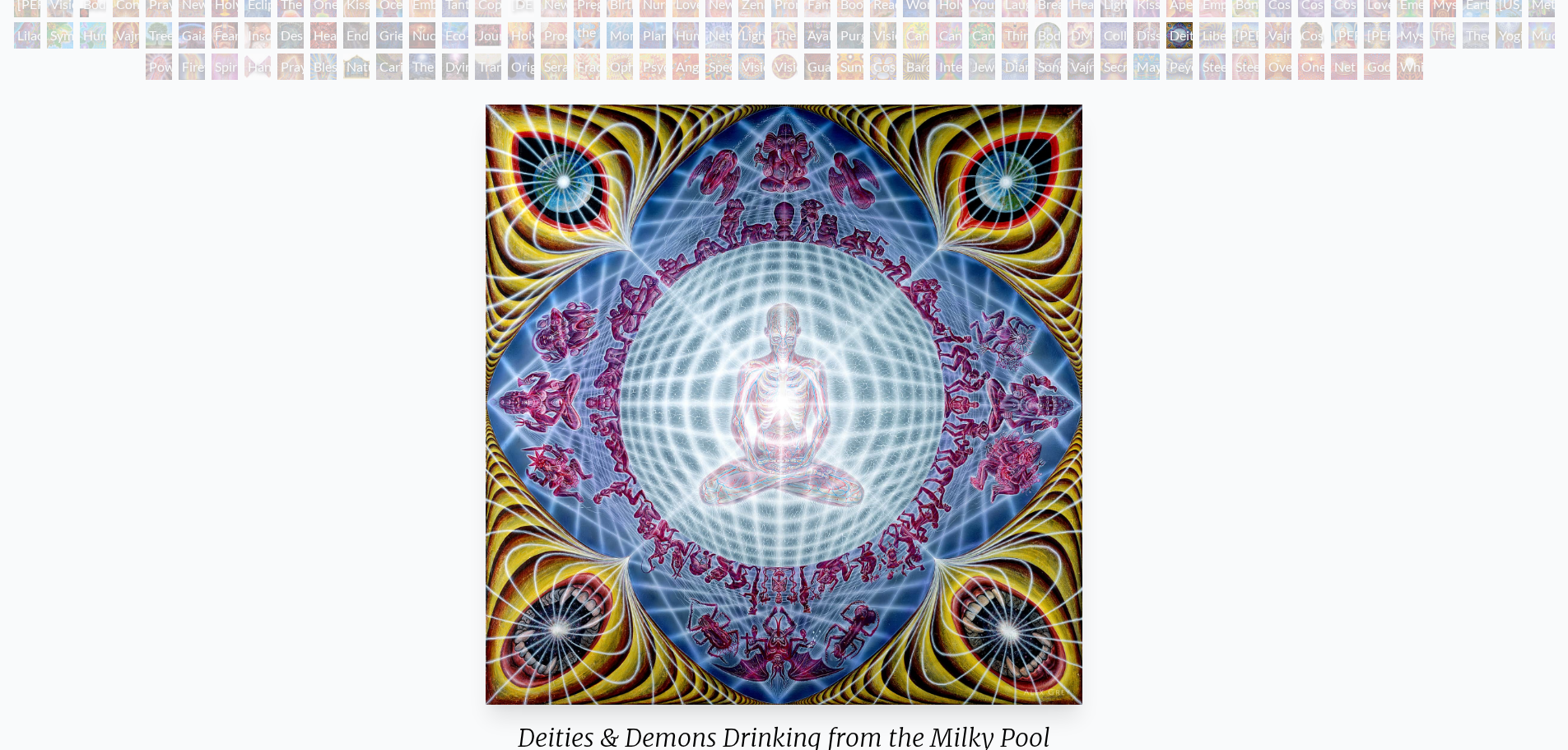
click at [1151, 39] on div "Dissectional Art for Tool's Lateralus CD" at bounding box center [1146, 35] width 26 height 26
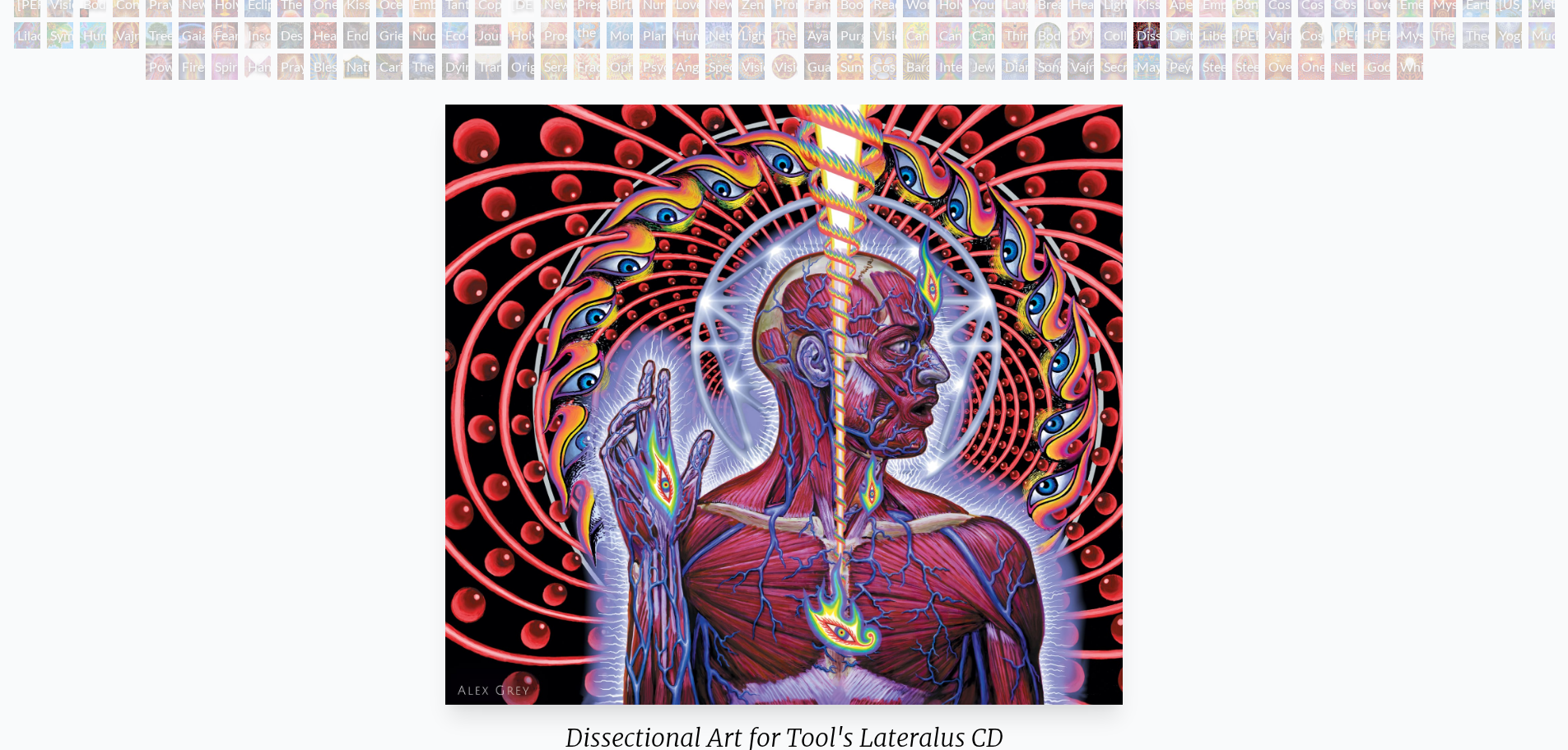
click at [1128, 36] on div "[PERSON_NAME] & Eve Visionary Origin of Language Body, Mind, Spirit Contemplati…" at bounding box center [784, 37] width 1568 height 94
click at [1134, 36] on div "[PERSON_NAME] & Eve Visionary Origin of Language Body, Mind, Spirit Contemplati…" at bounding box center [784, 37] width 1568 height 94
click at [1153, 36] on div "Dissectional Art for Tool's Lateralus CD" at bounding box center [1146, 35] width 26 height 26
click at [1128, 36] on div "[PERSON_NAME] & Eve Visionary Origin of Language Body, Mind, Spirit Contemplati…" at bounding box center [784, 37] width 1568 height 94
click at [1139, 38] on div "Dissectional Art for Tool's Lateralus CD" at bounding box center [1146, 35] width 26 height 26
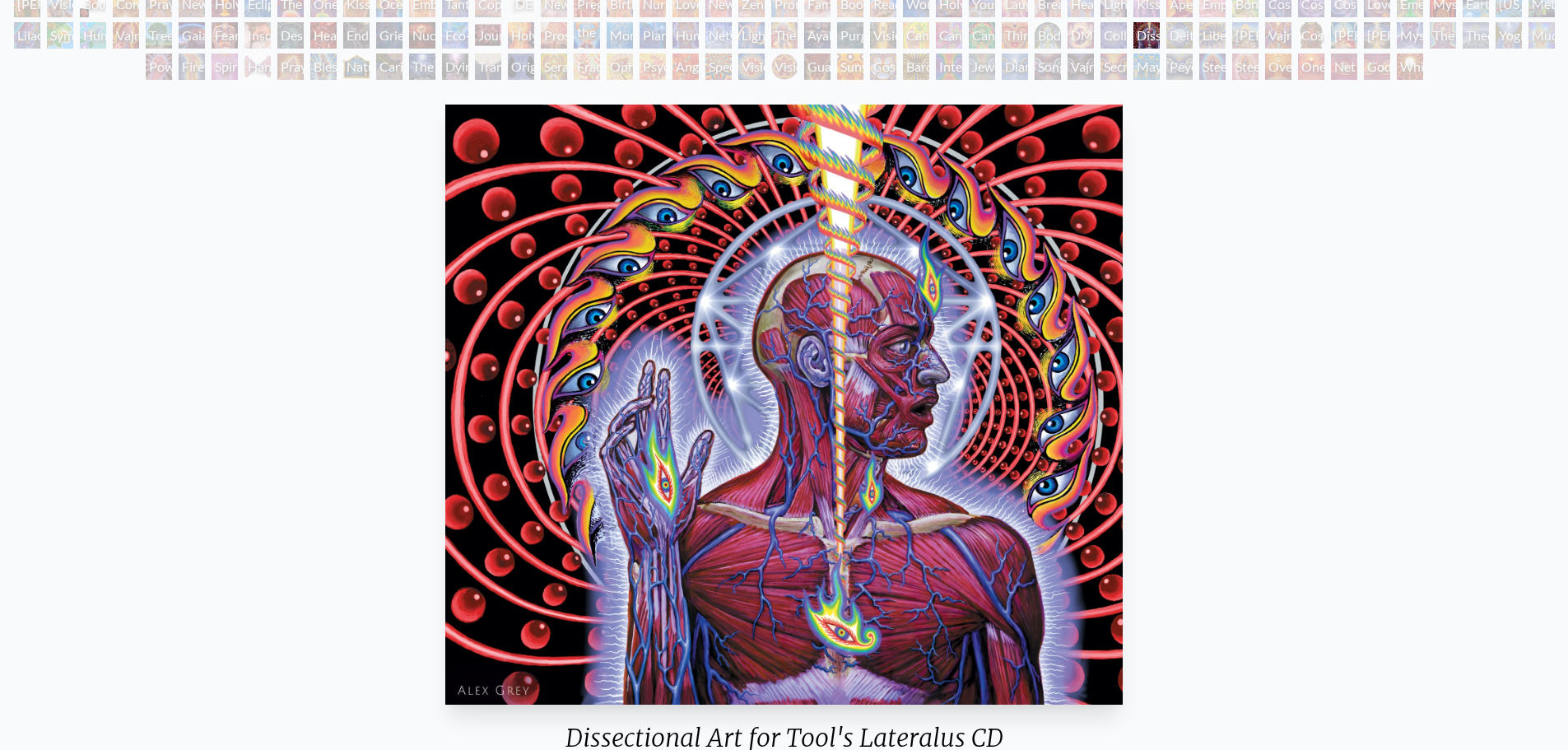
click at [1108, 35] on div "Collective Vision" at bounding box center [1113, 35] width 26 height 26
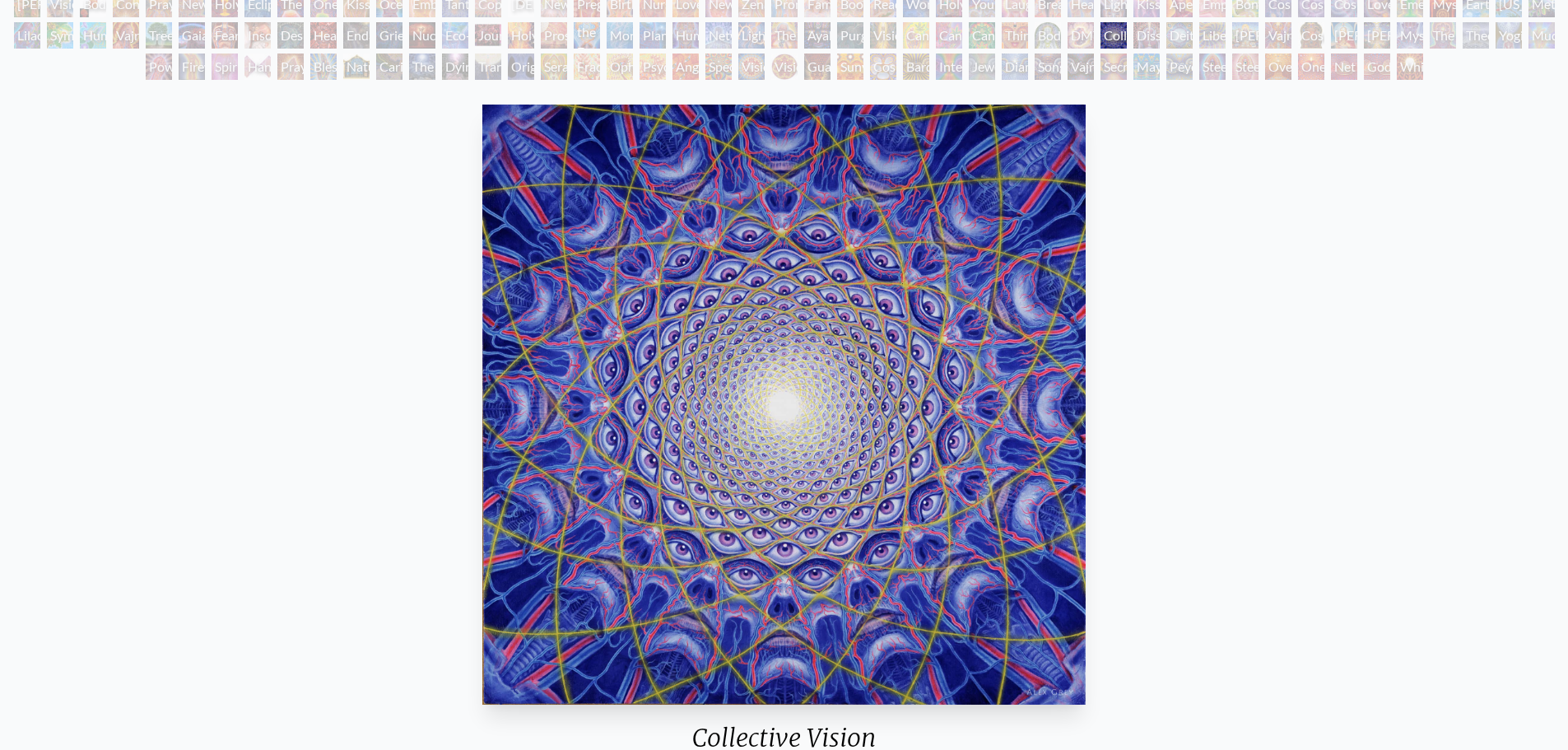
click at [1108, 35] on div "Collective Vision" at bounding box center [1113, 35] width 26 height 26
click at [995, 33] on div "Cannabacchus" at bounding box center [982, 35] width 26 height 26
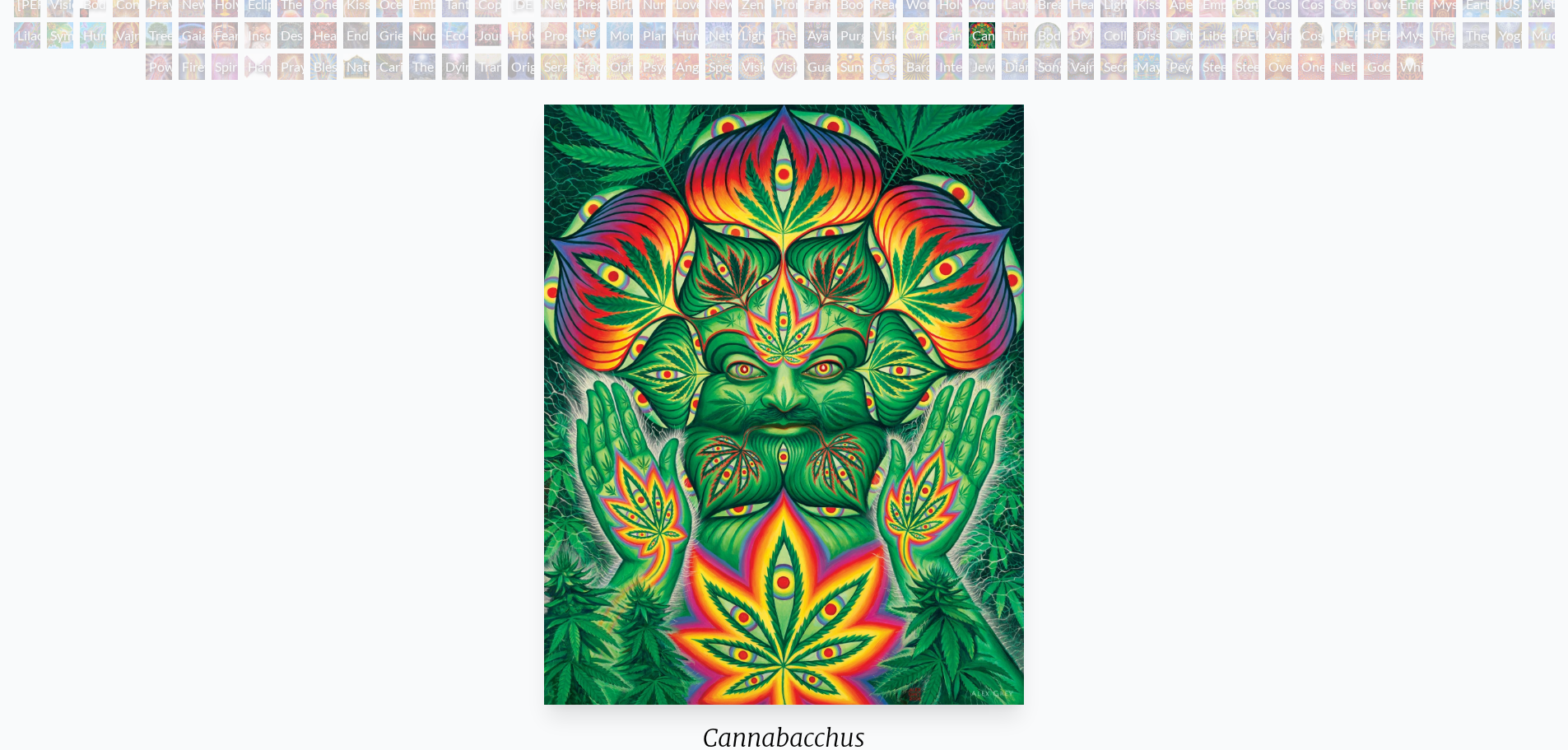
click at [946, 42] on div "Cannabis Sutra" at bounding box center [949, 35] width 26 height 26
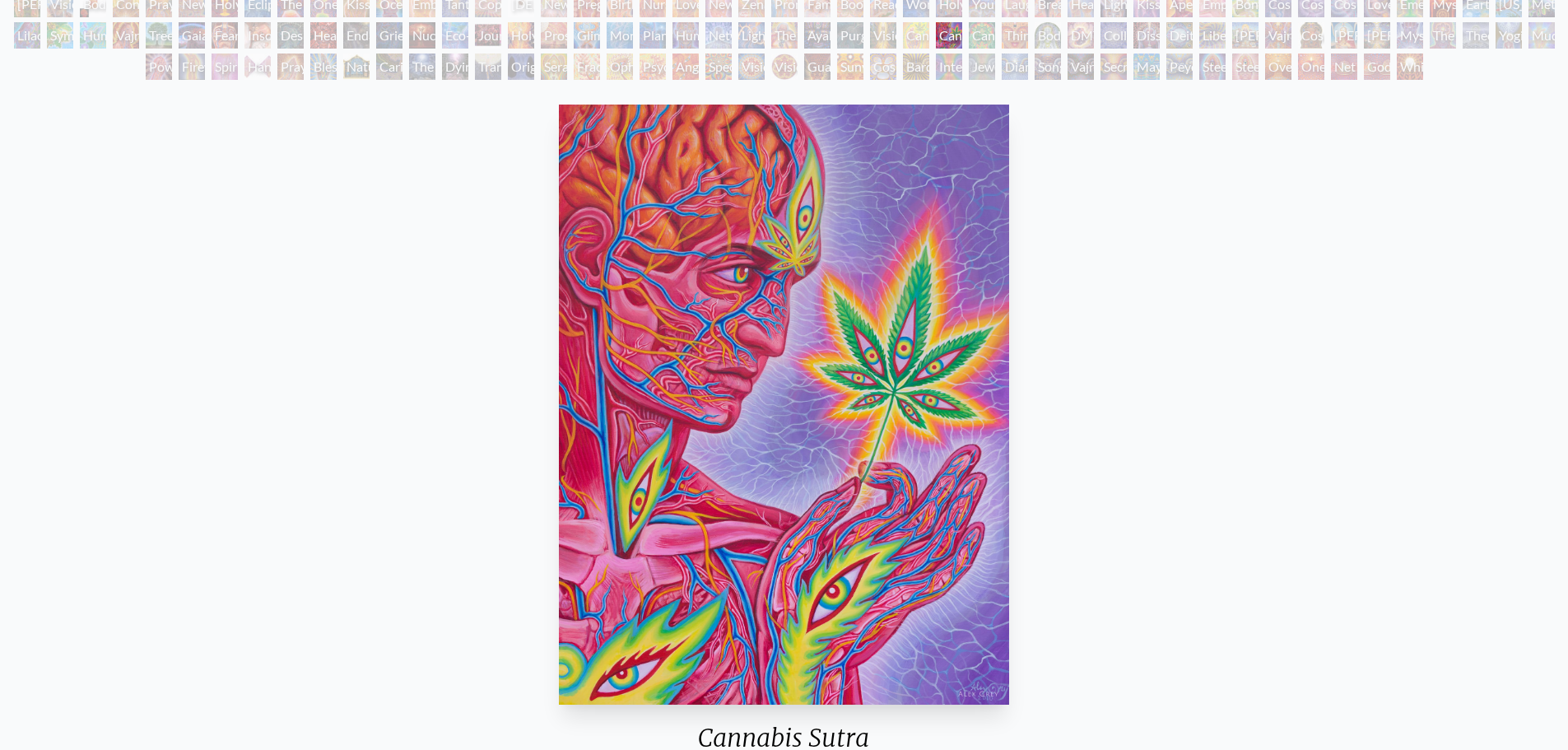
click at [721, 4] on div "New Family" at bounding box center [718, 3] width 26 height 26
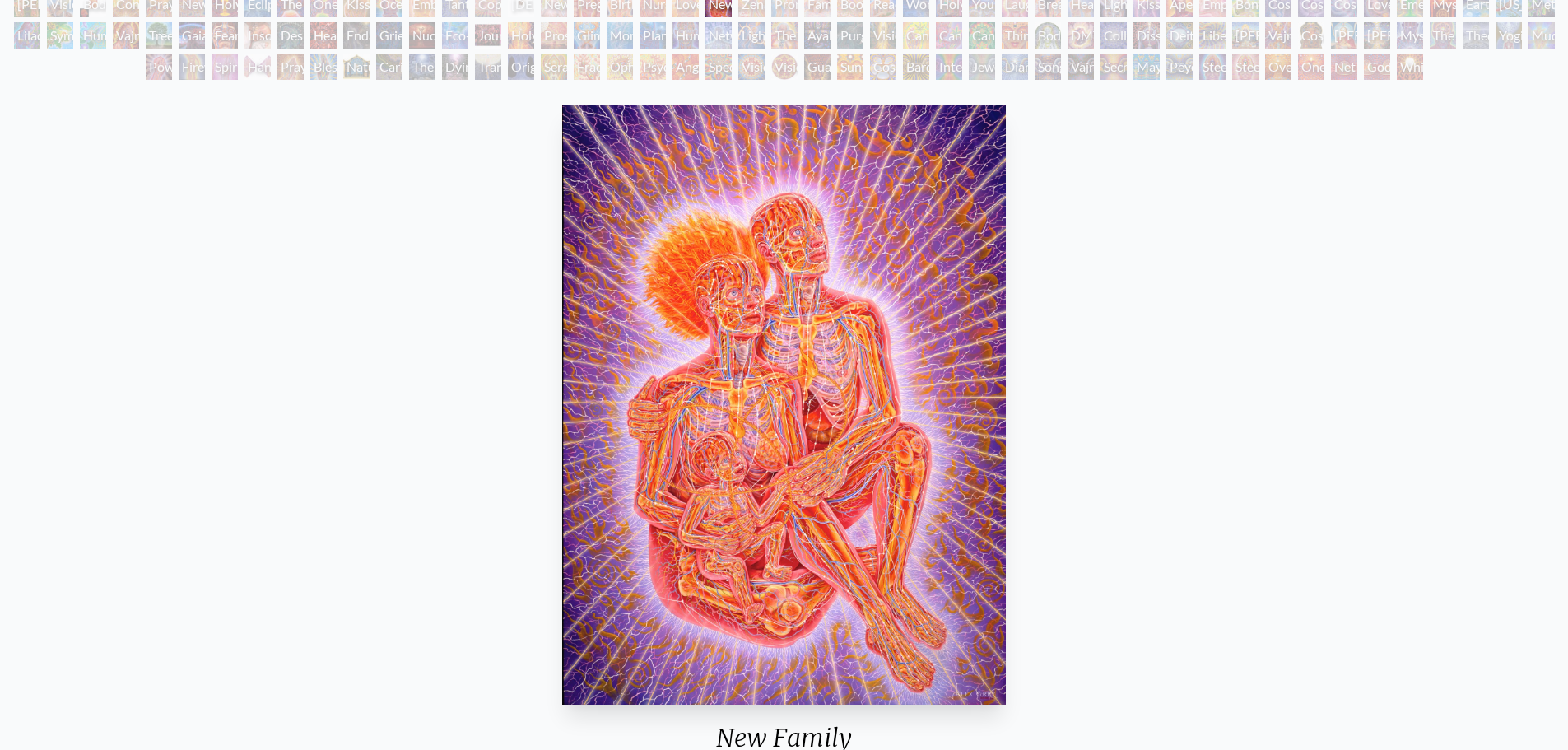
click at [751, 9] on div "Zena Lotus" at bounding box center [751, 3] width 26 height 26
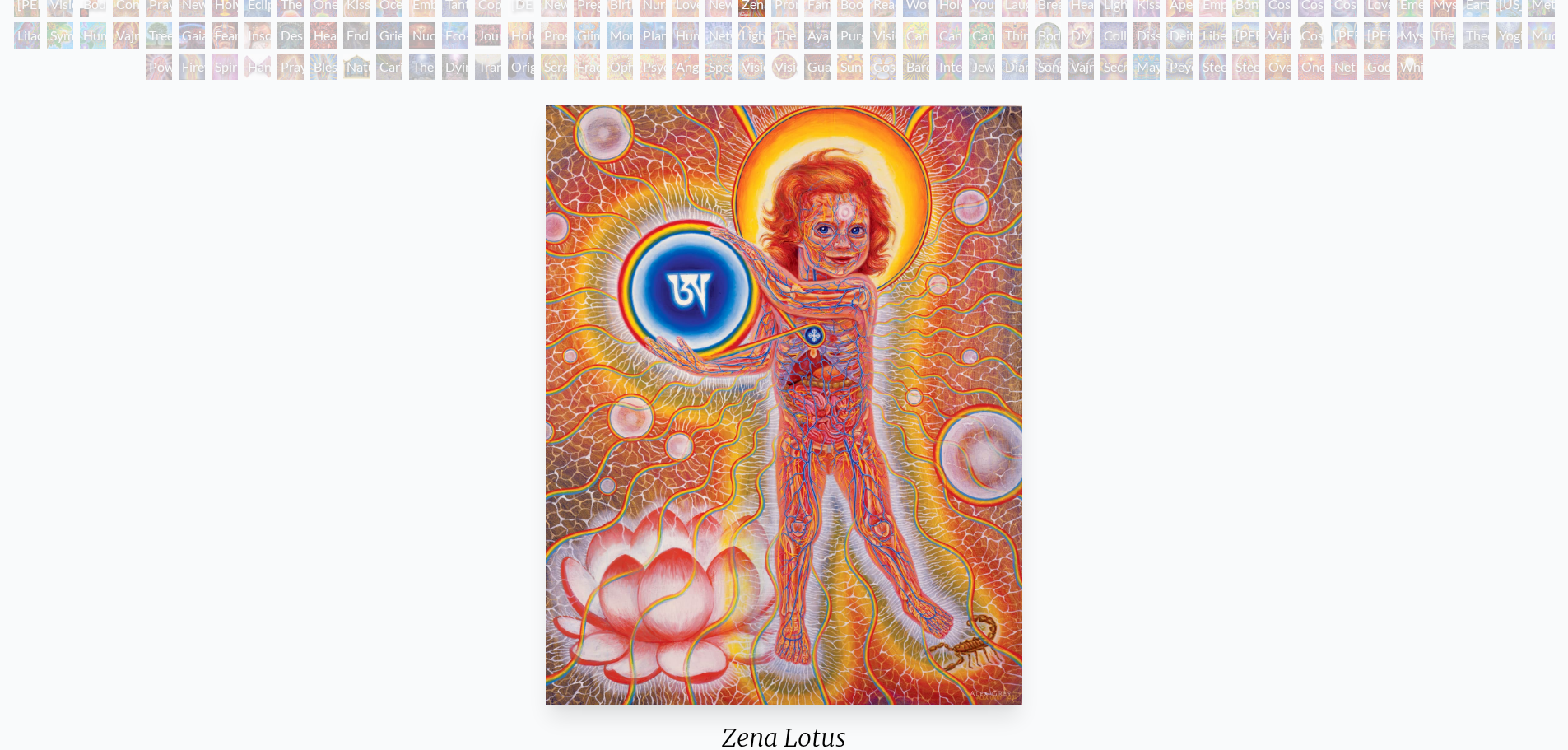
click at [517, 3] on div "[DEMOGRAPHIC_DATA] Embryo" at bounding box center [521, 3] width 26 height 26
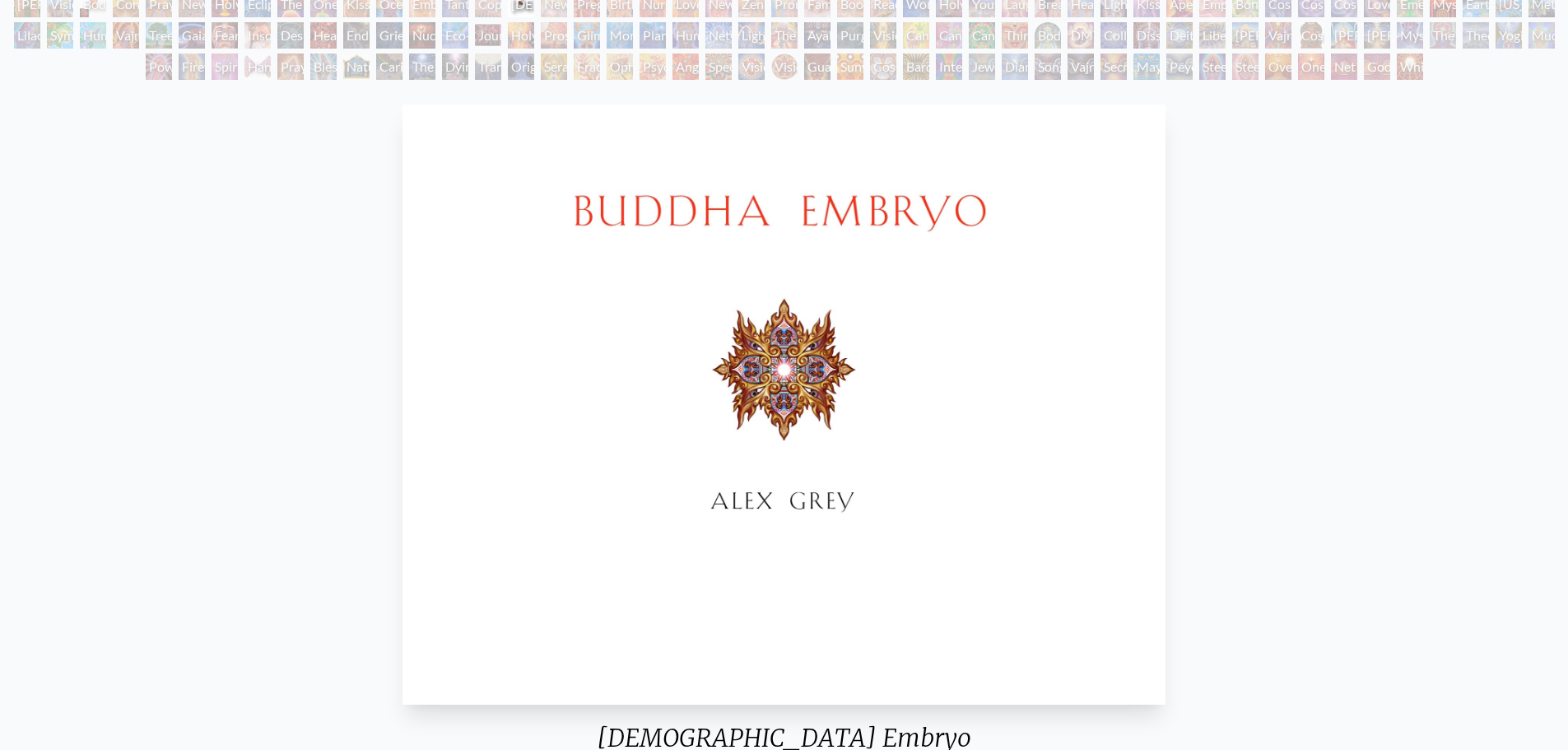
click at [490, 8] on div "Copulating" at bounding box center [488, 3] width 26 height 26
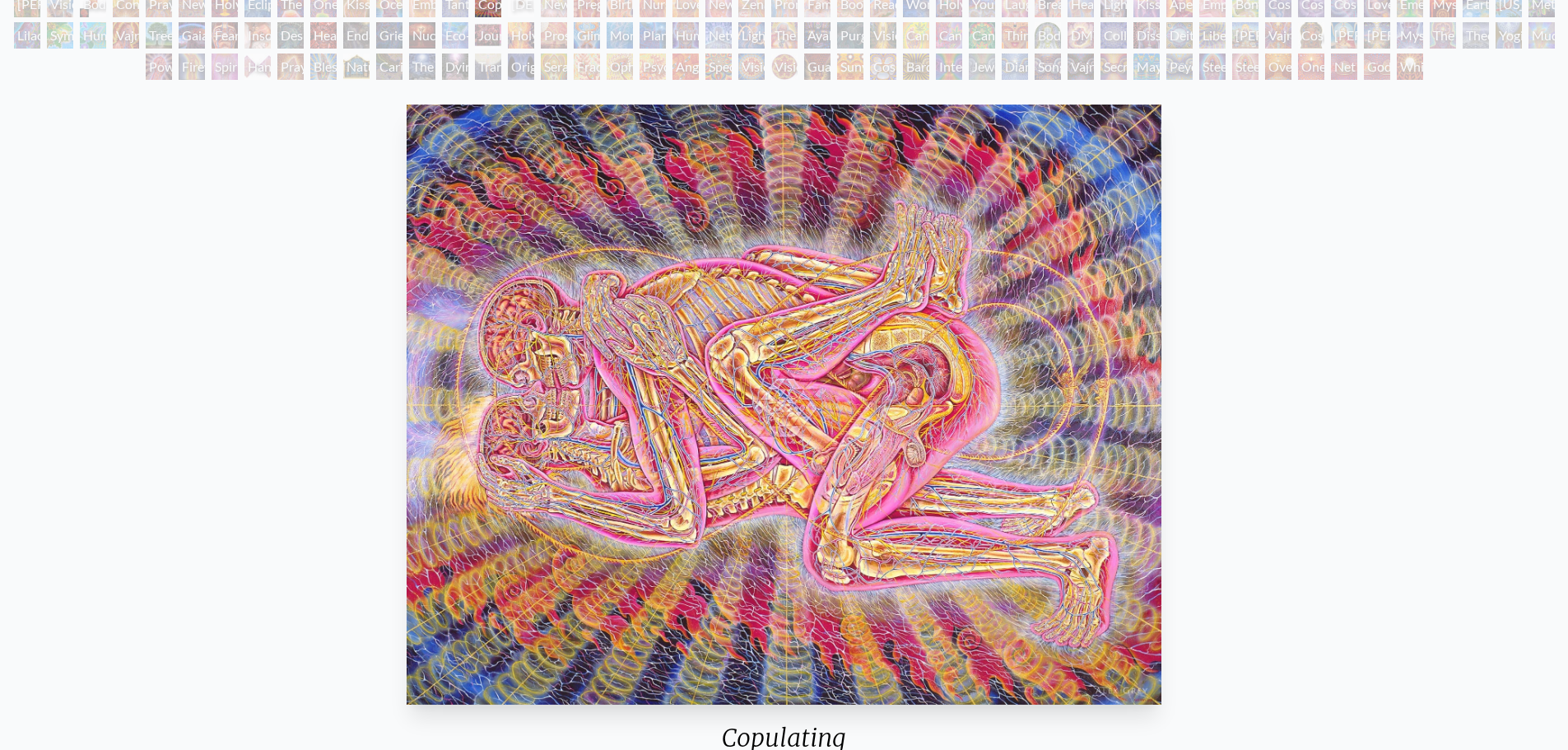
click at [467, 4] on div "Tantra" at bounding box center [455, 3] width 26 height 26
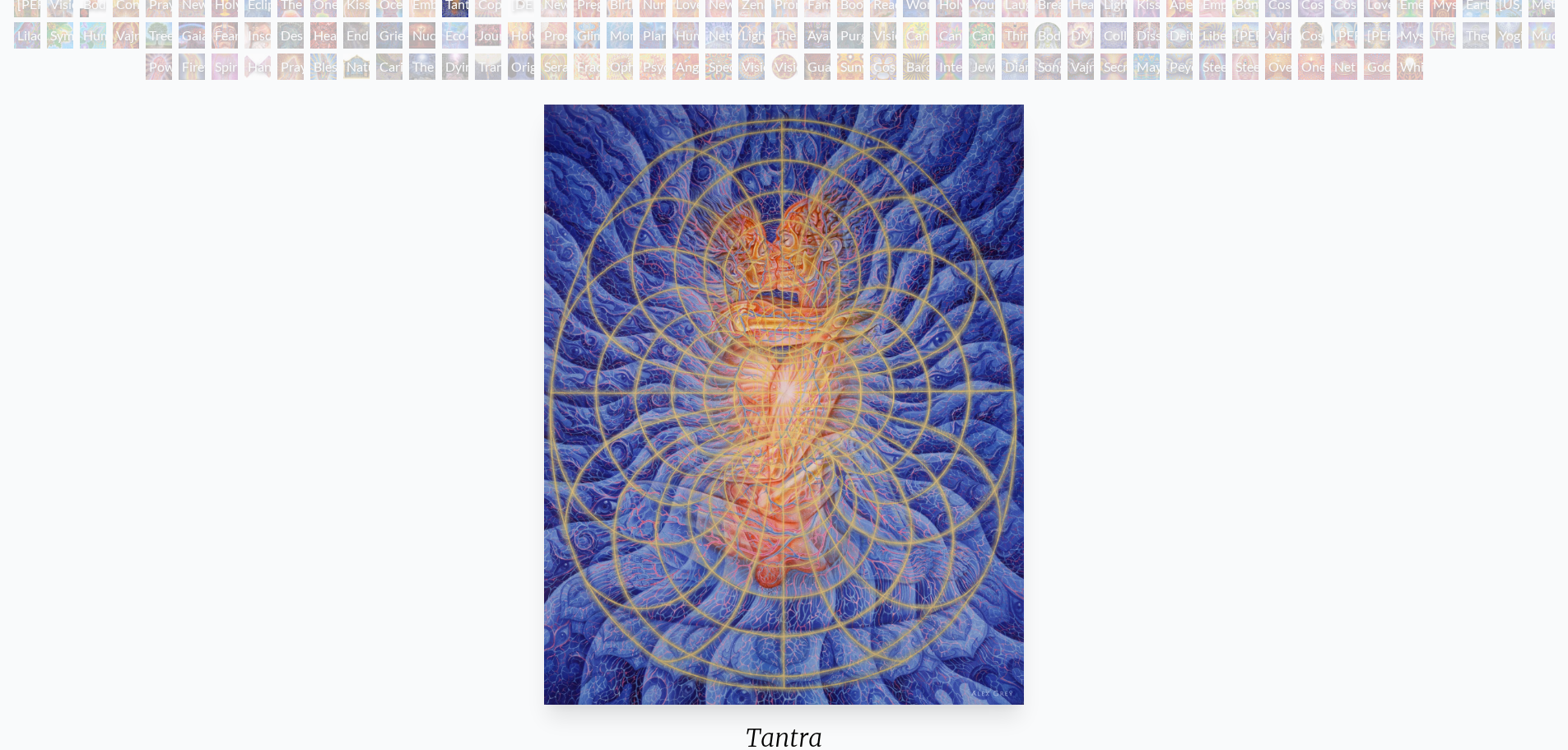
click at [424, 6] on div "Embracing" at bounding box center [422, 3] width 26 height 26
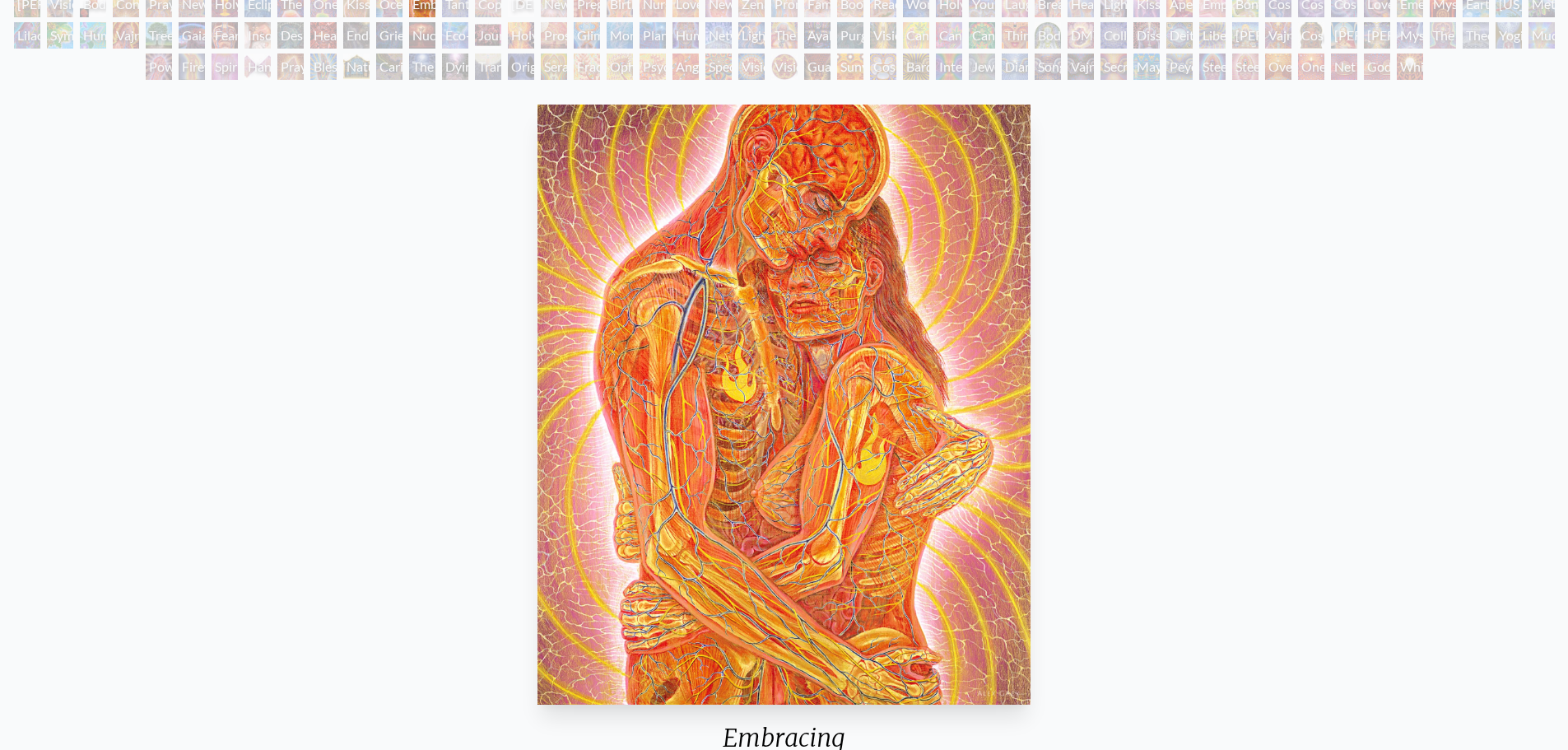
click at [385, 8] on div "Ocean of Love Bliss" at bounding box center [389, 3] width 26 height 26
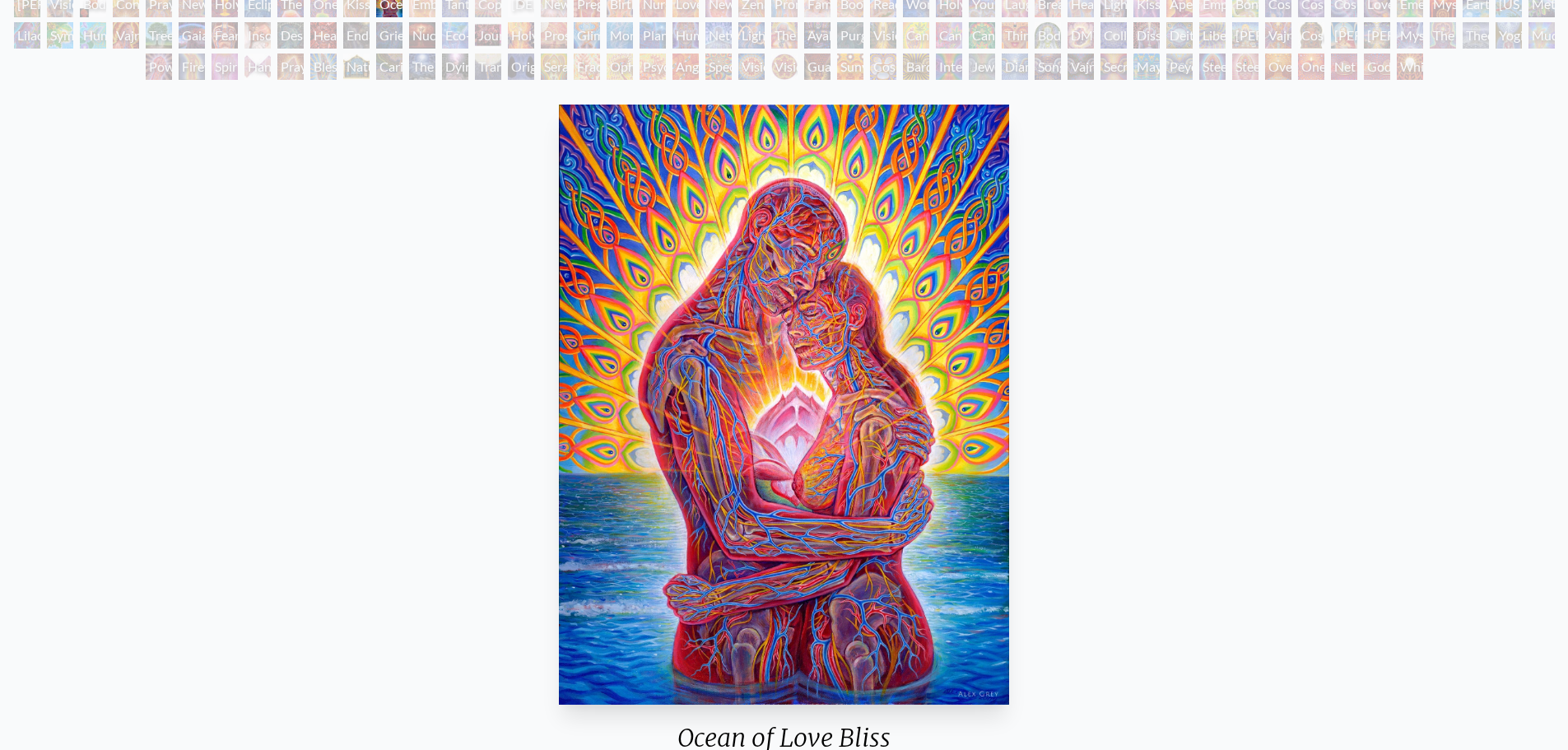
click at [359, 9] on div "Kissing" at bounding box center [356, 3] width 26 height 26
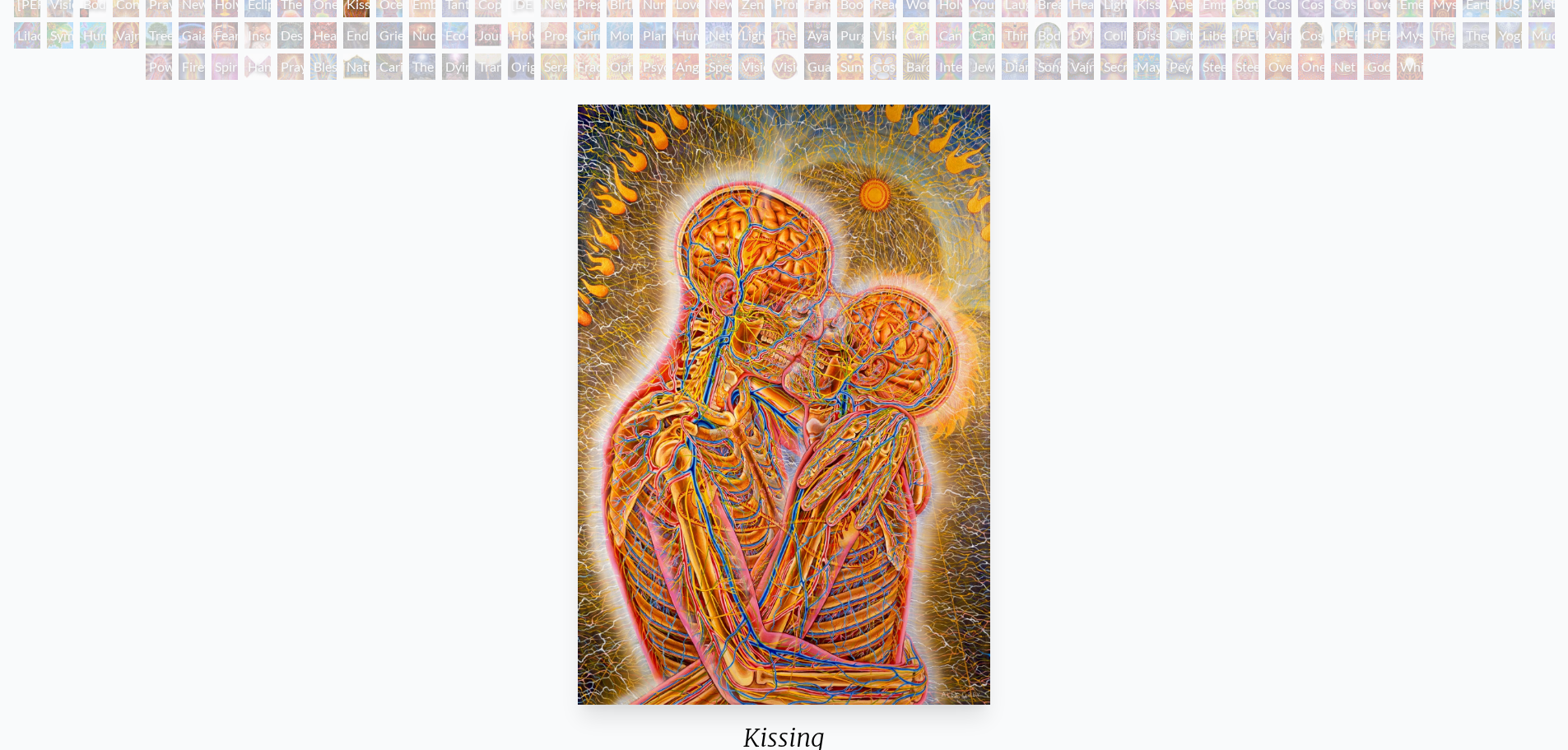
click at [385, 9] on div "Ocean of Love Bliss" at bounding box center [389, 3] width 26 height 26
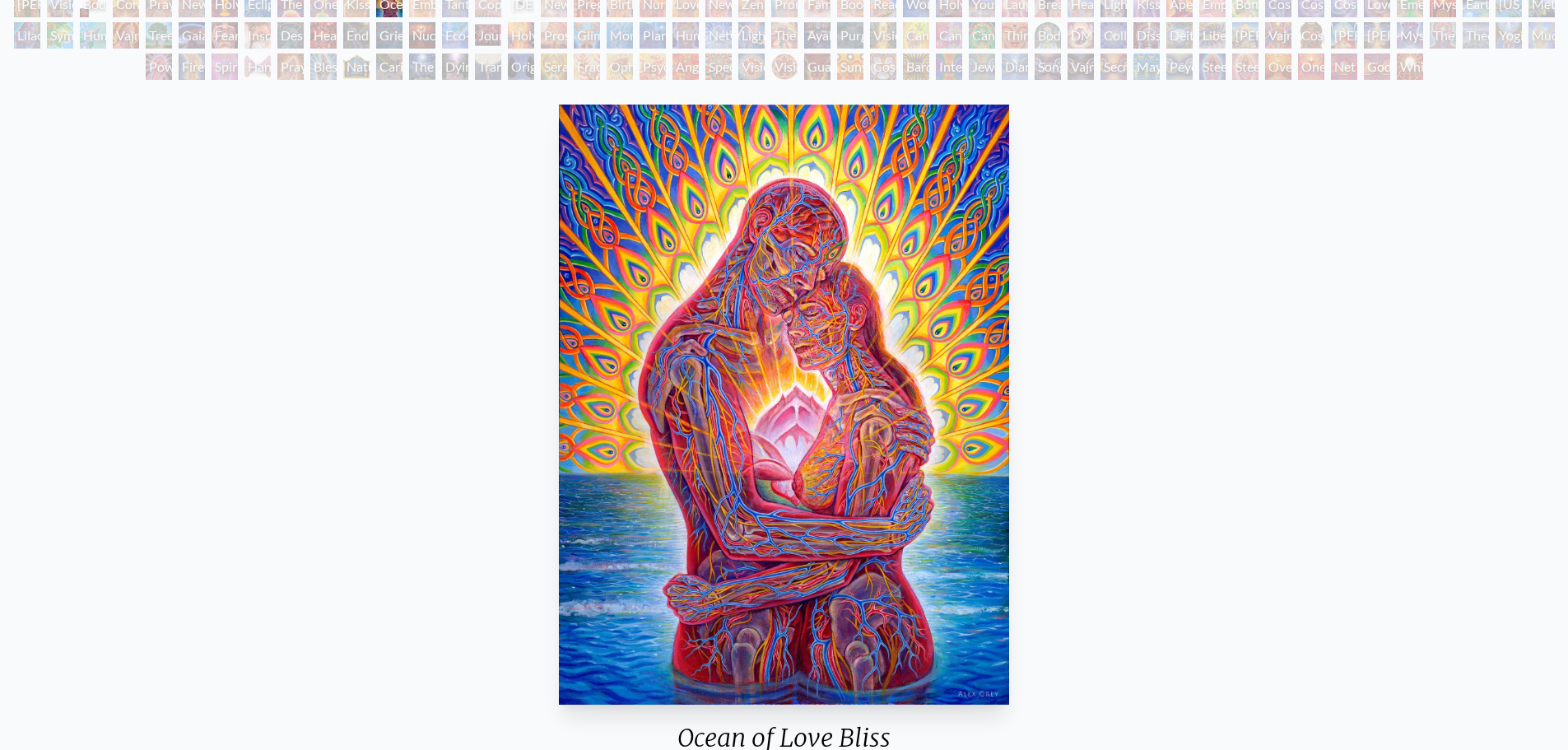
click at [844, 407] on img "12 / 133" at bounding box center [784, 404] width 451 height 600
click at [844, 405] on img "12 / 133" at bounding box center [784, 404] width 451 height 600
click at [843, 405] on img "12 / 133" at bounding box center [784, 404] width 451 height 600
click at [842, 405] on img "12 / 133" at bounding box center [784, 404] width 451 height 600
